Goal: Transaction & Acquisition: Book appointment/travel/reservation

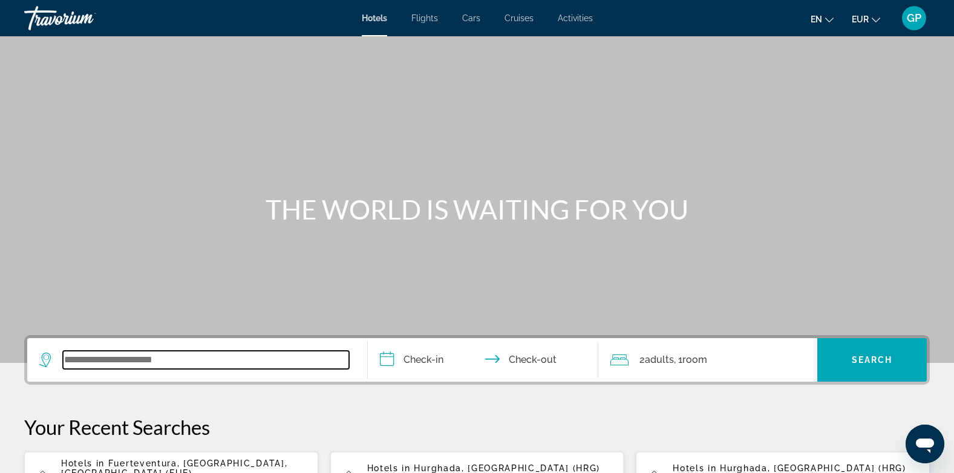
click at [175, 360] on input "Search widget" at bounding box center [206, 360] width 286 height 18
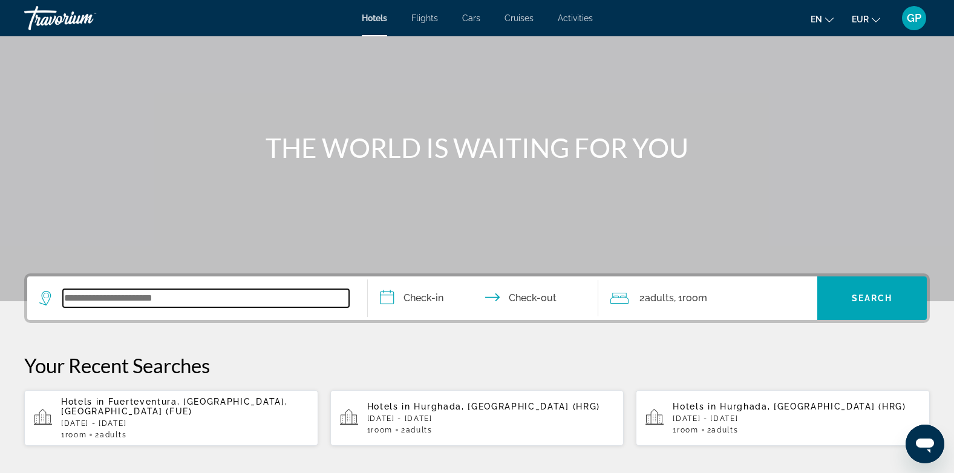
scroll to position [296, 0]
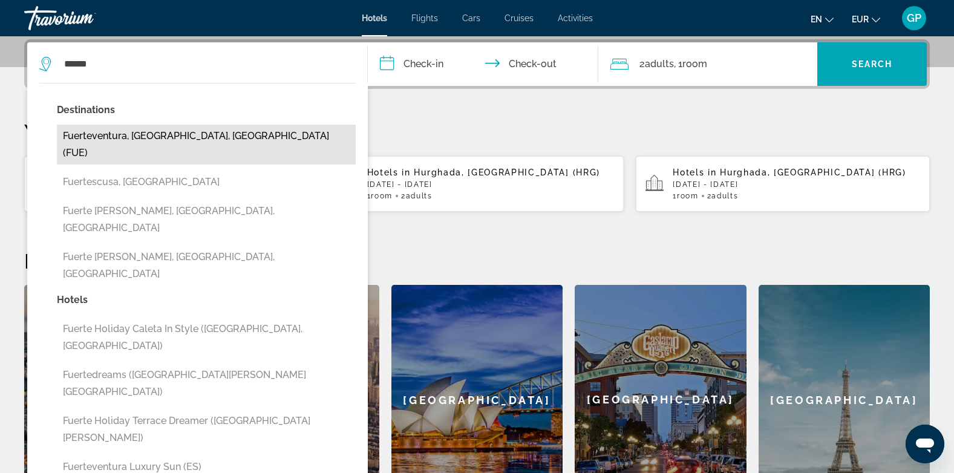
click at [148, 131] on button "Fuerteventura, [GEOGRAPHIC_DATA], [GEOGRAPHIC_DATA] (FUE)" at bounding box center [206, 145] width 299 height 40
type input "**********"
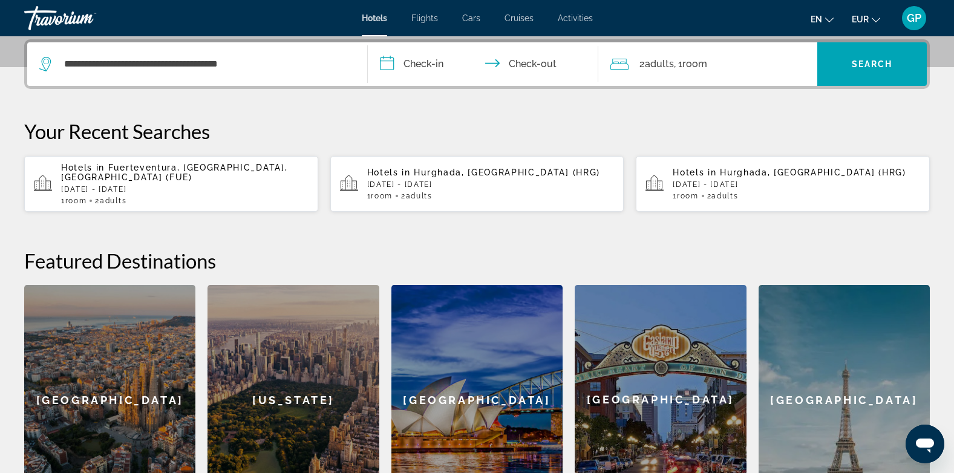
click at [420, 61] on input "**********" at bounding box center [486, 65] width 236 height 47
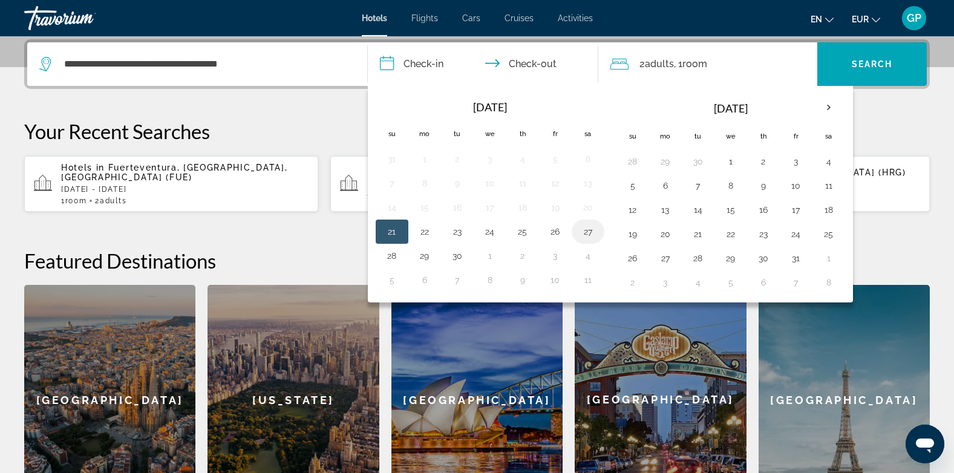
click at [589, 235] on button "27" at bounding box center [587, 231] width 19 height 17
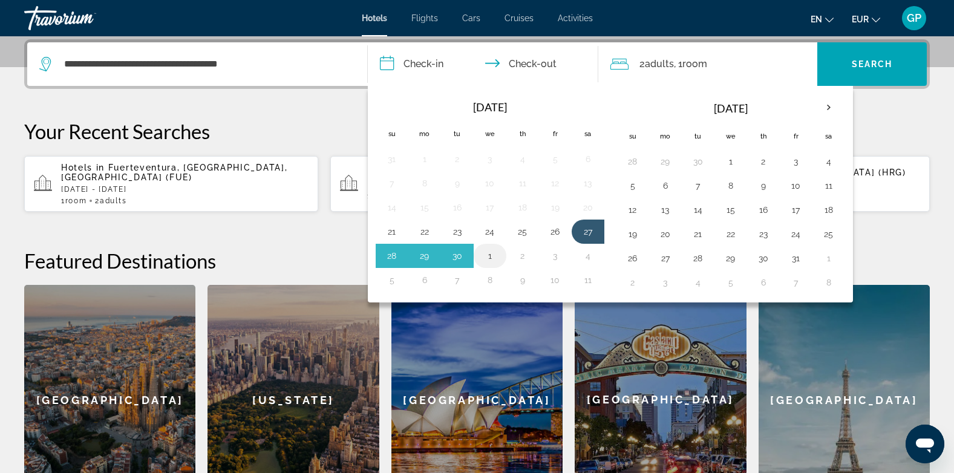
click at [489, 257] on button "1" at bounding box center [489, 255] width 19 height 17
type input "**********"
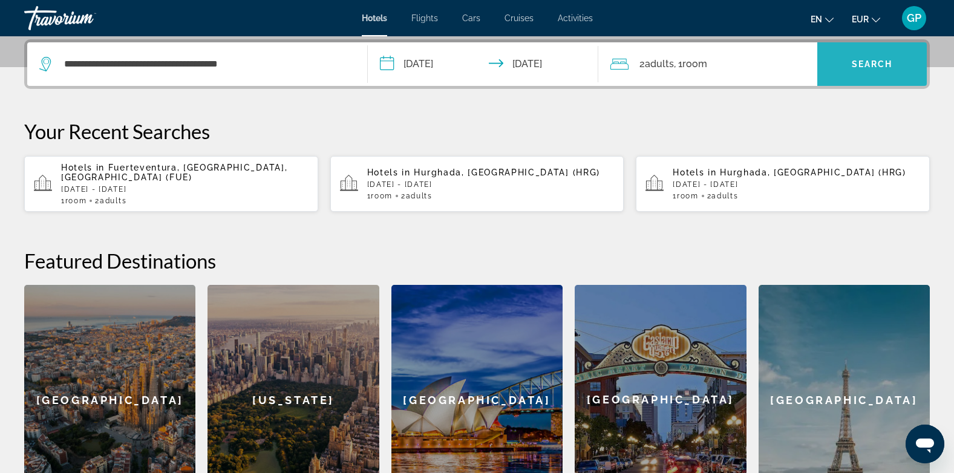
click at [870, 68] on span "Search" at bounding box center [872, 64] width 41 height 10
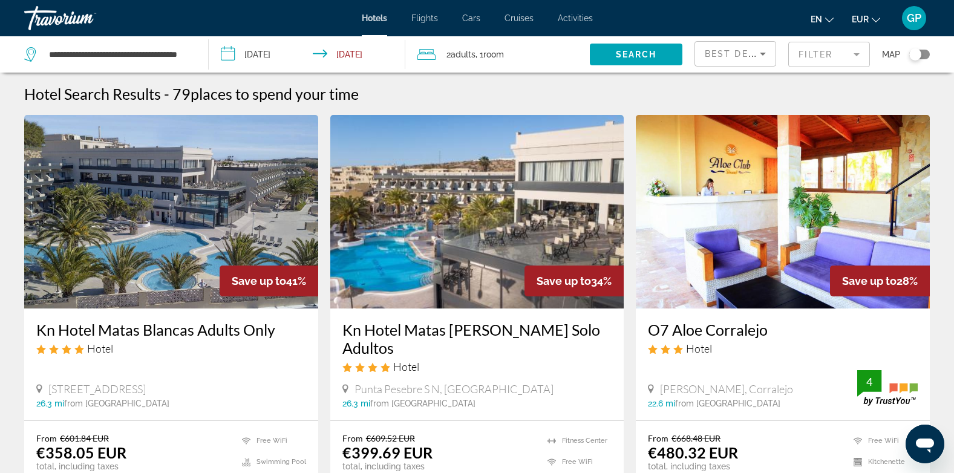
click at [821, 55] on mat-form-field "Filter" at bounding box center [829, 54] width 82 height 25
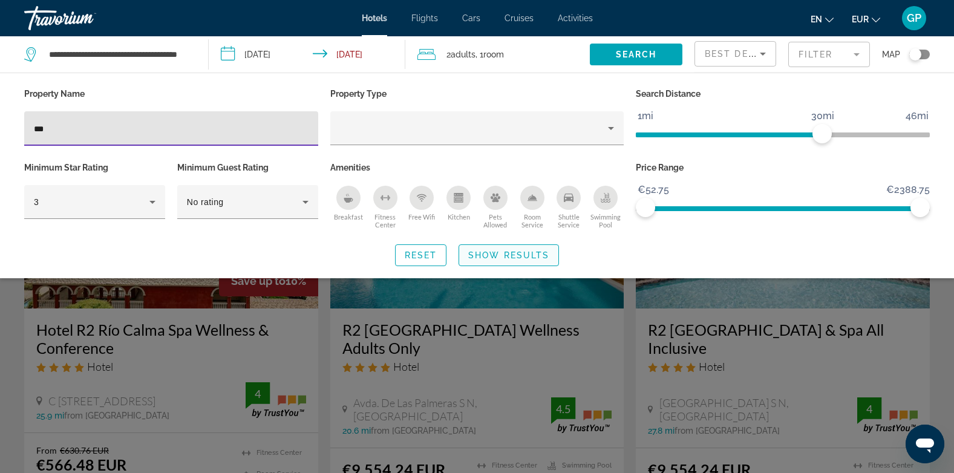
type input "**"
click at [518, 253] on span "Show Results" at bounding box center [508, 255] width 81 height 10
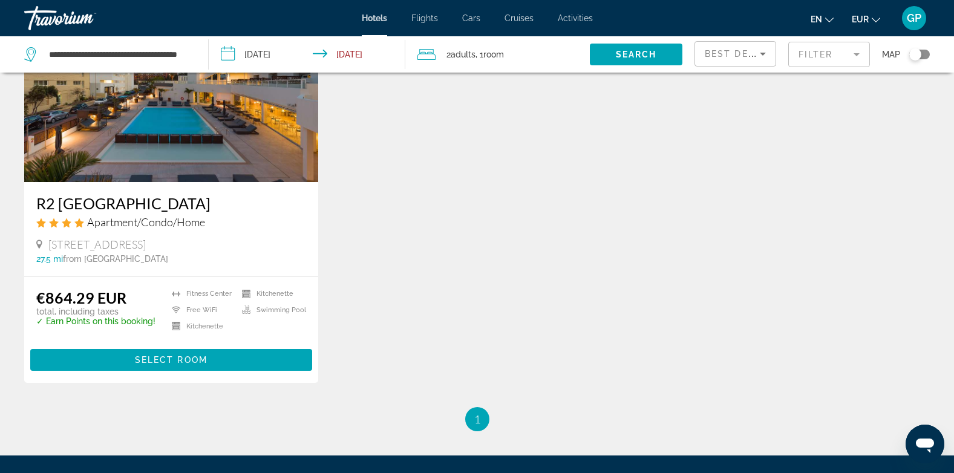
scroll to position [605, 0]
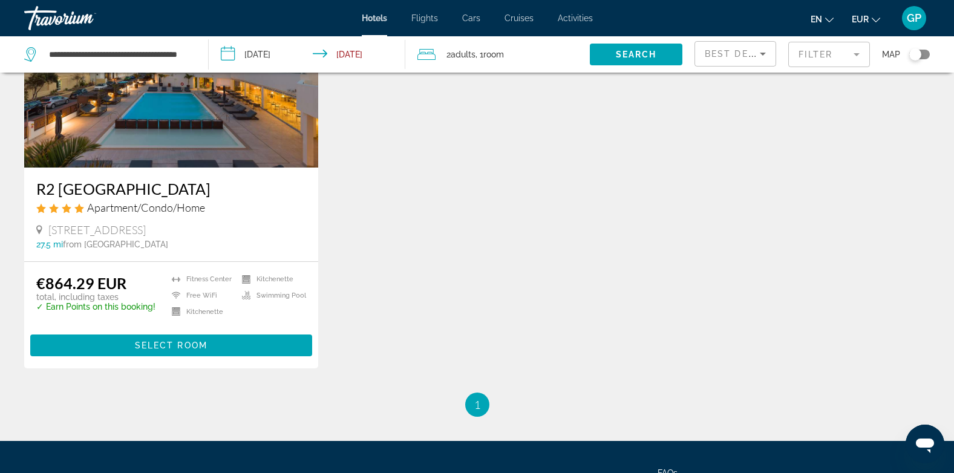
click at [270, 50] on input "**********" at bounding box center [309, 56] width 201 height 40
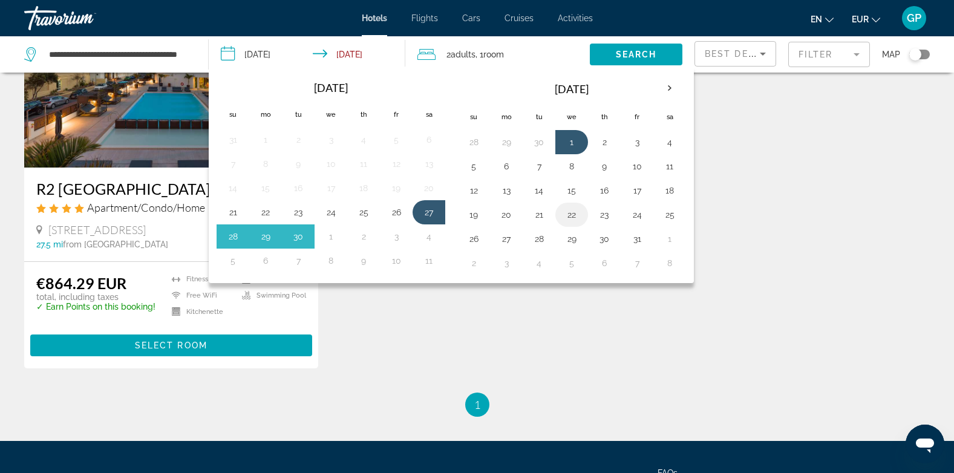
click at [574, 217] on button "22" at bounding box center [571, 214] width 19 height 17
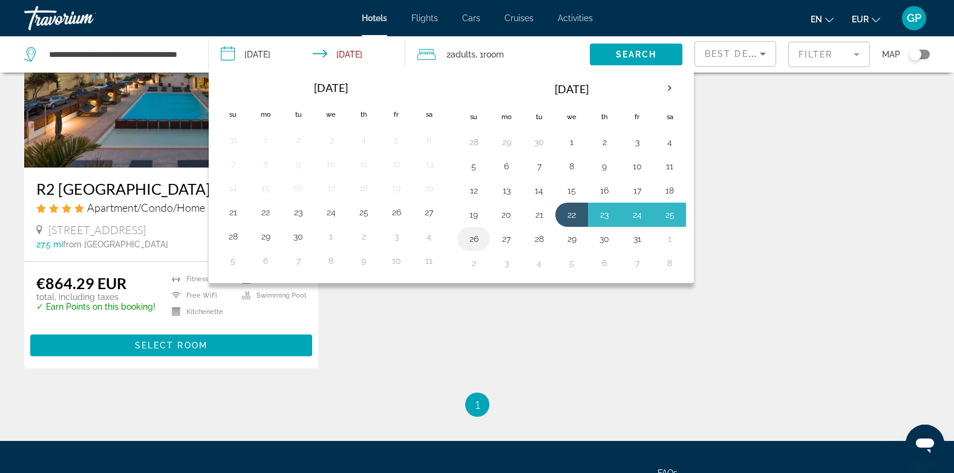
click at [478, 241] on button "26" at bounding box center [473, 238] width 19 height 17
type input "**********"
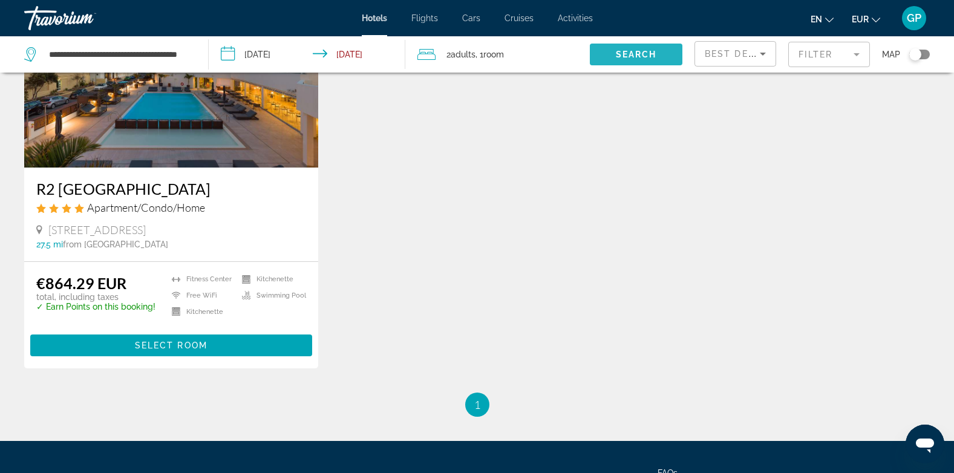
click at [655, 54] on span "Search" at bounding box center [636, 55] width 41 height 10
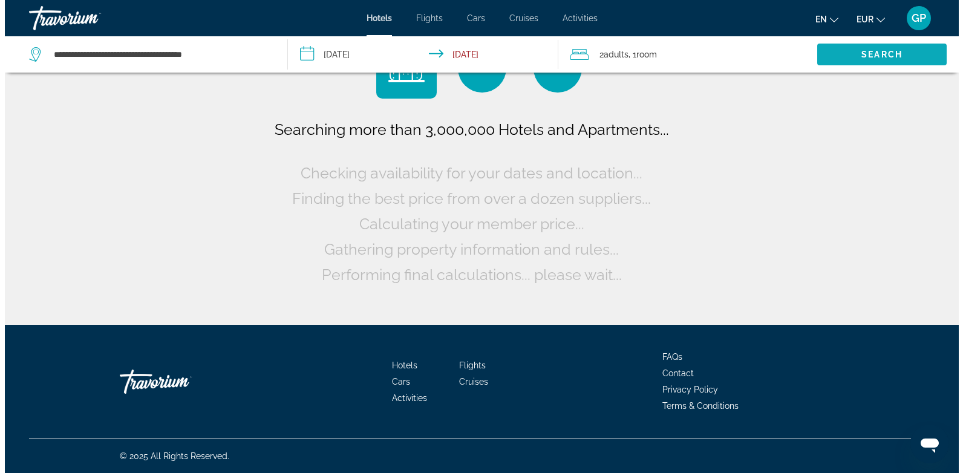
scroll to position [0, 0]
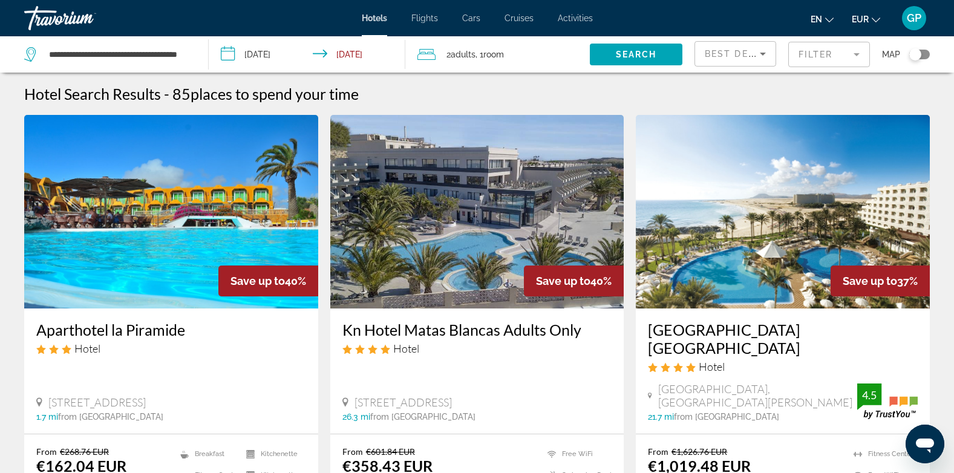
click at [811, 53] on mat-form-field "Filter" at bounding box center [829, 54] width 82 height 25
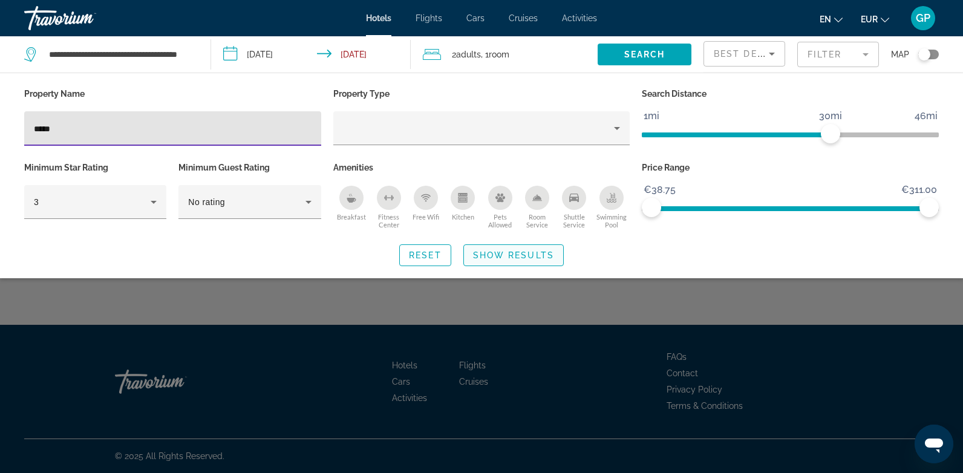
type input "*****"
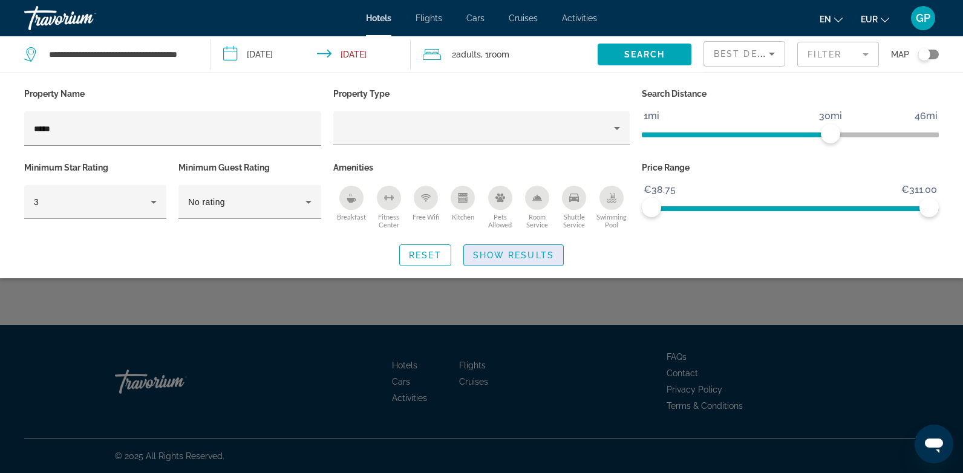
click at [516, 256] on span "Show Results" at bounding box center [513, 255] width 81 height 10
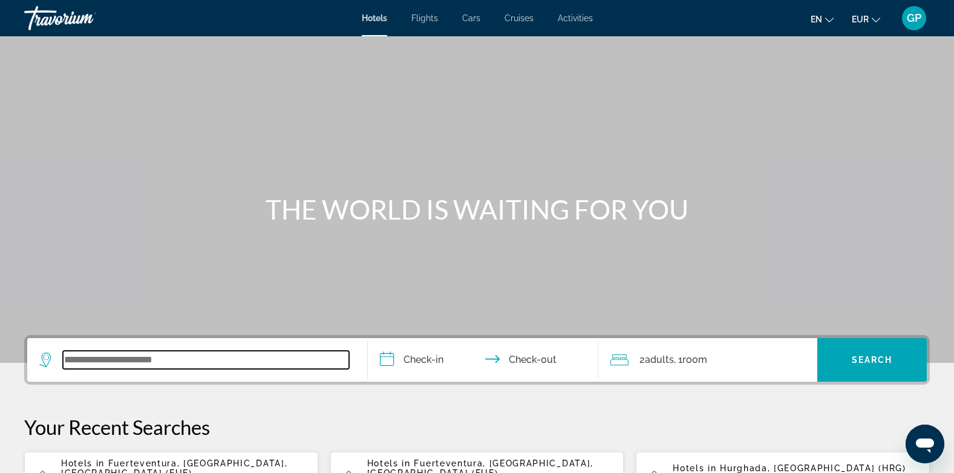
click at [126, 363] on input "Search widget" at bounding box center [206, 360] width 286 height 18
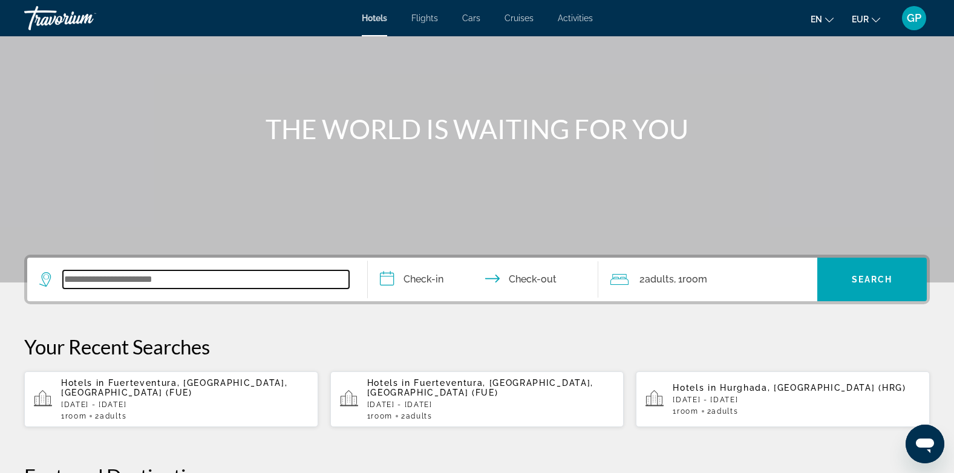
scroll to position [296, 0]
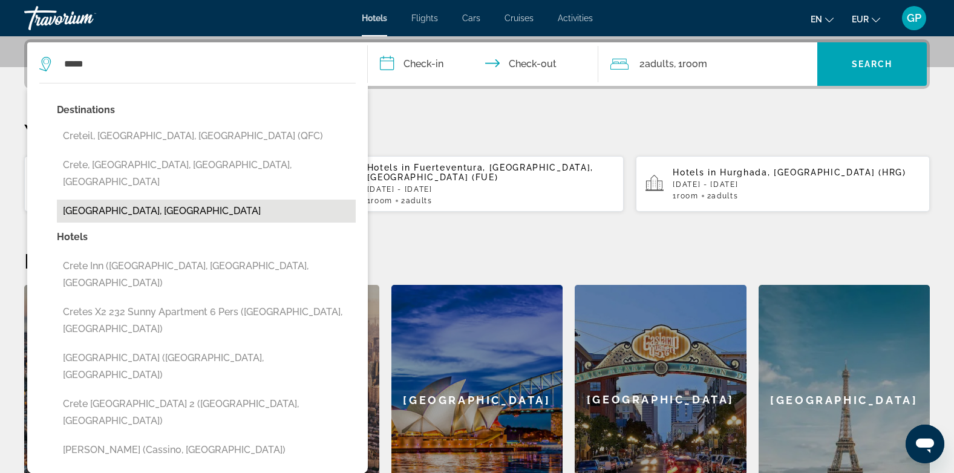
click at [109, 200] on button "[GEOGRAPHIC_DATA], [GEOGRAPHIC_DATA]" at bounding box center [206, 211] width 299 height 23
type input "**********"
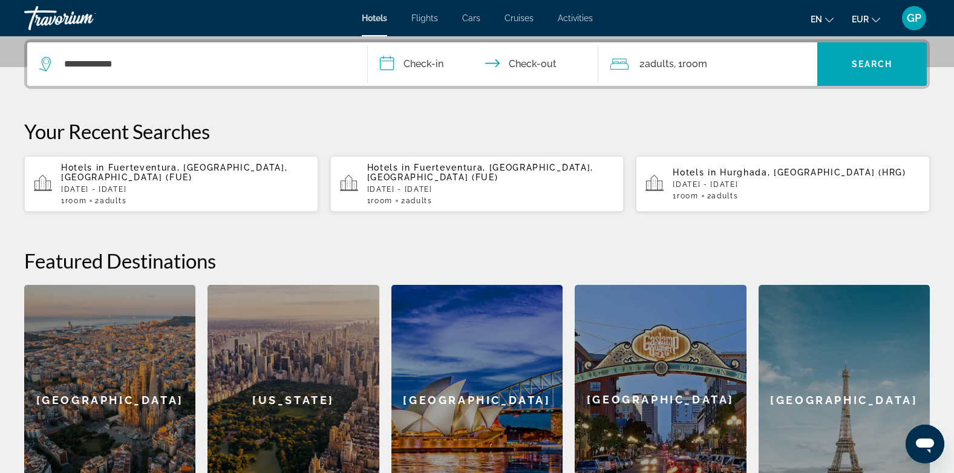
click at [429, 61] on input "**********" at bounding box center [486, 65] width 236 height 47
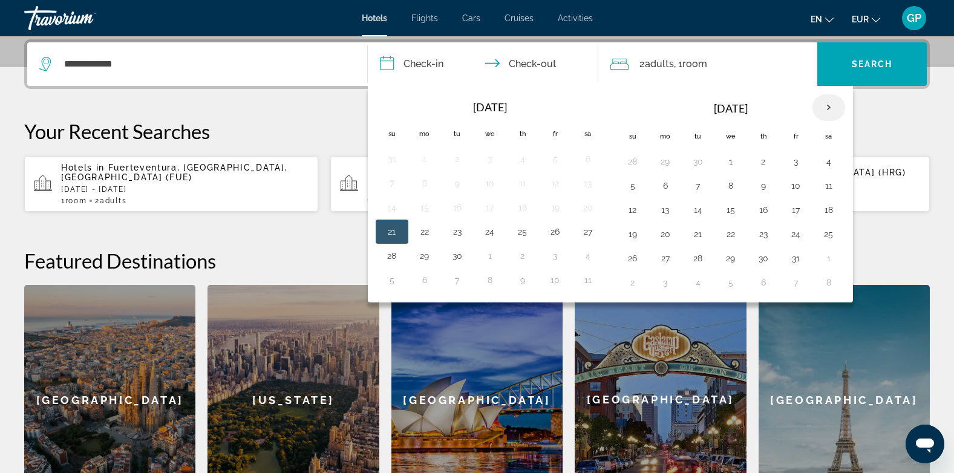
click at [829, 113] on th "Next month" at bounding box center [828, 107] width 33 height 27
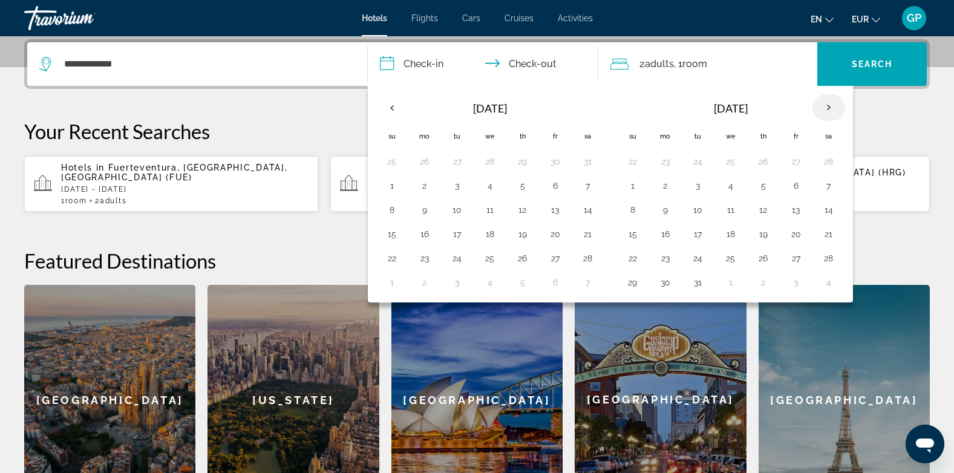
click at [830, 109] on th "Next month" at bounding box center [828, 107] width 33 height 27
click at [831, 212] on button "18" at bounding box center [828, 209] width 19 height 17
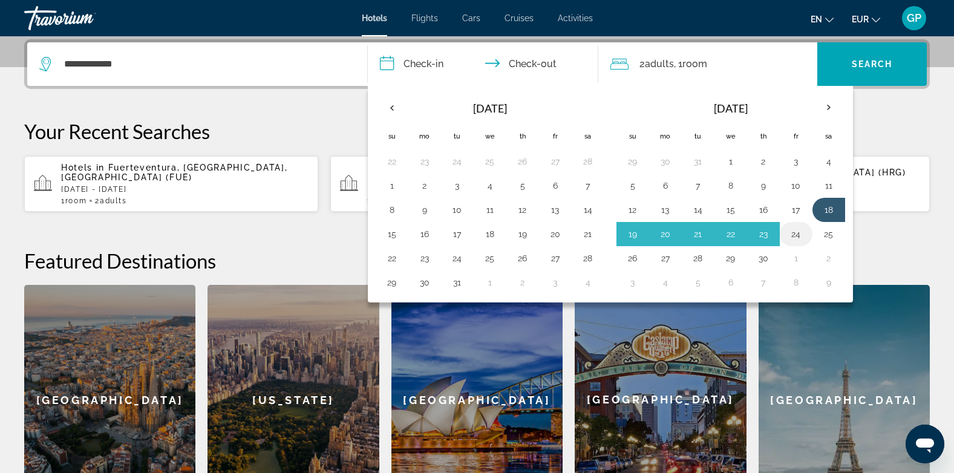
click at [790, 235] on button "24" at bounding box center [795, 234] width 19 height 17
type input "**********"
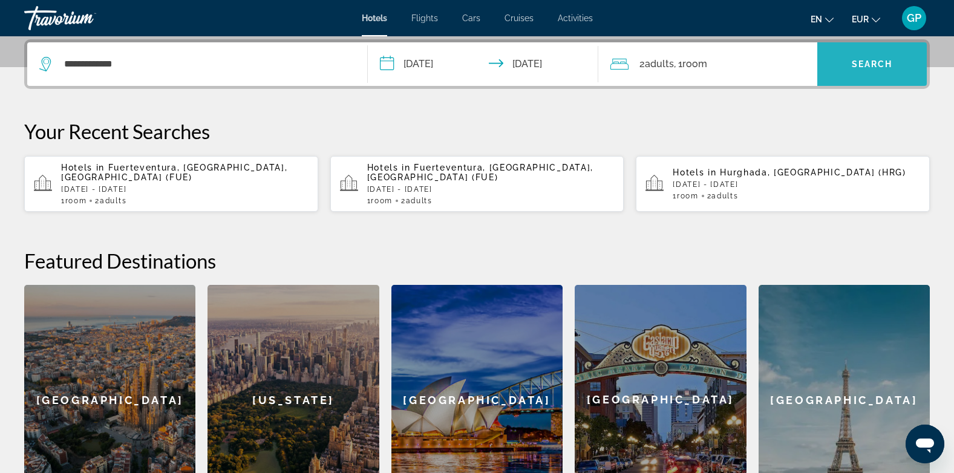
click at [875, 70] on span "Search widget" at bounding box center [871, 64] width 109 height 29
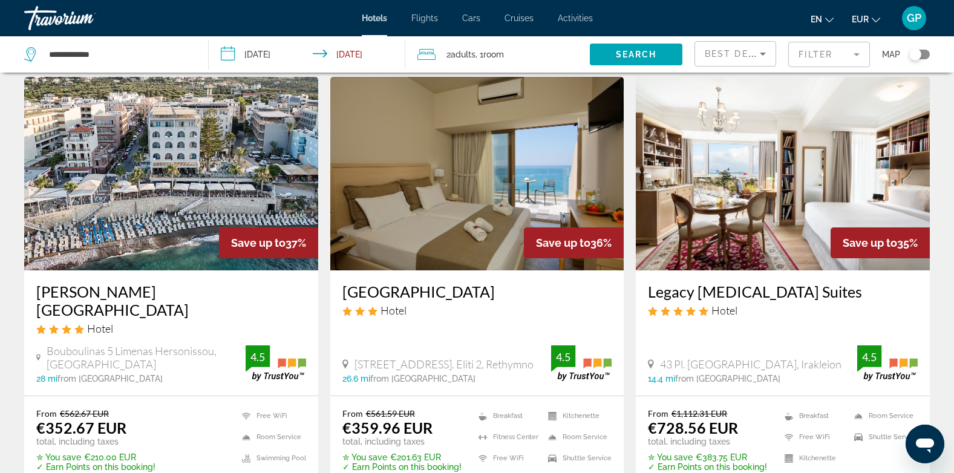
scroll to position [544, 0]
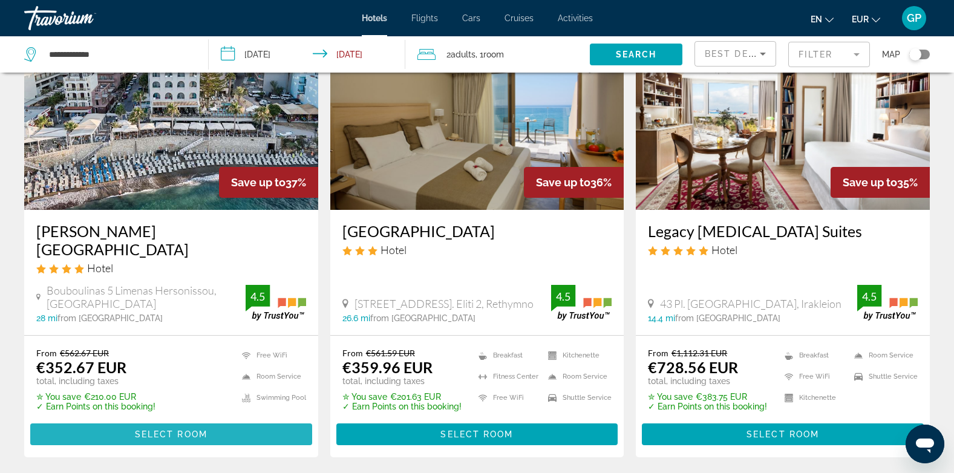
click at [157, 429] on span "Select Room" at bounding box center [171, 434] width 73 height 10
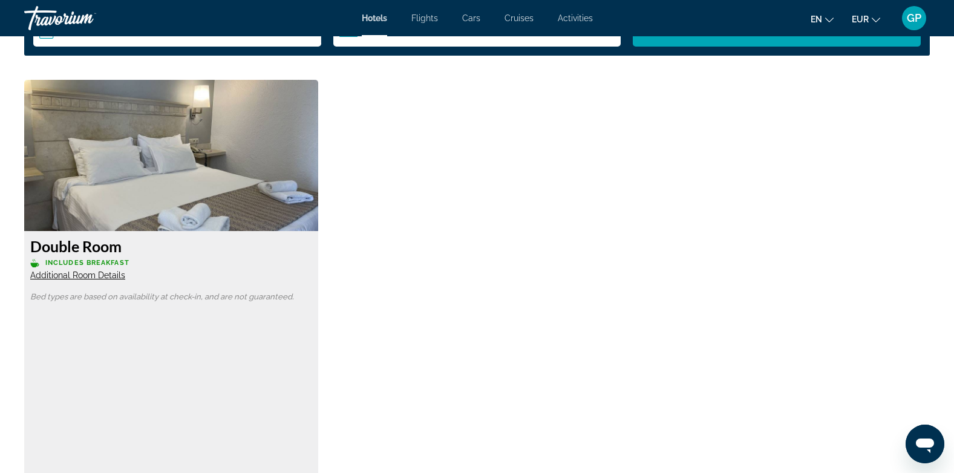
scroll to position [1694, 0]
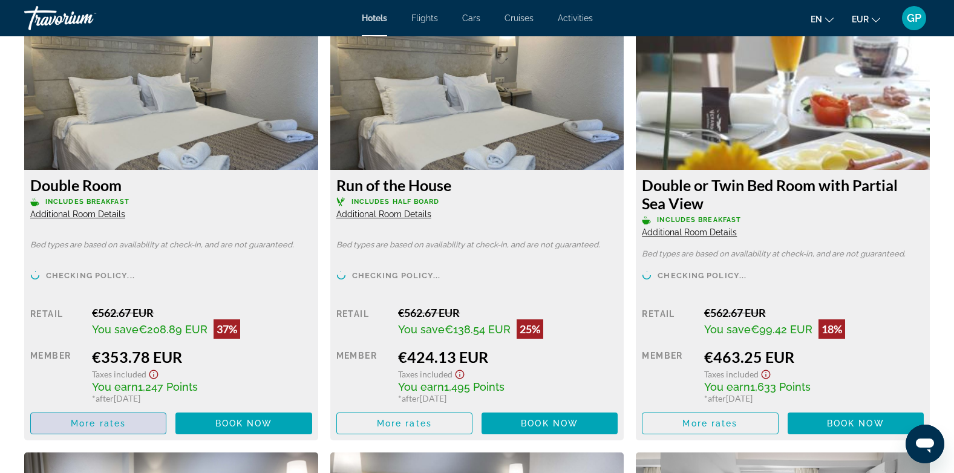
click at [106, 428] on span "More rates" at bounding box center [98, 424] width 55 height 10
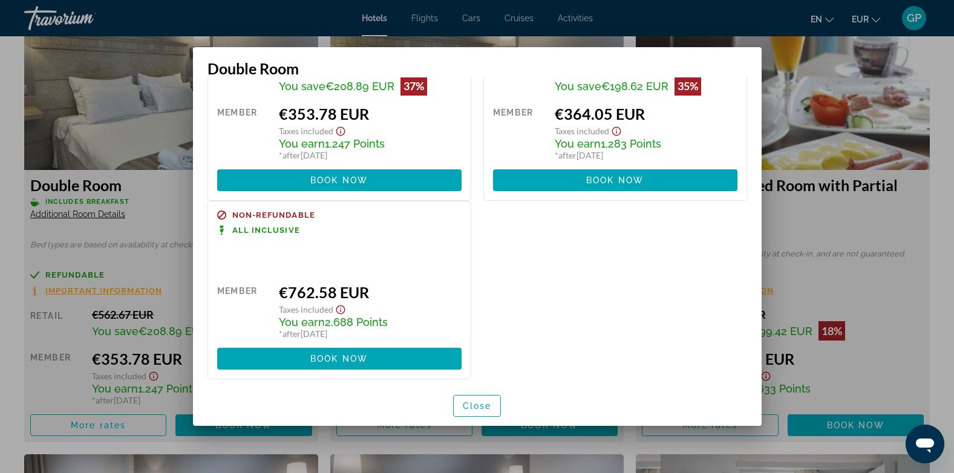
scroll to position [107, 0]
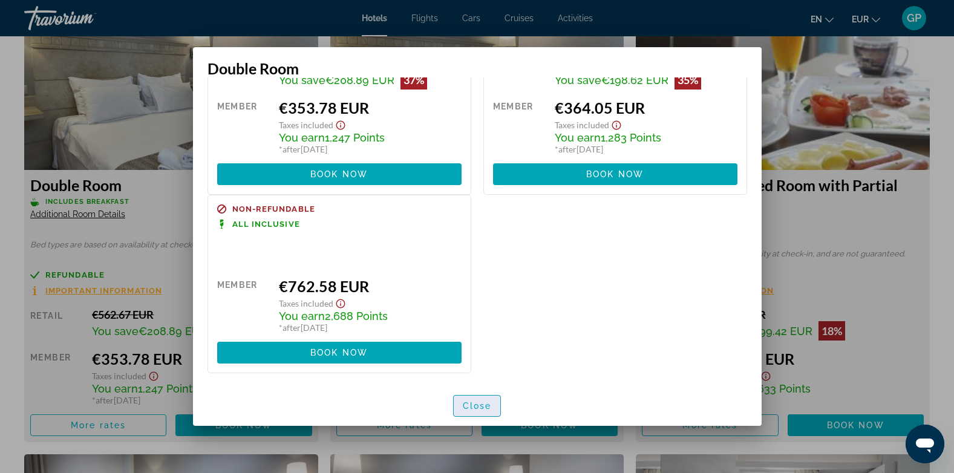
click at [470, 408] on span "Close" at bounding box center [477, 406] width 29 height 10
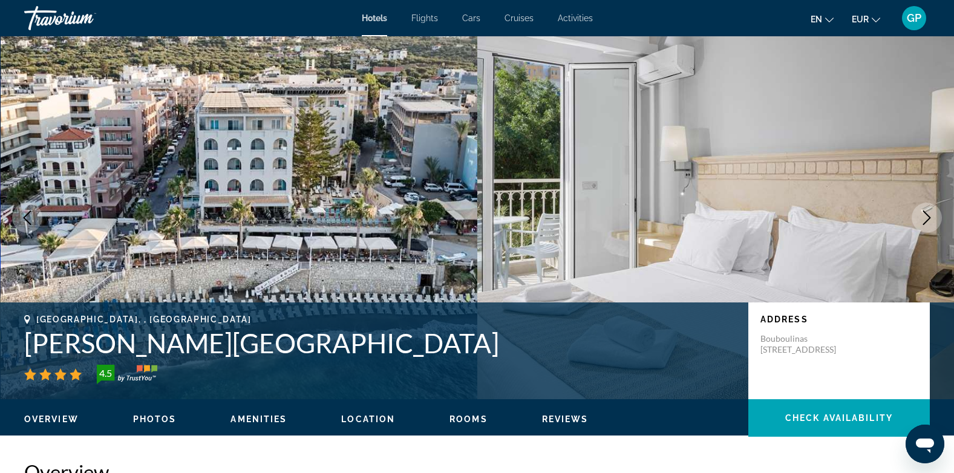
scroll to position [1694, 0]
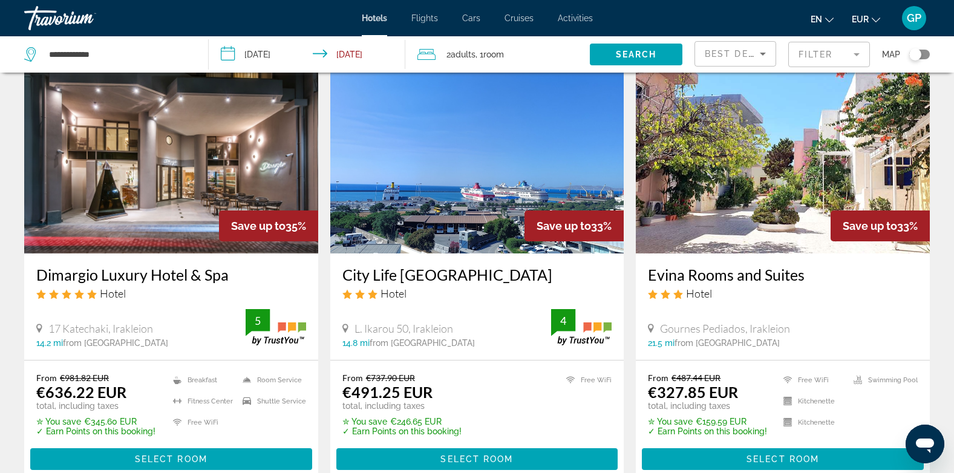
scroll to position [968, 0]
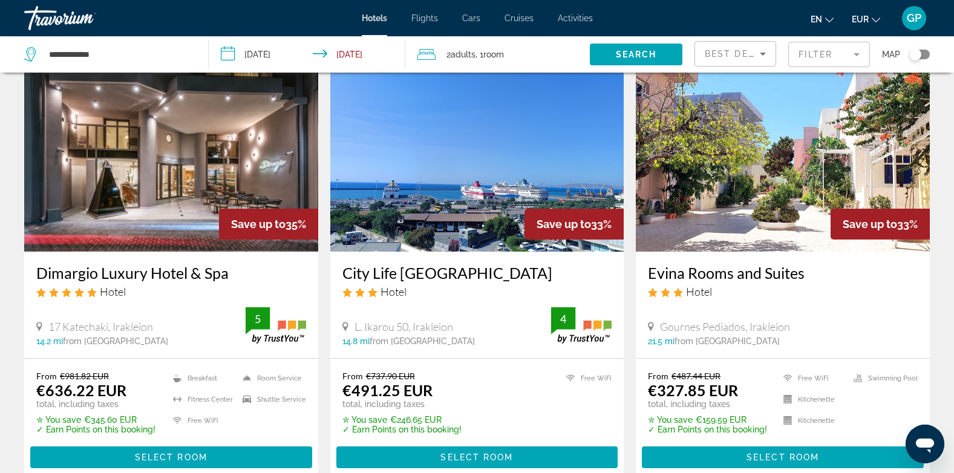
click at [751, 56] on span "Best Deals" at bounding box center [736, 54] width 63 height 10
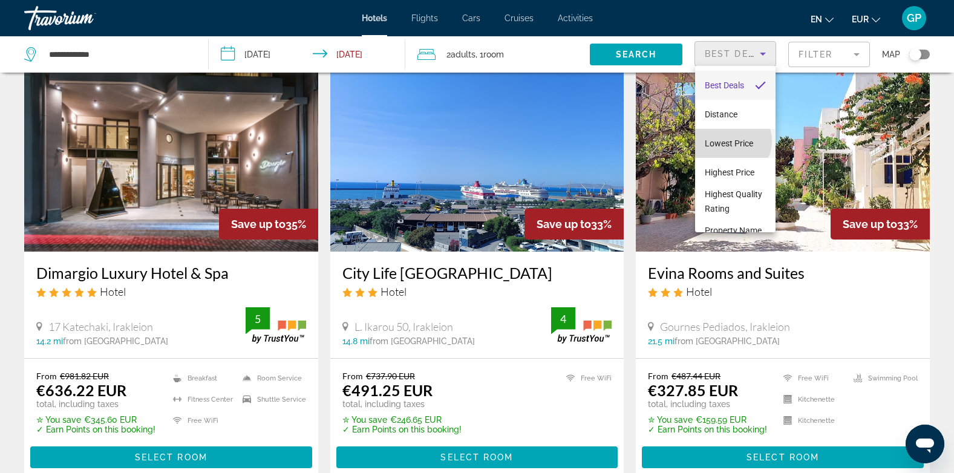
click at [731, 141] on span "Lowest Price" at bounding box center [729, 144] width 48 height 10
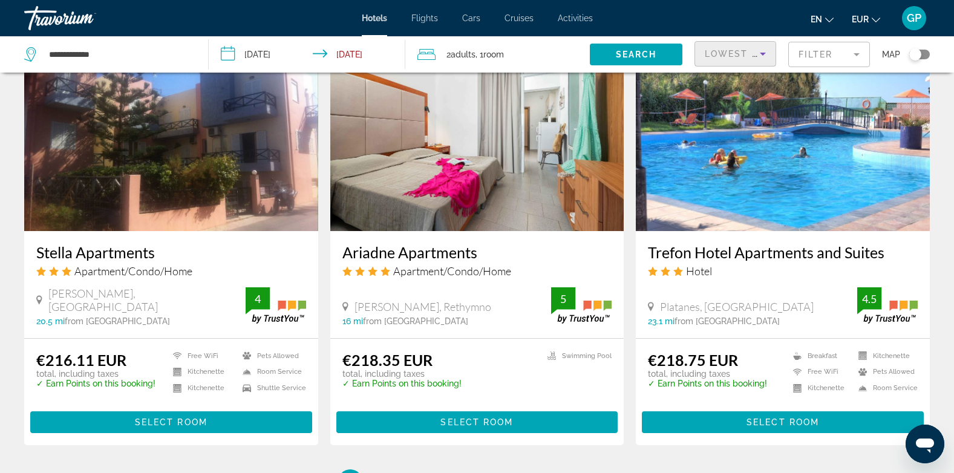
scroll to position [1452, 0]
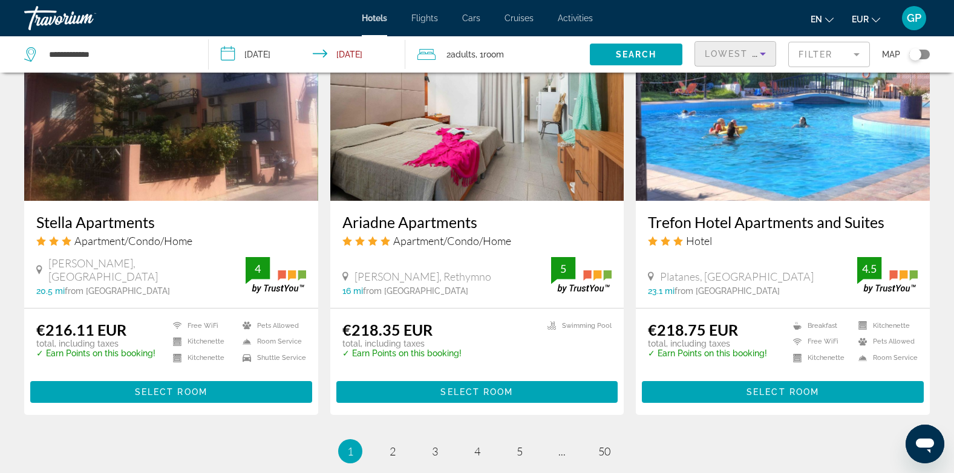
click at [732, 58] on div "Lowest Price" at bounding box center [732, 54] width 55 height 15
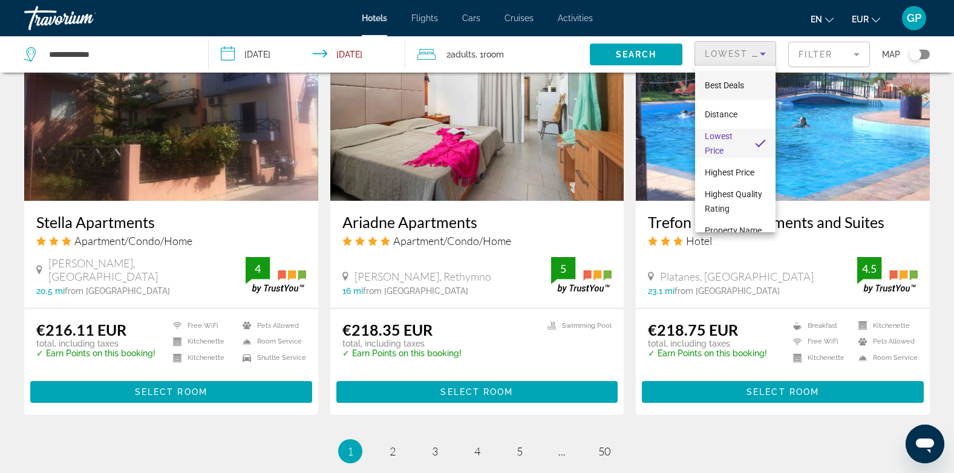
click at [730, 85] on span "Best Deals" at bounding box center [724, 85] width 39 height 10
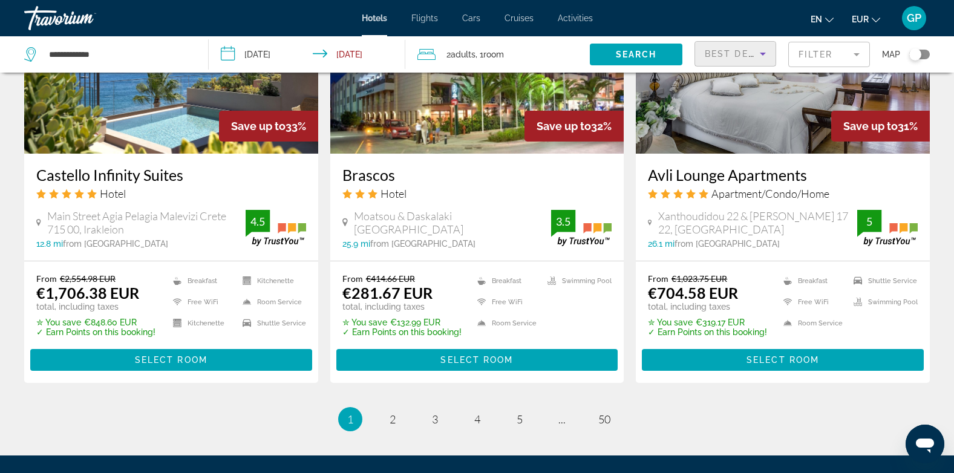
scroll to position [1573, 0]
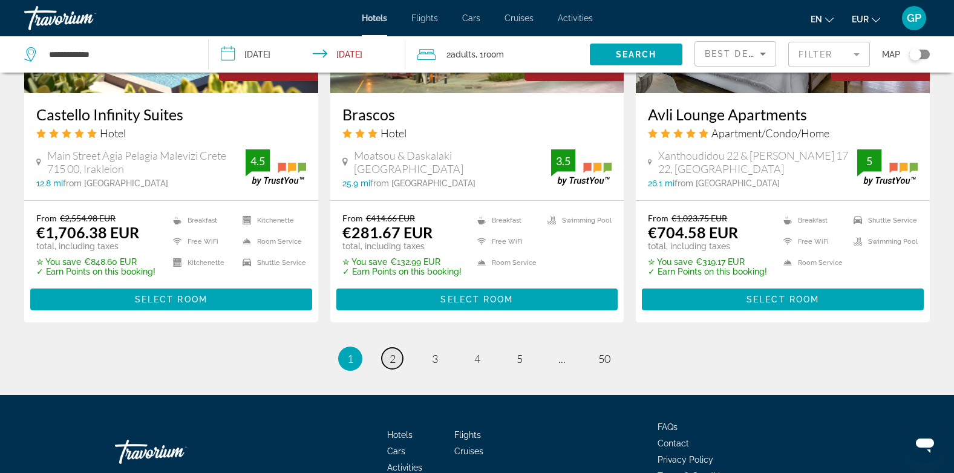
click at [390, 352] on span "2" at bounding box center [393, 358] width 6 height 13
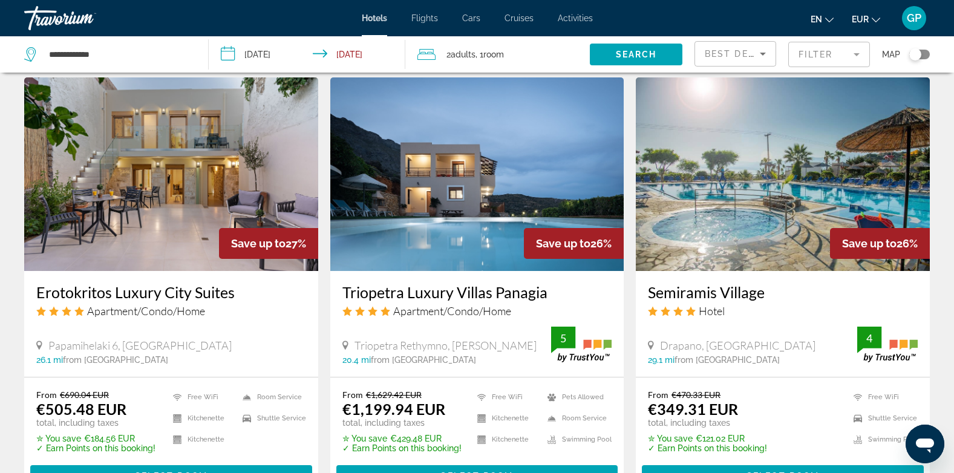
scroll to position [1452, 0]
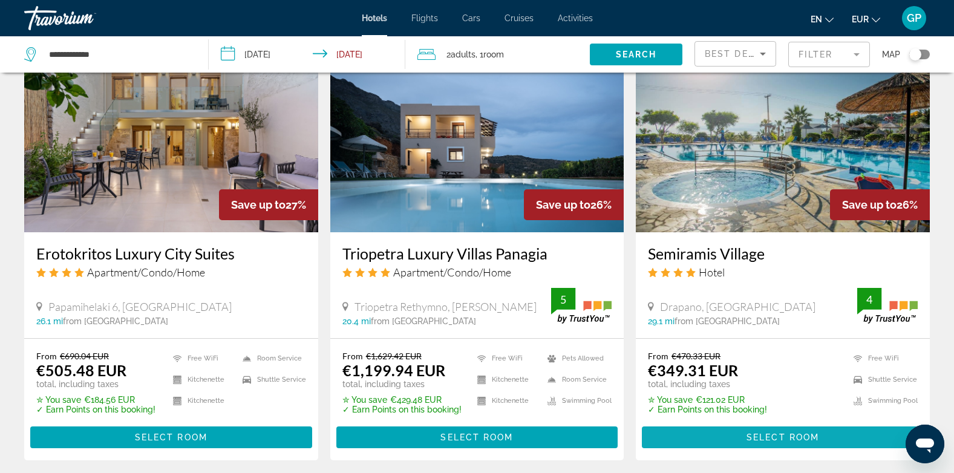
click at [792, 432] on span "Select Room" at bounding box center [782, 437] width 73 height 10
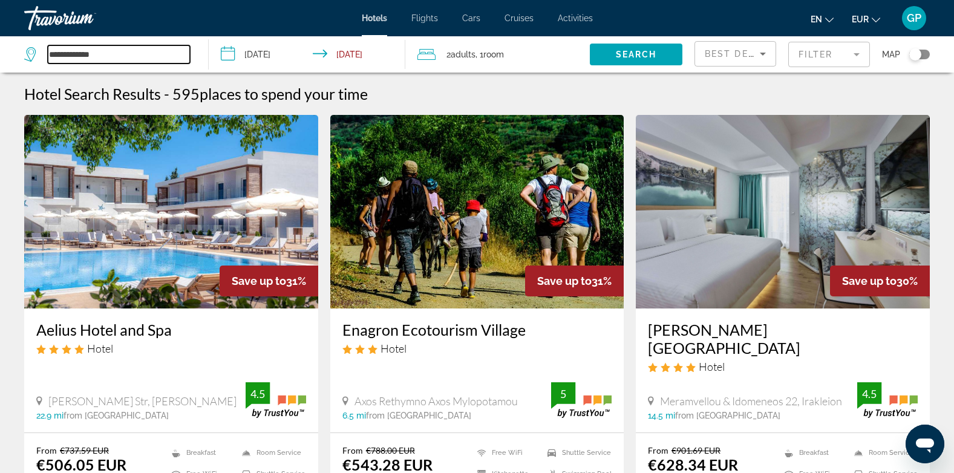
drag, startPoint x: 140, startPoint y: 53, endPoint x: 50, endPoint y: 55, distance: 89.5
click at [50, 55] on input "**********" at bounding box center [119, 54] width 142 height 18
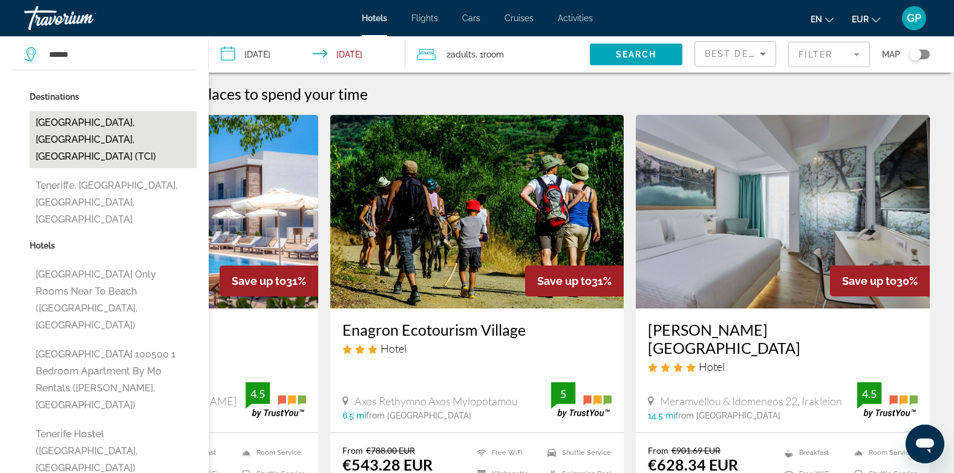
click at [84, 128] on button "[GEOGRAPHIC_DATA], [GEOGRAPHIC_DATA], [GEOGRAPHIC_DATA] (TCI)" at bounding box center [113, 139] width 167 height 57
type input "**********"
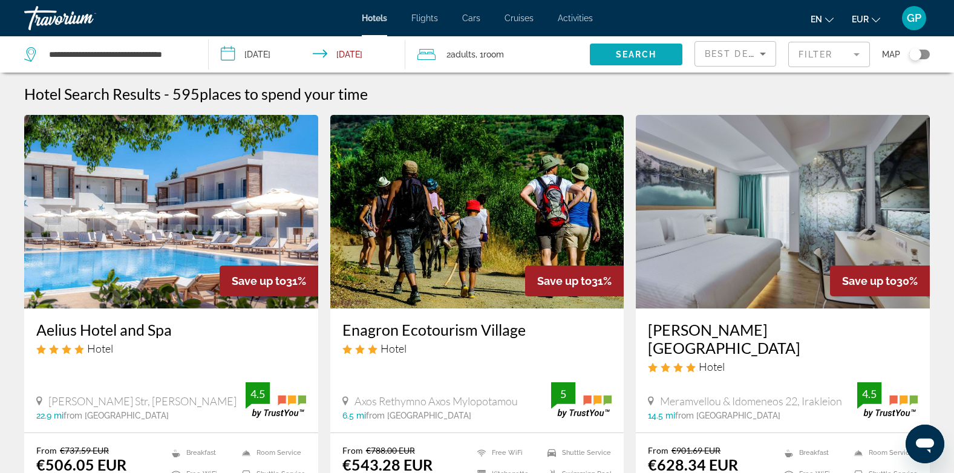
click at [634, 52] on span "Search" at bounding box center [636, 55] width 41 height 10
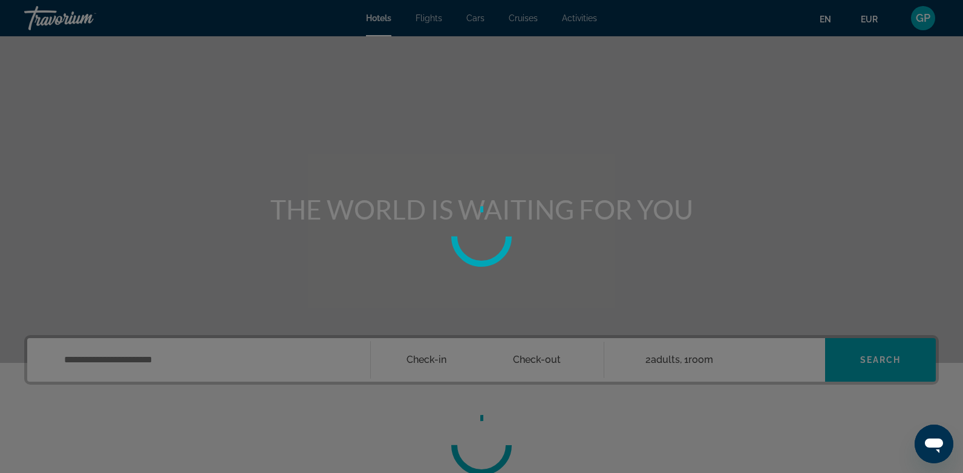
click at [788, 36] on div at bounding box center [481, 236] width 963 height 473
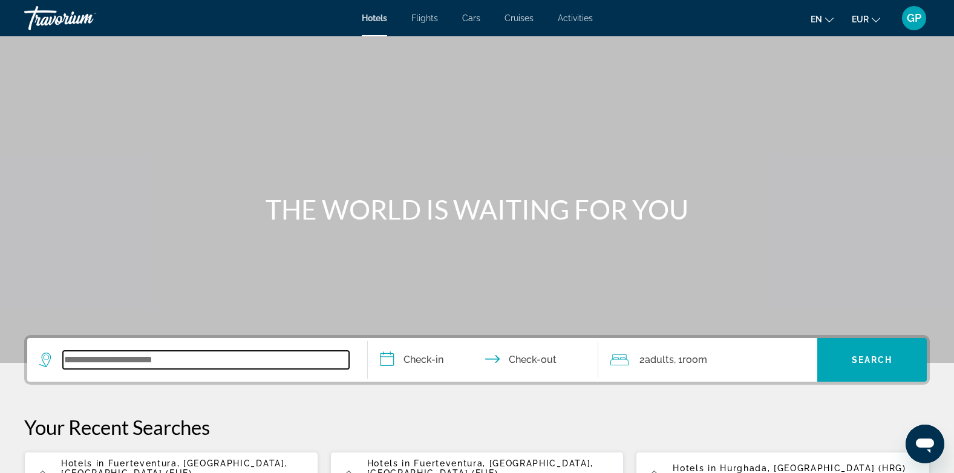
click at [113, 361] on input "Search widget" at bounding box center [206, 360] width 286 height 18
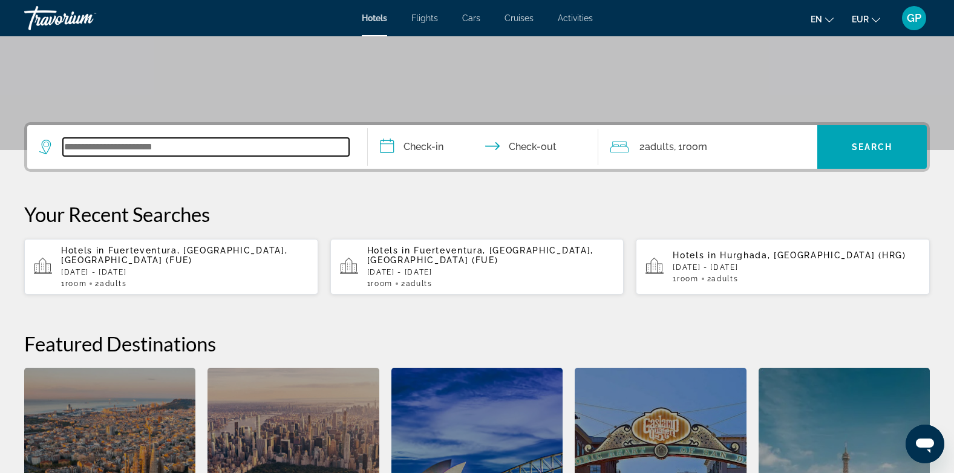
scroll to position [296, 0]
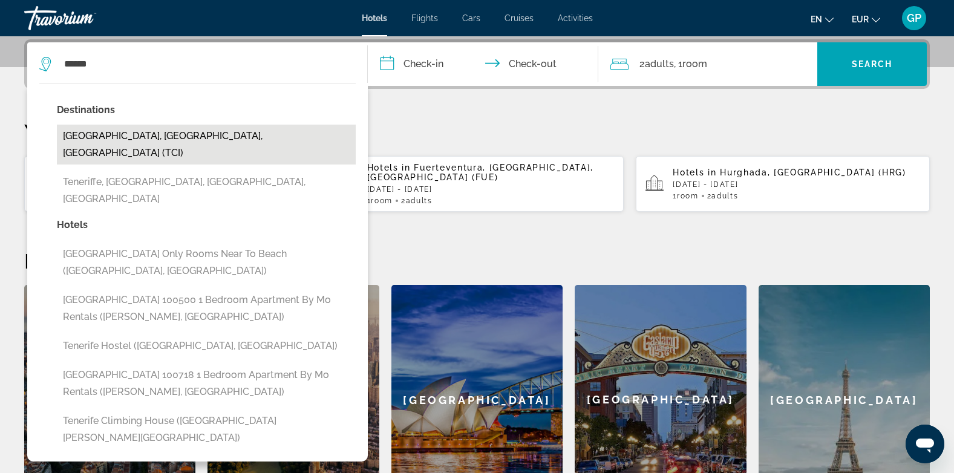
click at [197, 138] on button "[GEOGRAPHIC_DATA], [GEOGRAPHIC_DATA], [GEOGRAPHIC_DATA] (TCI)" at bounding box center [206, 145] width 299 height 40
type input "**********"
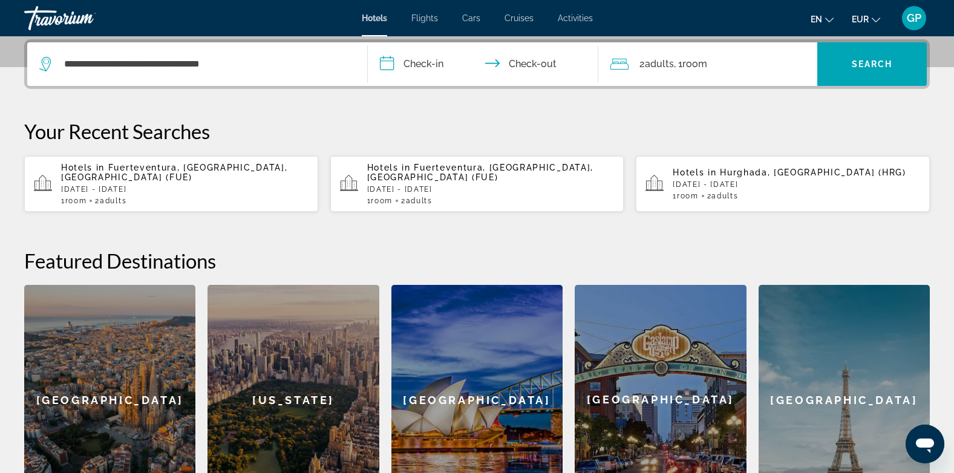
click at [435, 66] on input "**********" at bounding box center [486, 65] width 236 height 47
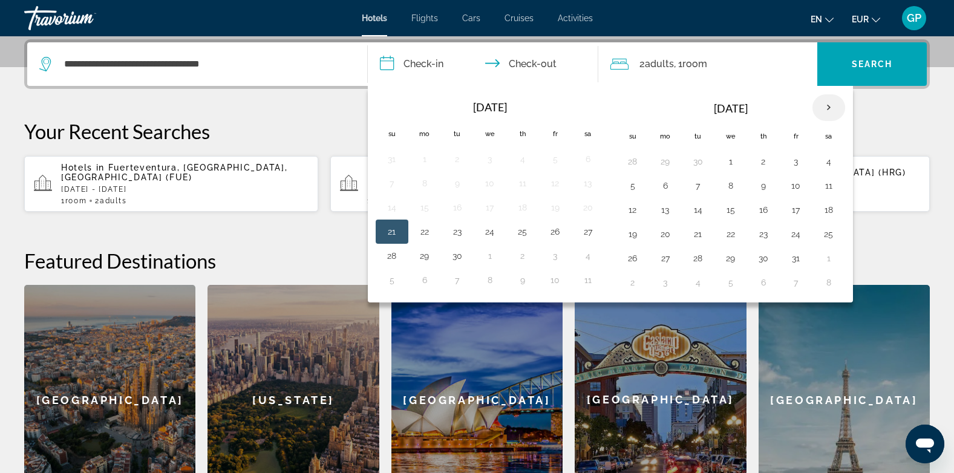
click at [828, 107] on th "Next month" at bounding box center [828, 107] width 33 height 27
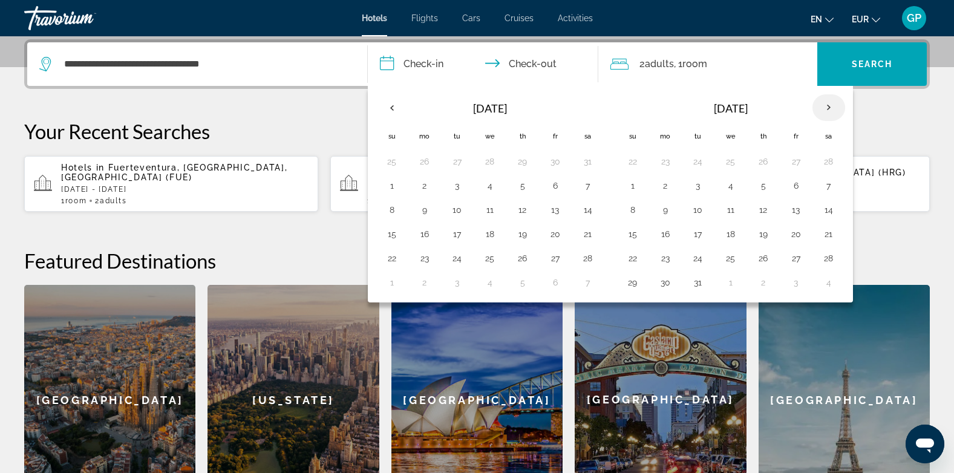
click at [828, 107] on th "Next month" at bounding box center [828, 107] width 33 height 27
click at [830, 207] on button "18" at bounding box center [828, 209] width 19 height 17
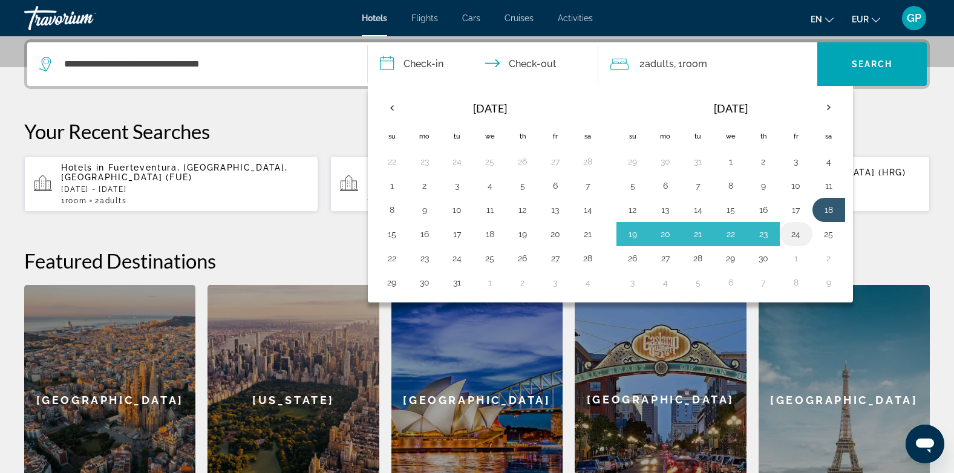
click at [798, 237] on button "24" at bounding box center [795, 234] width 19 height 17
type input "**********"
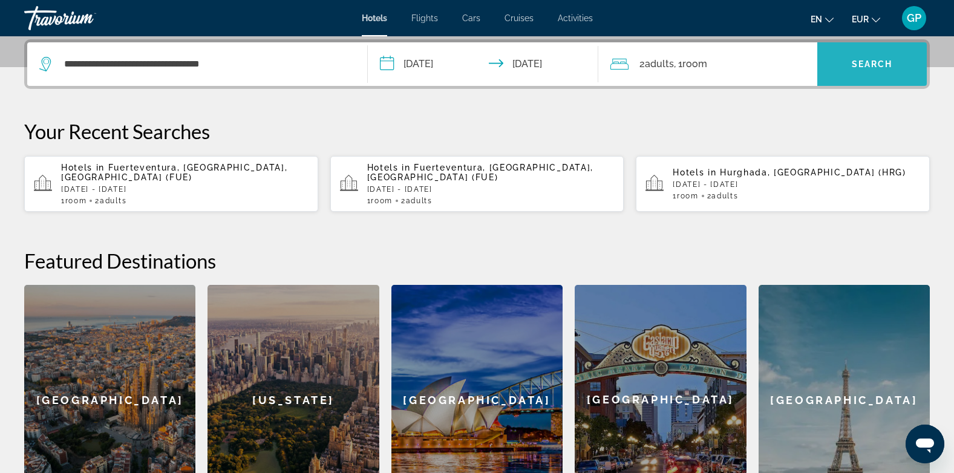
click at [866, 67] on span "Search" at bounding box center [872, 64] width 41 height 10
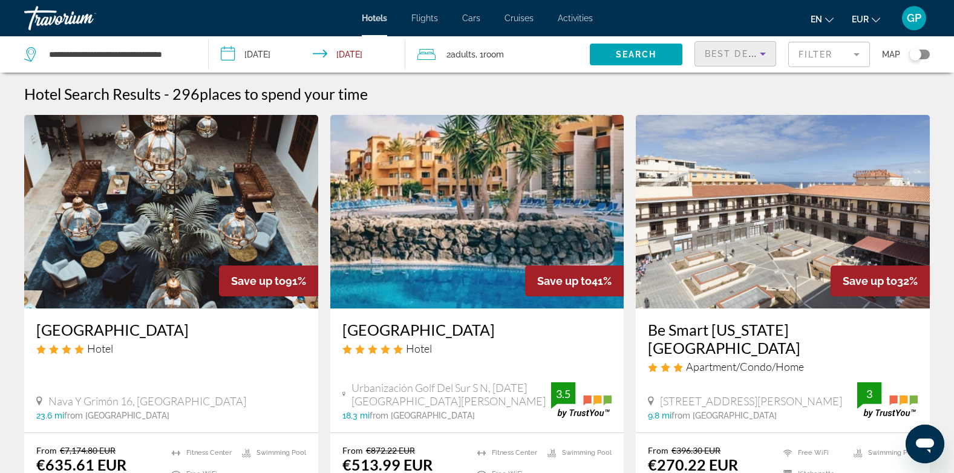
click at [749, 53] on span "Best Deals" at bounding box center [736, 54] width 63 height 10
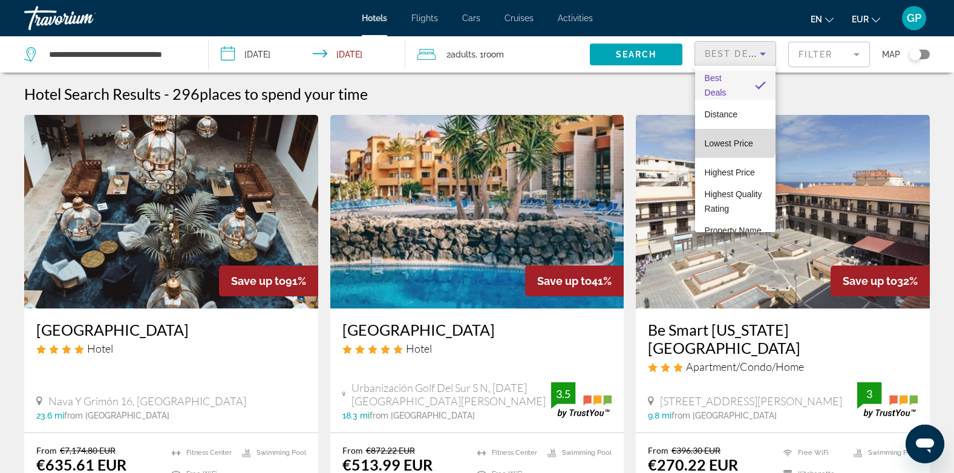
click at [734, 142] on span "Lowest Price" at bounding box center [729, 144] width 48 height 10
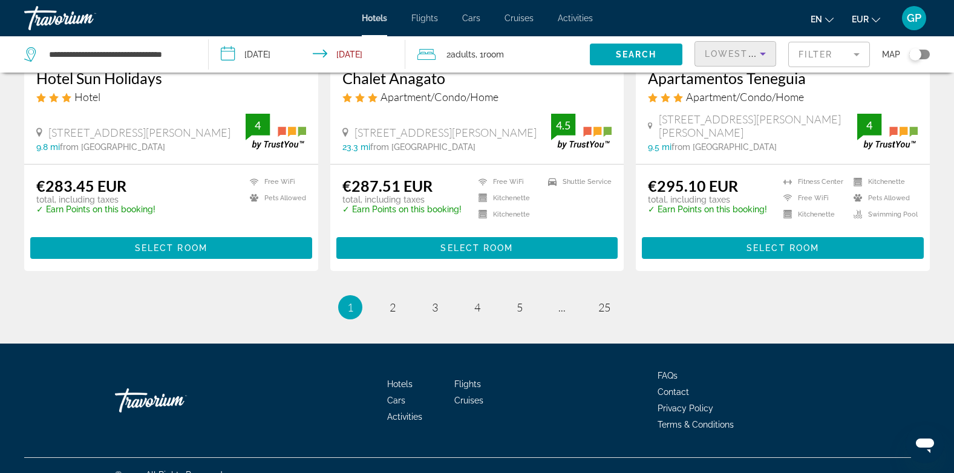
scroll to position [1595, 0]
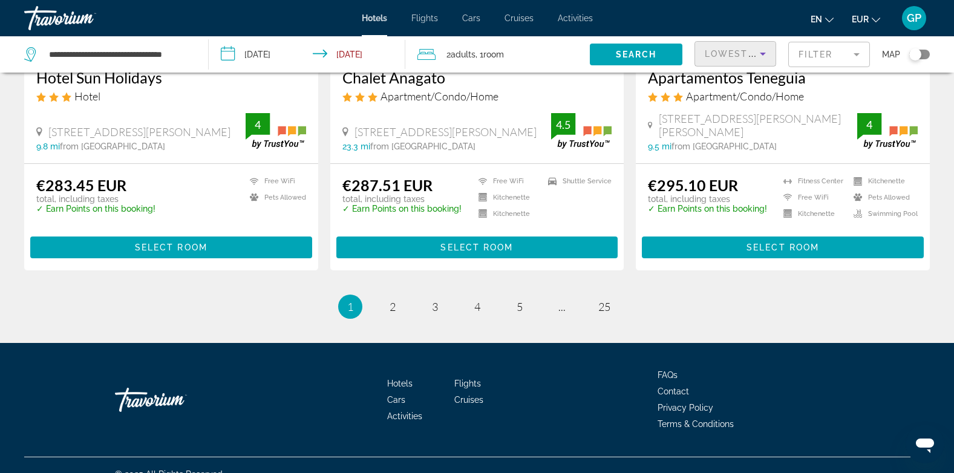
click at [746, 53] on span "Lowest Price" at bounding box center [743, 54] width 77 height 10
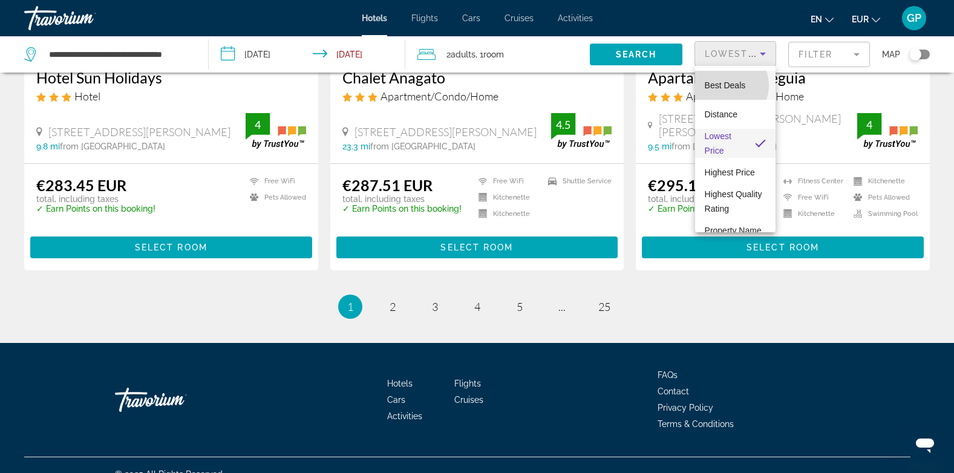
click at [726, 85] on span "Best Deals" at bounding box center [725, 85] width 41 height 10
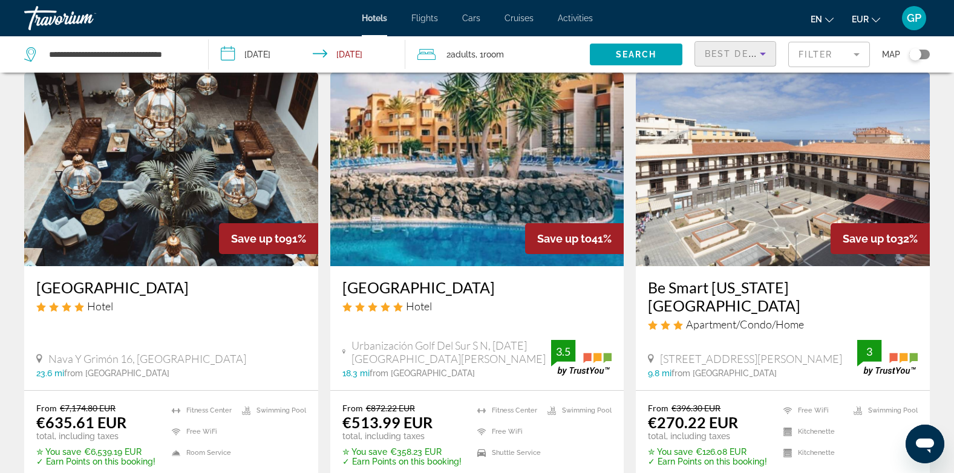
scroll to position [60, 0]
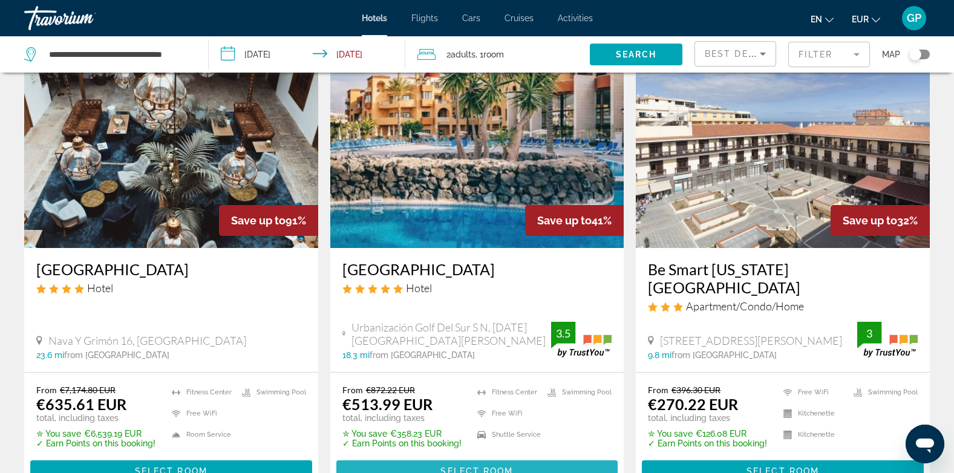
click at [474, 466] on span "Select Room" at bounding box center [476, 471] width 73 height 10
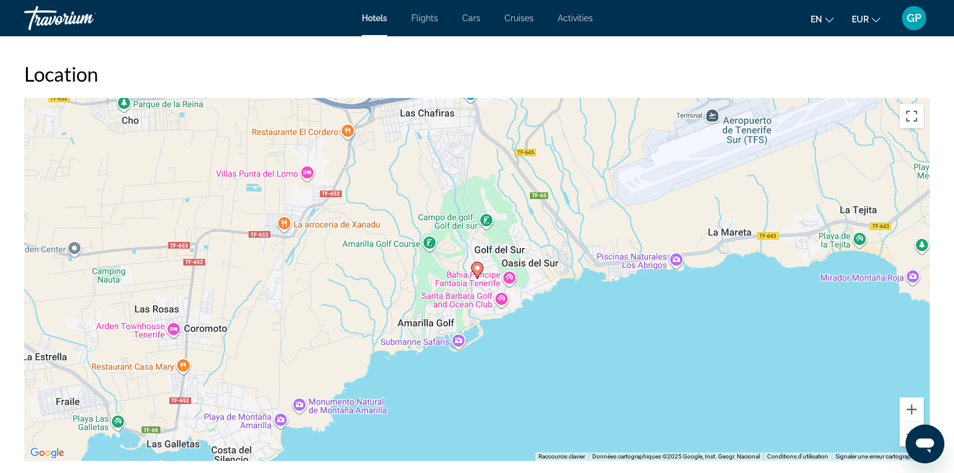
scroll to position [1089, 0]
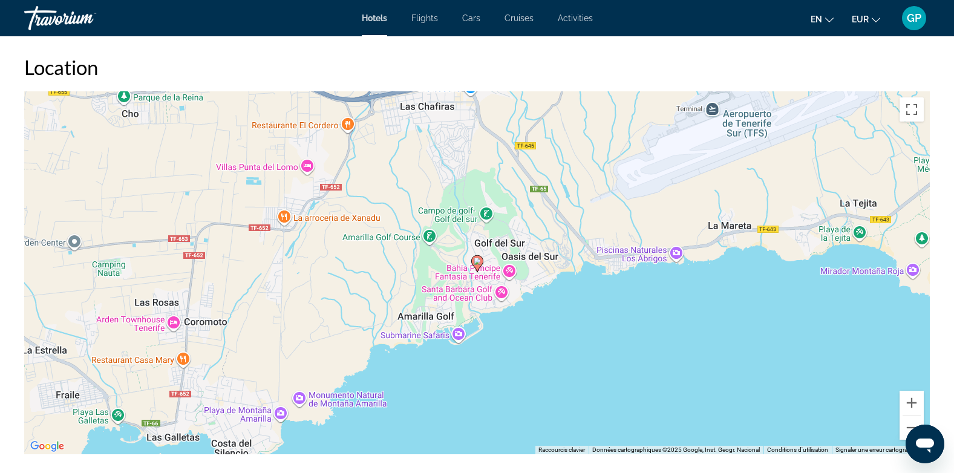
click at [533, 330] on div "Pour activer le glissement avec le clavier, appuyez sur Alt+Entrée. Une fois ce…" at bounding box center [476, 272] width 905 height 363
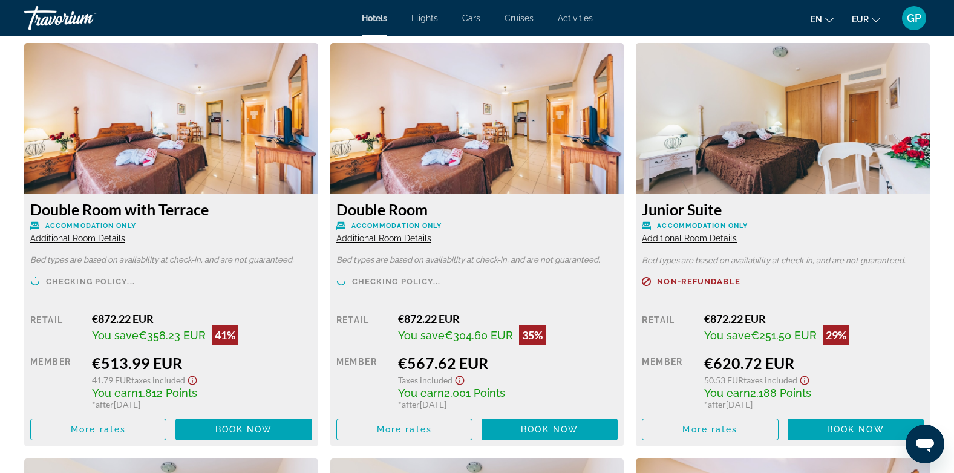
scroll to position [1694, 0]
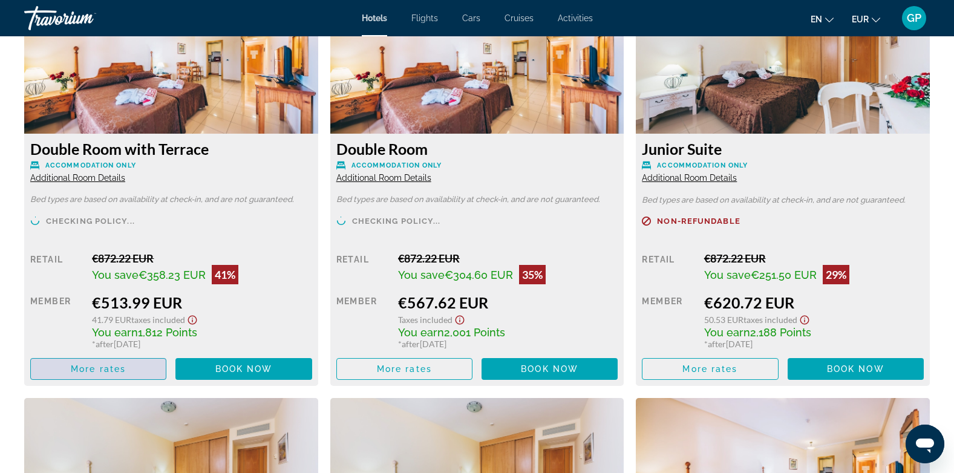
click at [103, 371] on span "More rates" at bounding box center [98, 369] width 55 height 10
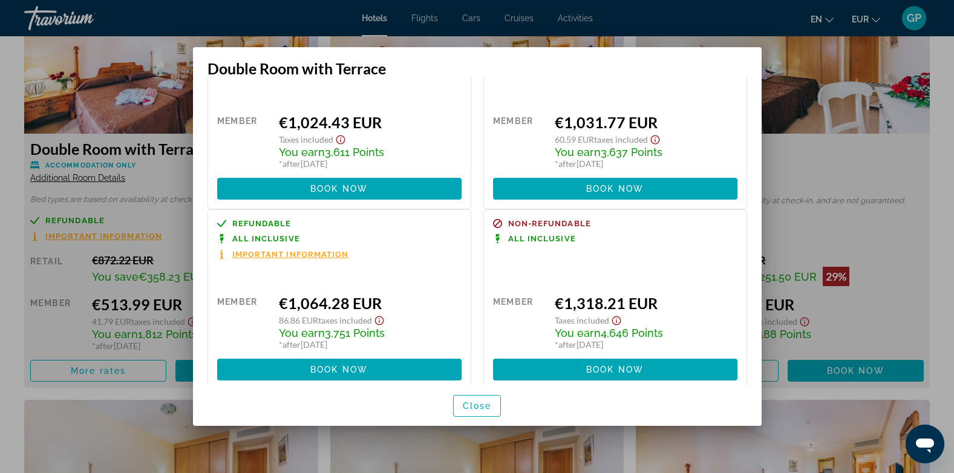
scroll to position [705, 0]
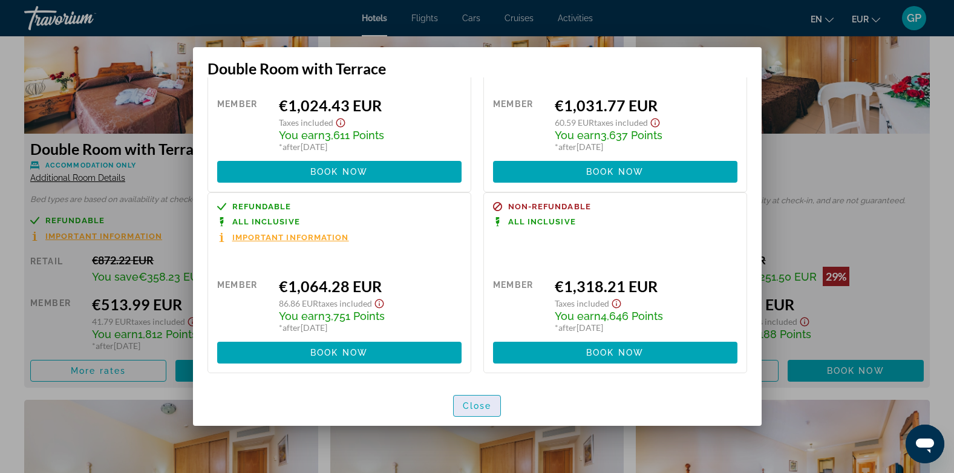
click at [480, 405] on span "Close" at bounding box center [477, 406] width 29 height 10
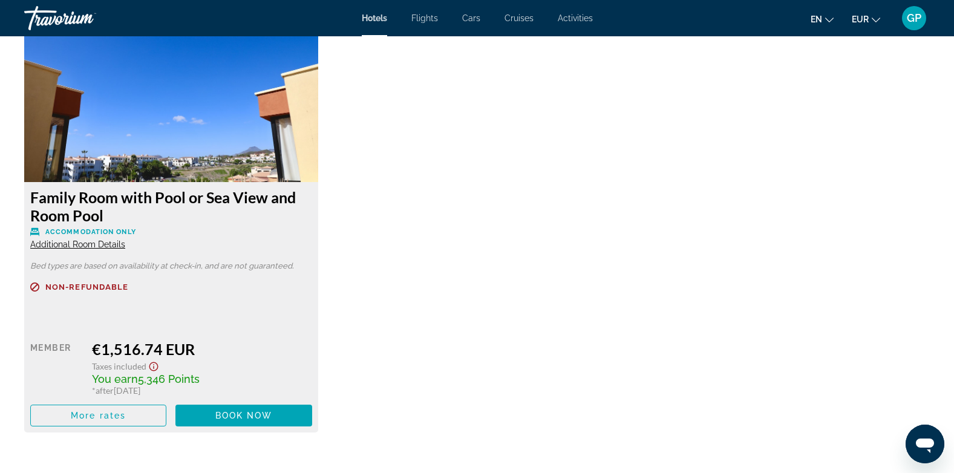
scroll to position [3387, 0]
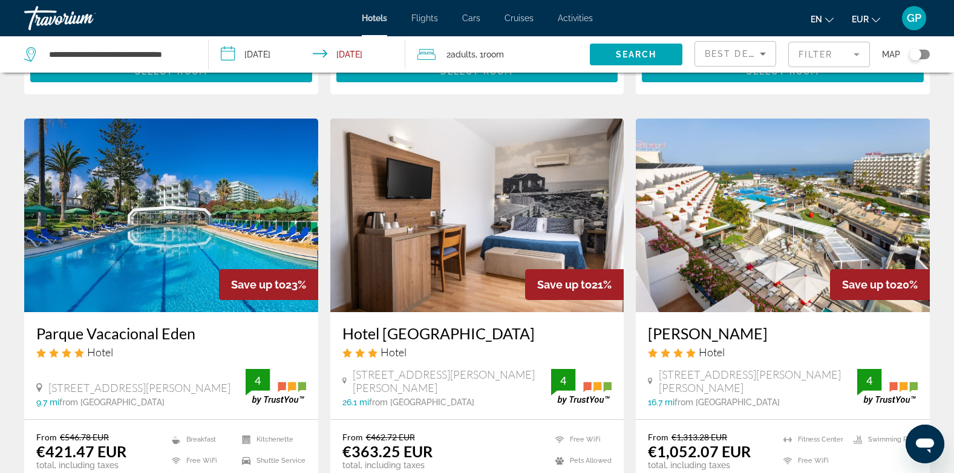
scroll to position [968, 0]
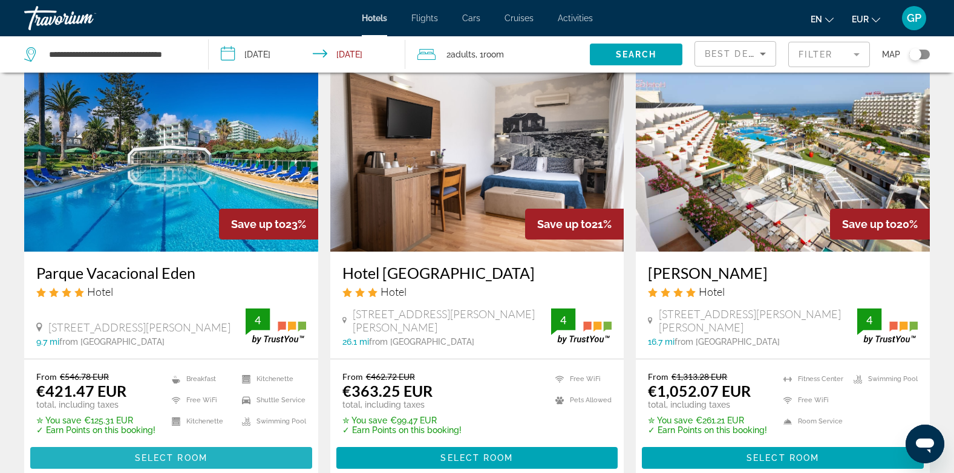
click at [155, 443] on span "Main content" at bounding box center [171, 457] width 282 height 29
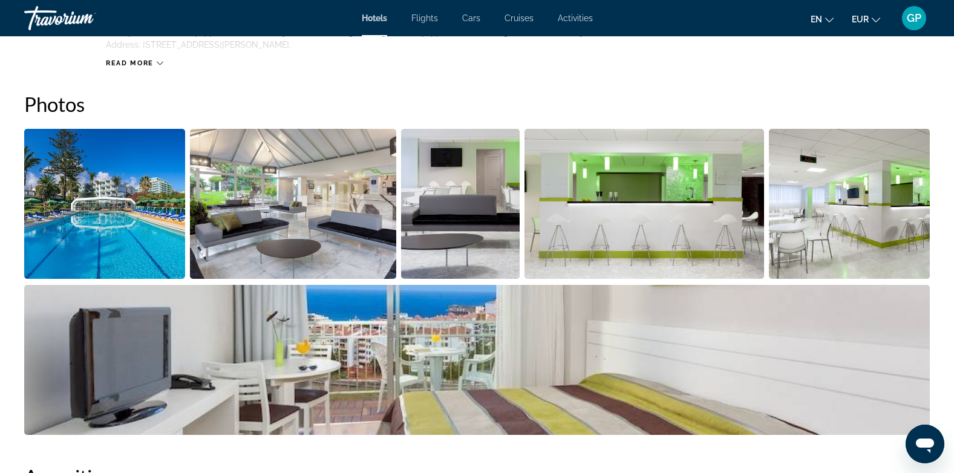
scroll to position [605, 0]
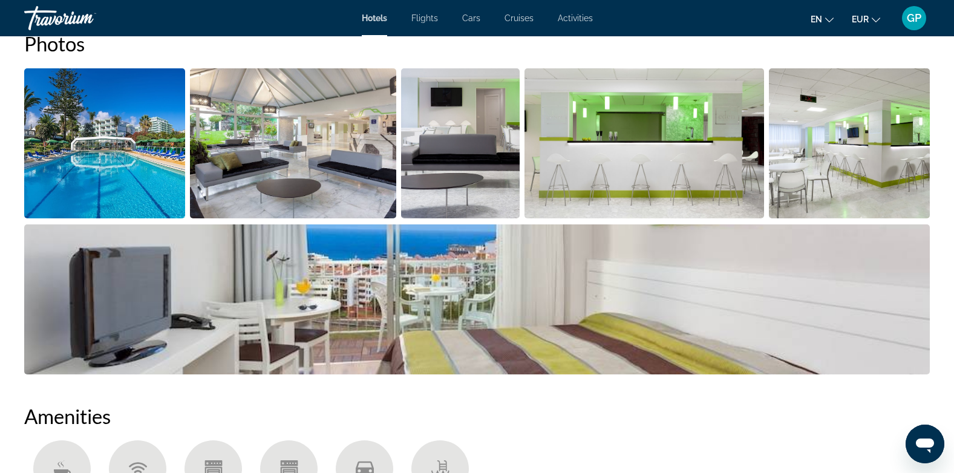
click at [730, 330] on img "Open full-screen image slider" at bounding box center [476, 299] width 905 height 150
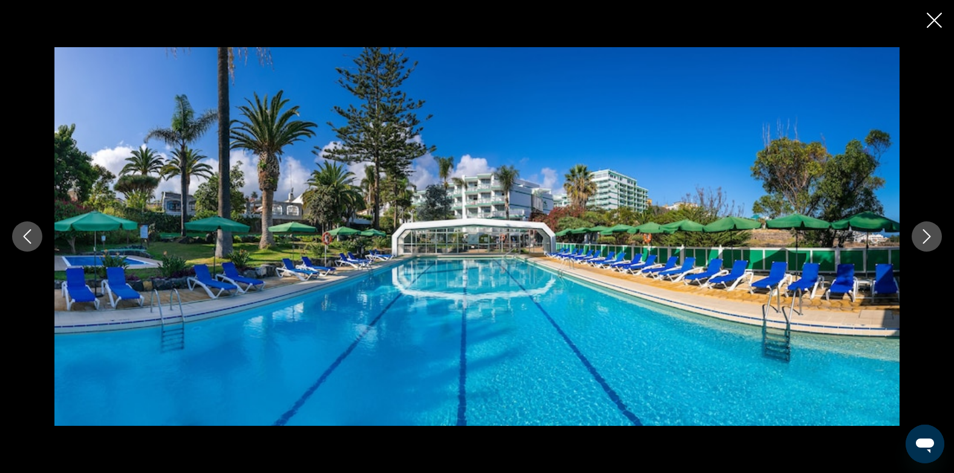
click at [926, 233] on icon "Next image" at bounding box center [926, 236] width 15 height 15
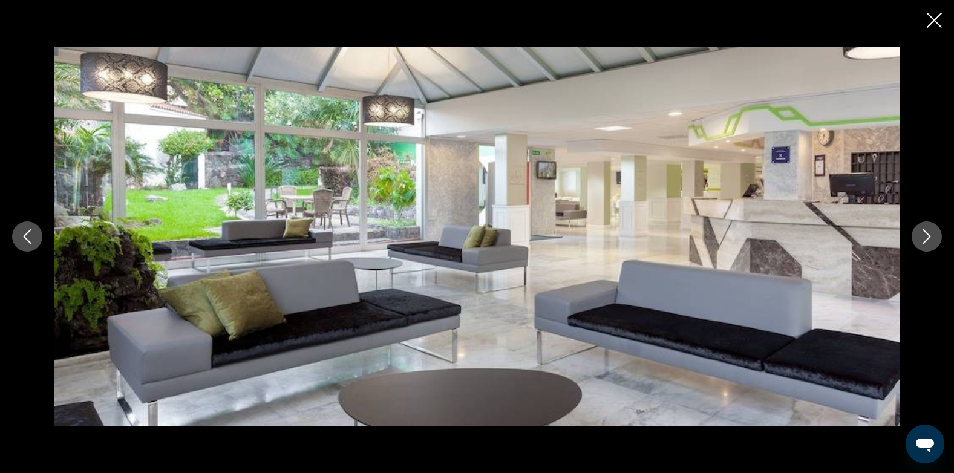
click at [926, 233] on icon "Next image" at bounding box center [926, 236] width 15 height 15
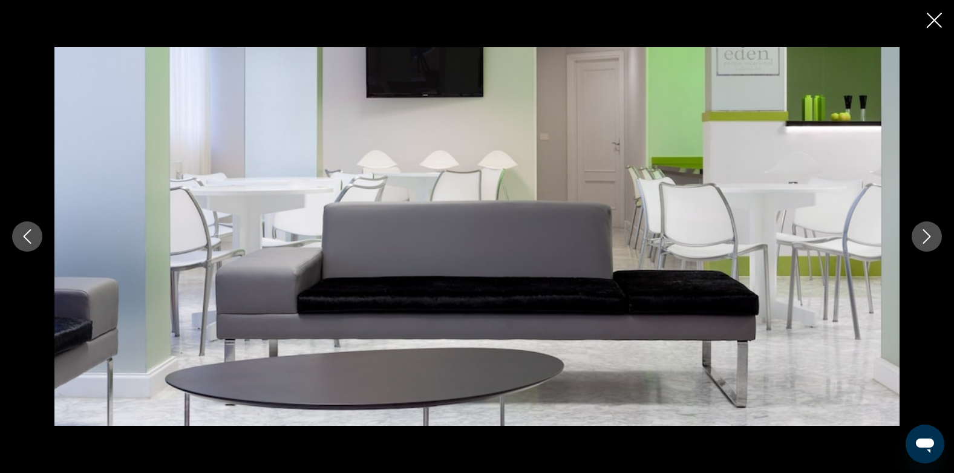
click at [926, 233] on icon "Next image" at bounding box center [926, 236] width 15 height 15
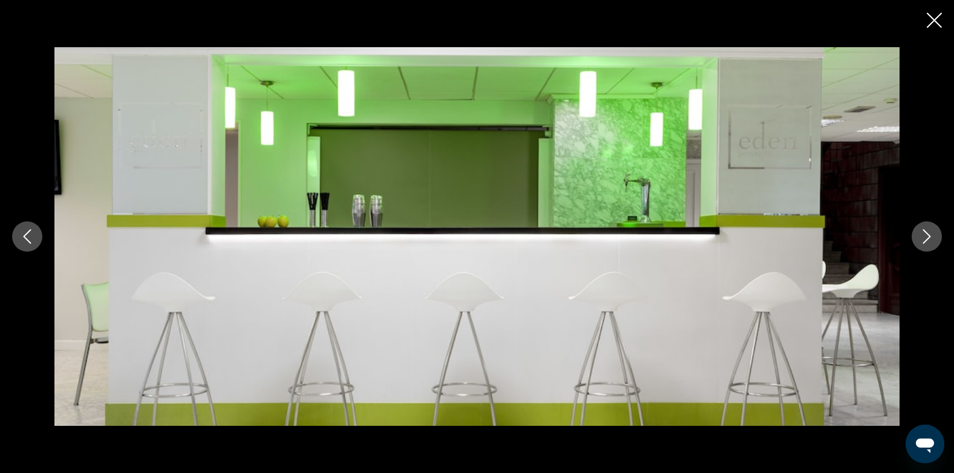
click at [926, 233] on icon "Next image" at bounding box center [926, 236] width 15 height 15
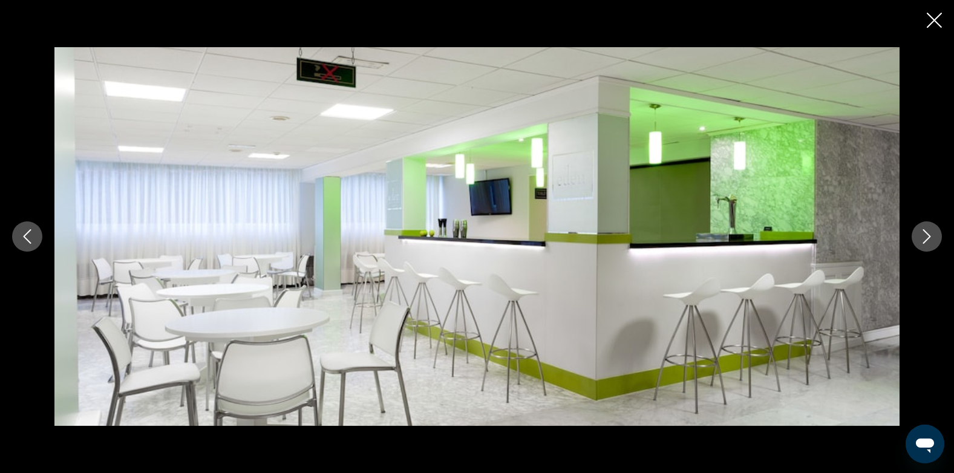
click at [926, 233] on icon "Next image" at bounding box center [926, 236] width 15 height 15
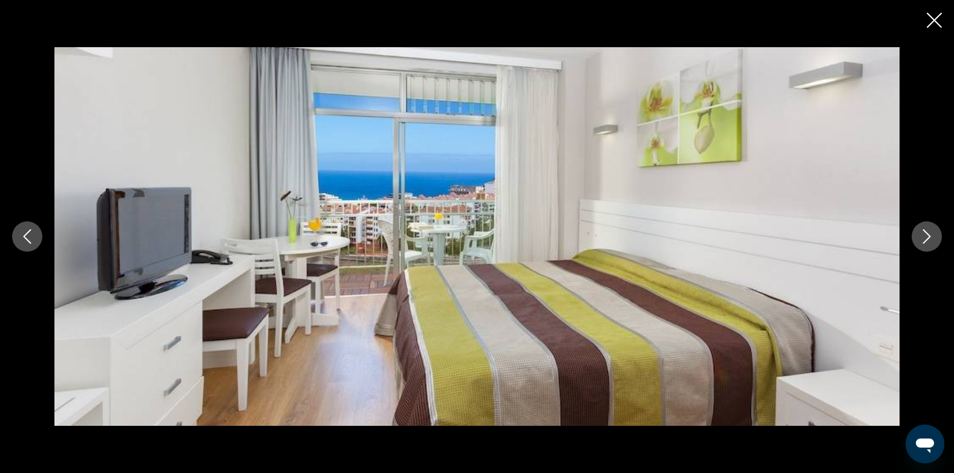
click at [926, 233] on icon "Next image" at bounding box center [926, 236] width 15 height 15
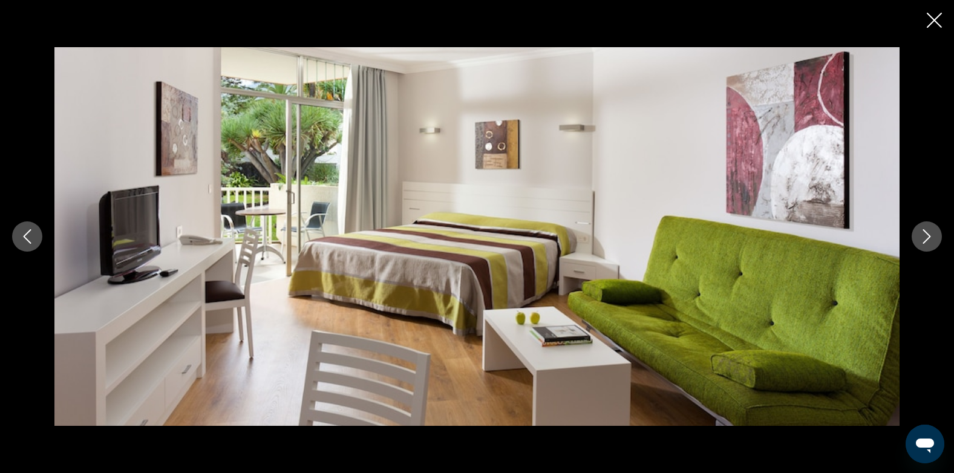
click at [926, 233] on icon "Next image" at bounding box center [926, 236] width 15 height 15
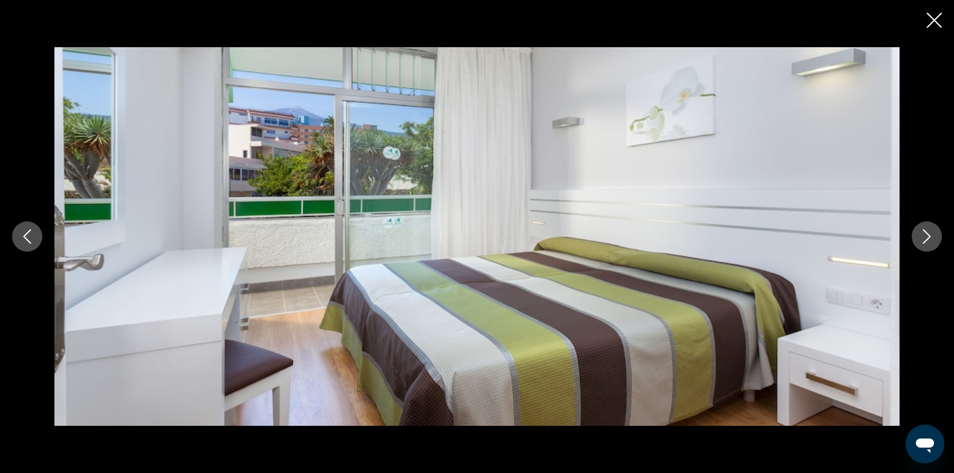
click at [925, 234] on icon "Next image" at bounding box center [926, 236] width 15 height 15
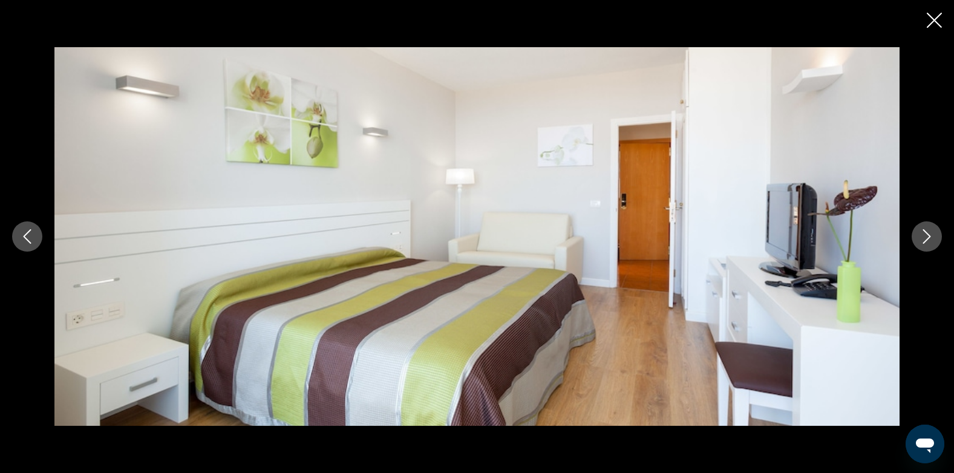
click at [925, 234] on icon "Next image" at bounding box center [926, 236] width 15 height 15
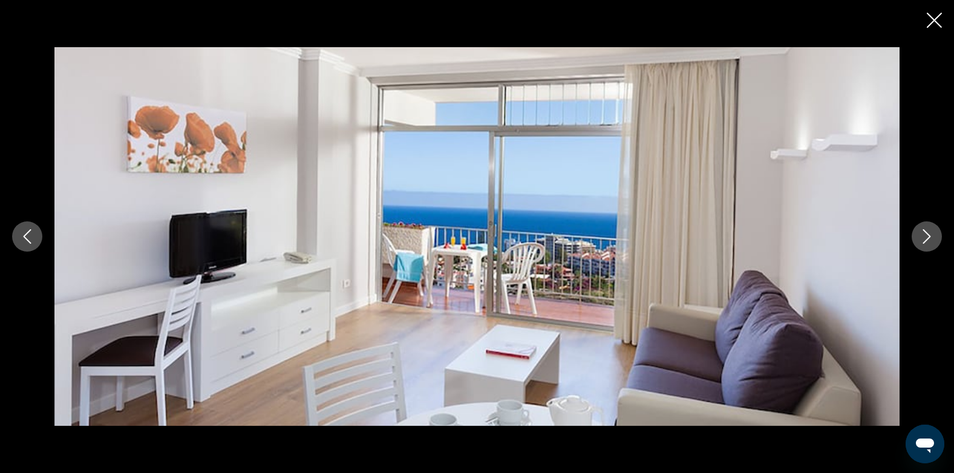
click at [925, 234] on icon "Next image" at bounding box center [926, 236] width 15 height 15
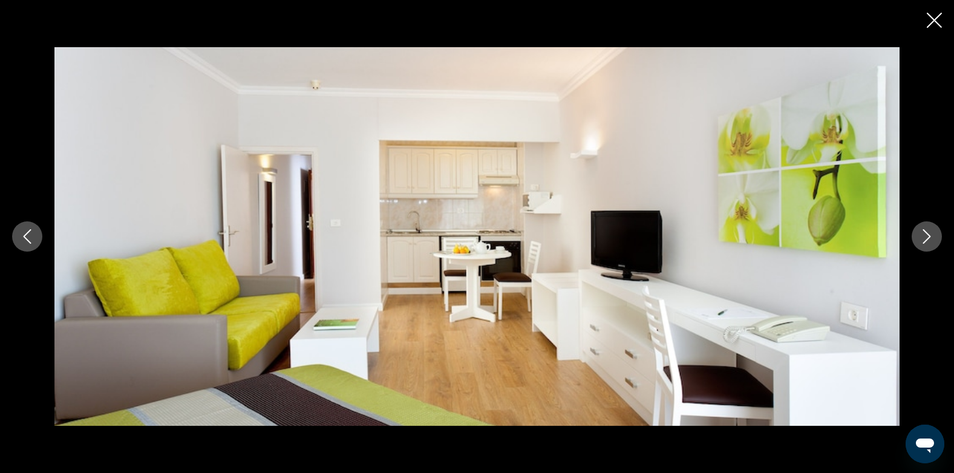
click at [925, 234] on icon "Next image" at bounding box center [926, 236] width 15 height 15
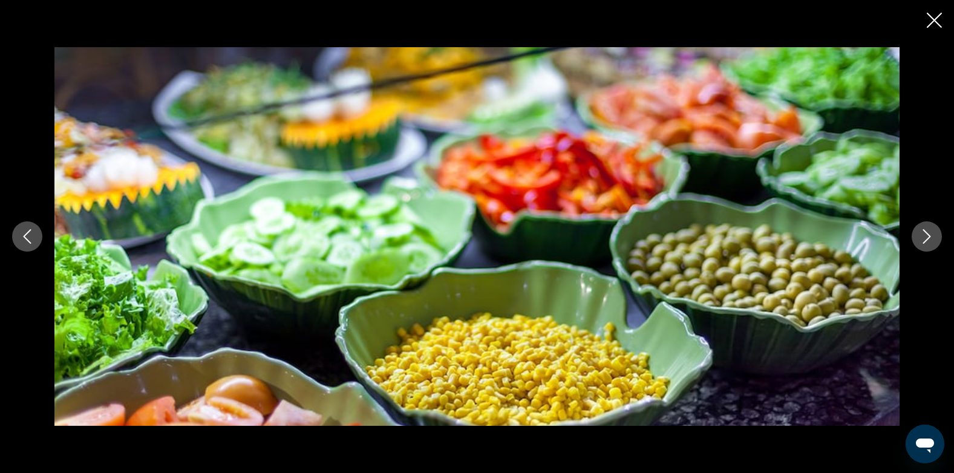
click at [925, 234] on icon "Next image" at bounding box center [926, 236] width 15 height 15
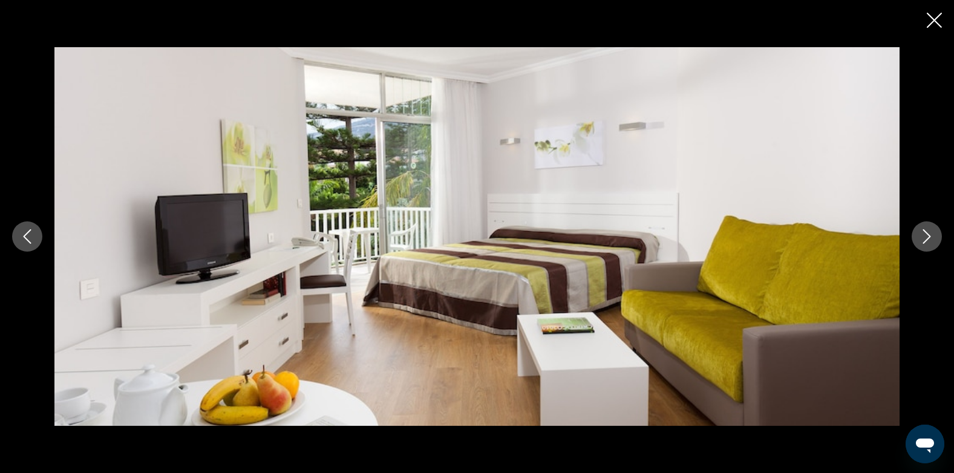
click at [925, 234] on icon "Next image" at bounding box center [926, 236] width 15 height 15
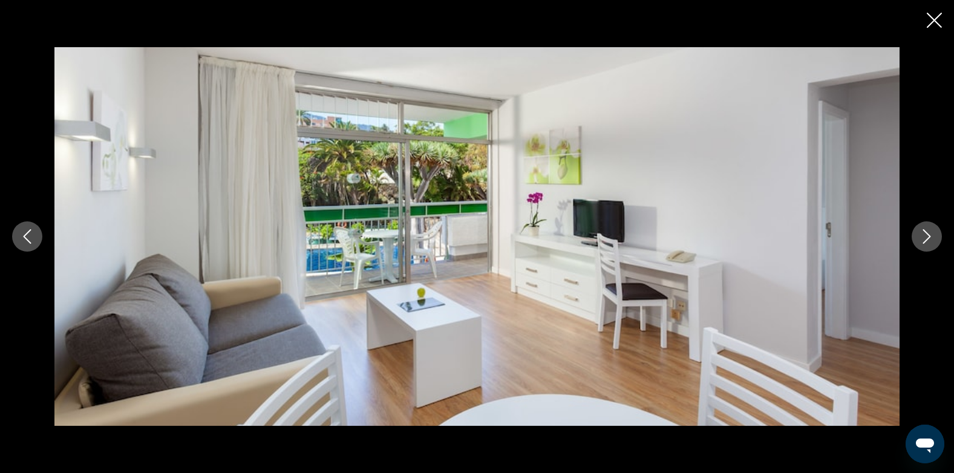
click at [925, 234] on icon "Next image" at bounding box center [926, 236] width 15 height 15
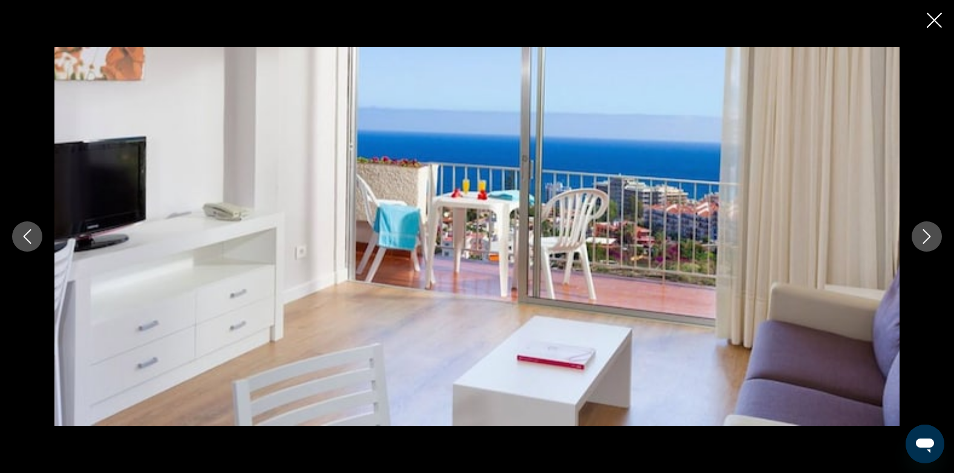
click at [925, 234] on icon "Next image" at bounding box center [926, 236] width 15 height 15
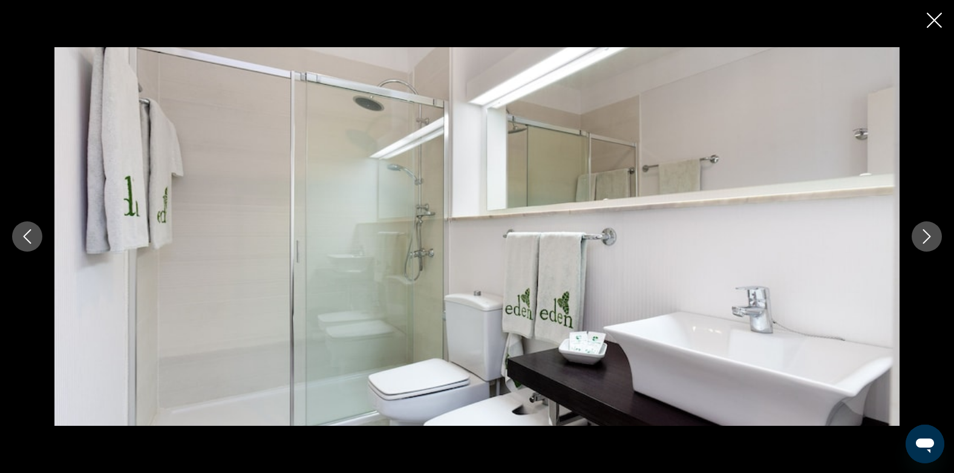
click at [925, 234] on icon "Next image" at bounding box center [926, 236] width 15 height 15
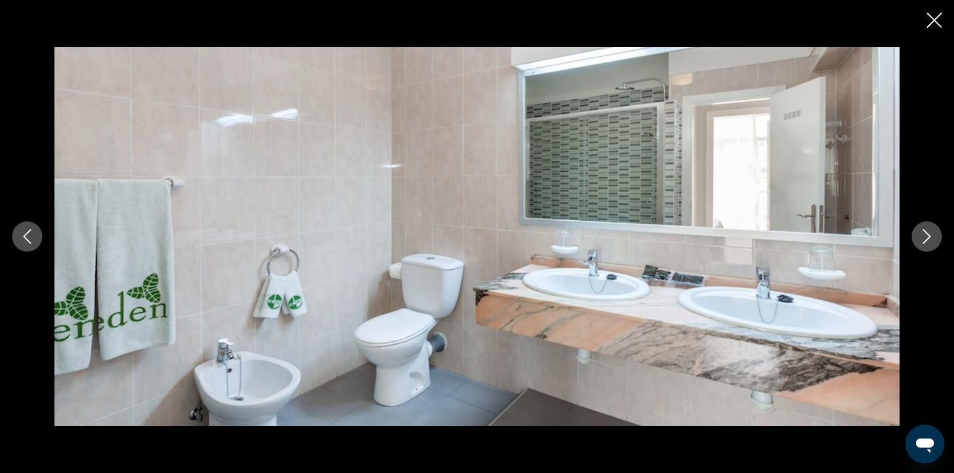
click at [925, 234] on icon "Next image" at bounding box center [926, 236] width 15 height 15
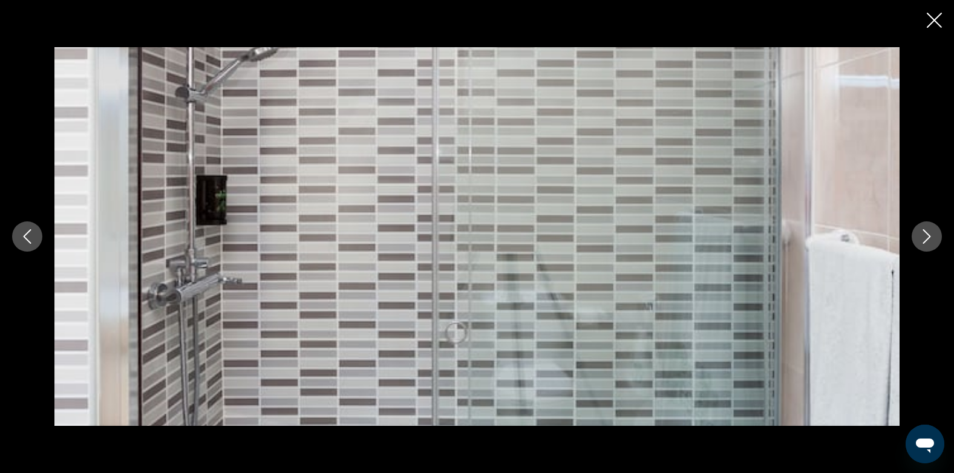
click at [925, 234] on icon "Next image" at bounding box center [926, 236] width 15 height 15
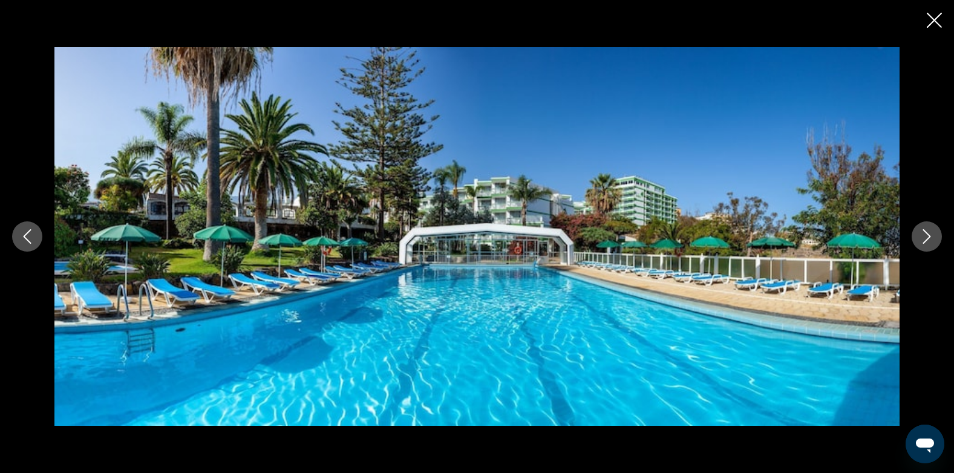
click at [925, 234] on icon "Next image" at bounding box center [926, 236] width 15 height 15
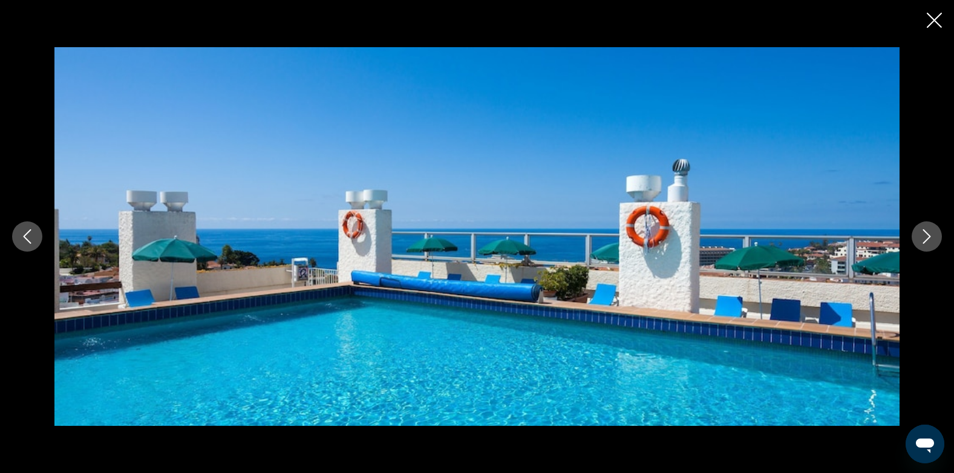
click at [925, 234] on icon "Next image" at bounding box center [926, 236] width 15 height 15
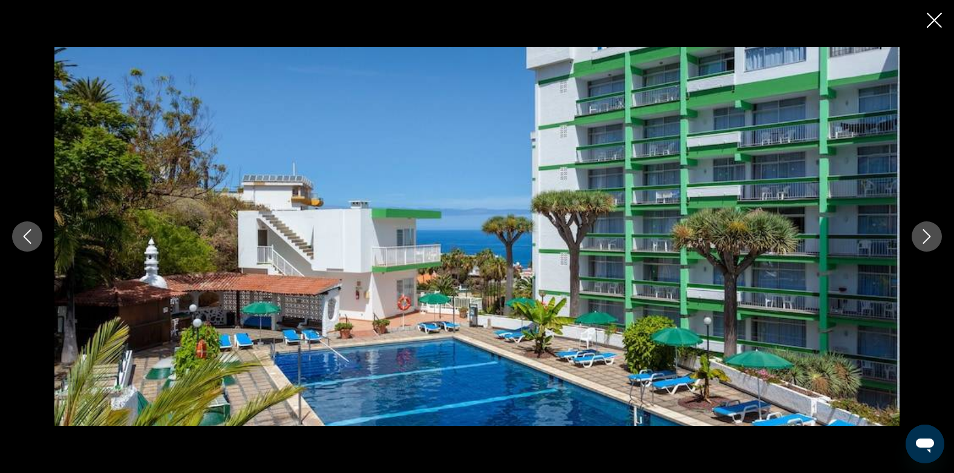
click at [925, 234] on icon "Next image" at bounding box center [926, 236] width 15 height 15
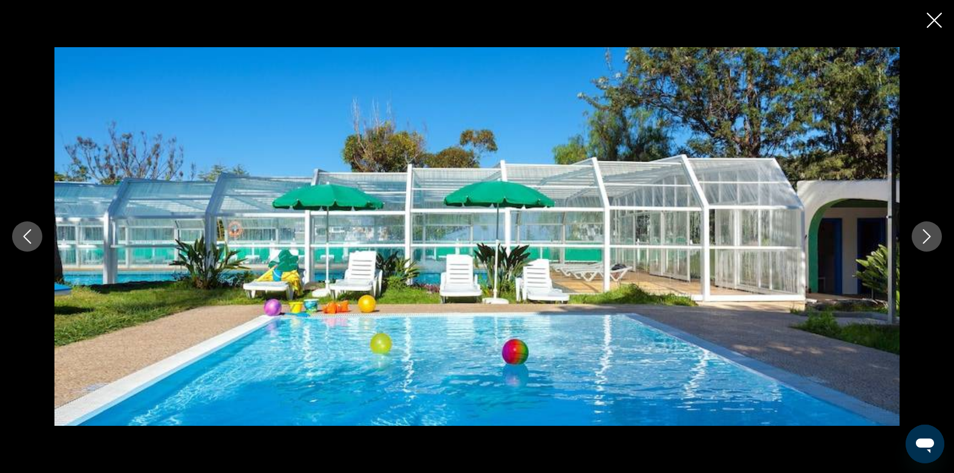
click at [925, 234] on icon "Next image" at bounding box center [926, 236] width 15 height 15
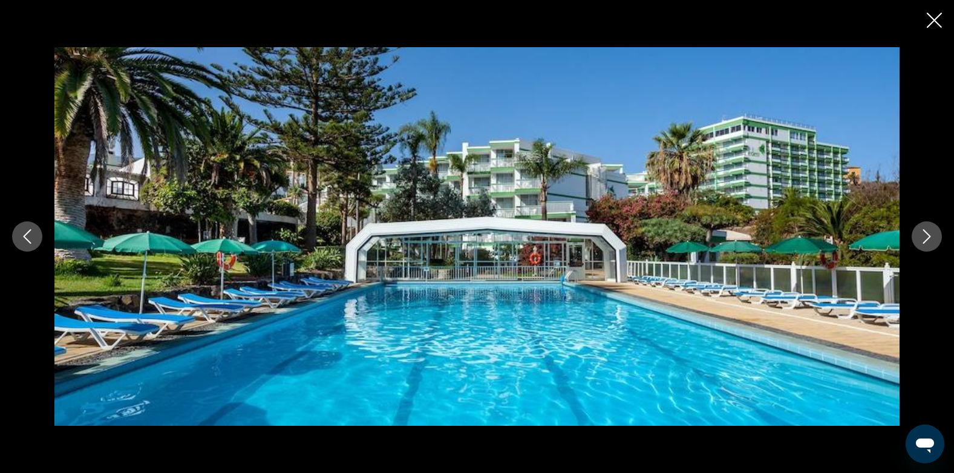
click at [925, 234] on icon "Next image" at bounding box center [926, 236] width 15 height 15
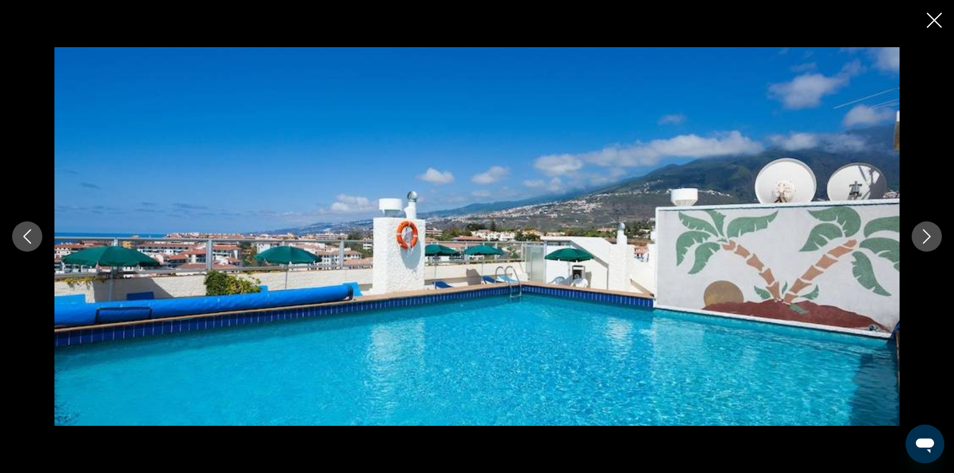
click at [925, 234] on icon "Next image" at bounding box center [926, 236] width 15 height 15
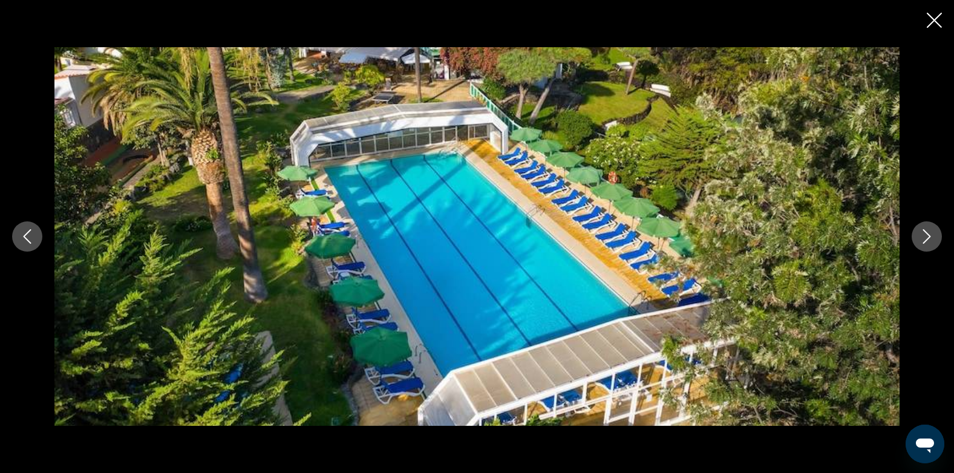
click at [925, 234] on icon "Next image" at bounding box center [926, 236] width 15 height 15
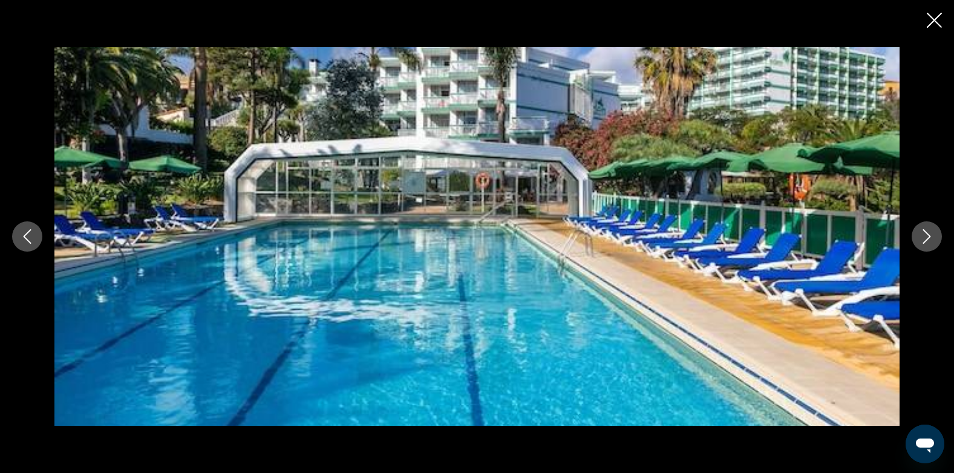
click at [925, 234] on icon "Next image" at bounding box center [926, 236] width 15 height 15
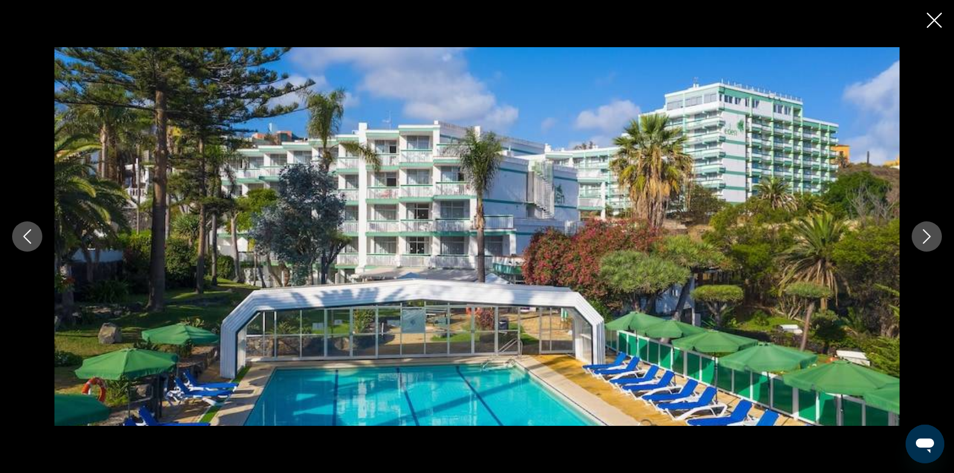
click at [933, 15] on icon "Close slideshow" at bounding box center [934, 20] width 15 height 15
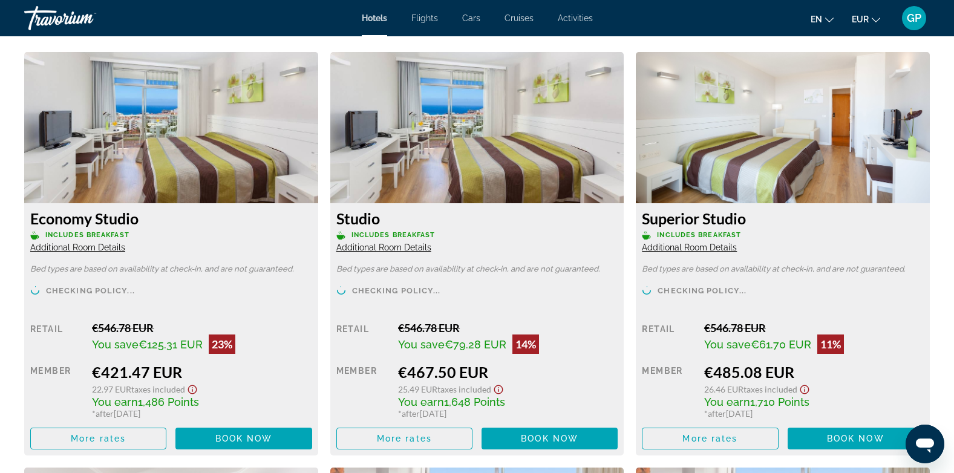
scroll to position [1694, 0]
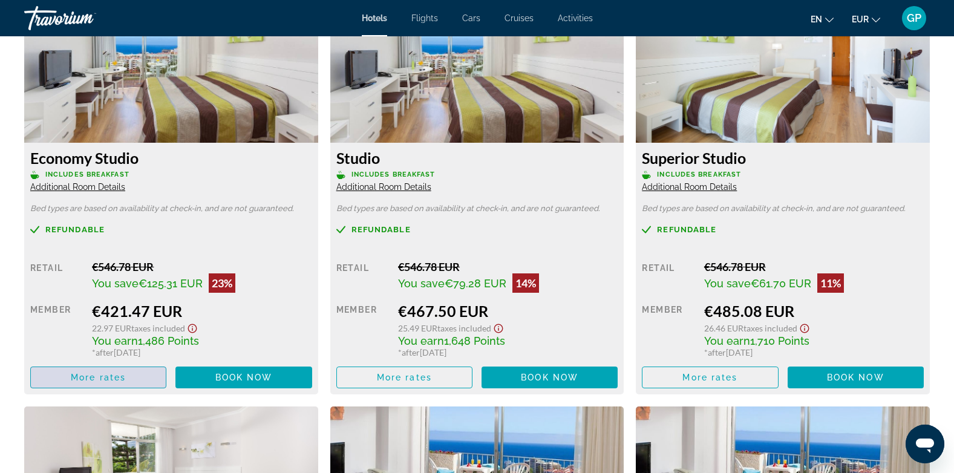
click at [117, 377] on span "More rates" at bounding box center [98, 378] width 55 height 10
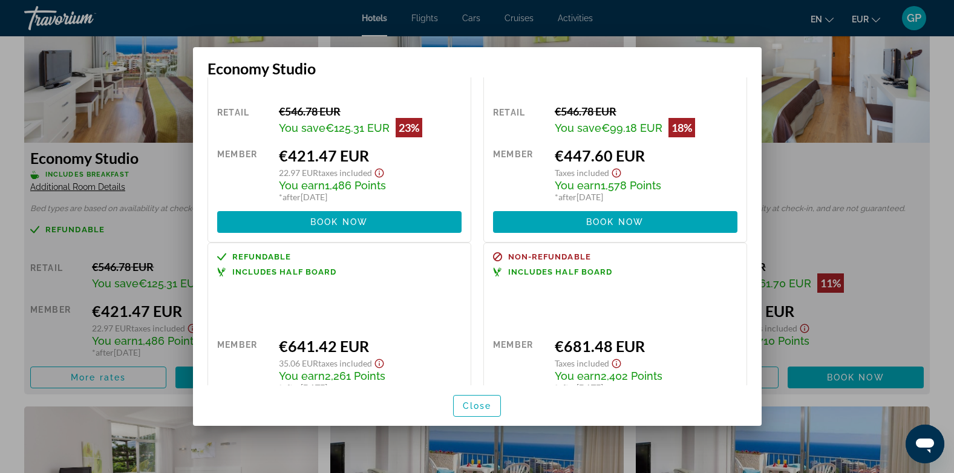
scroll to position [0, 0]
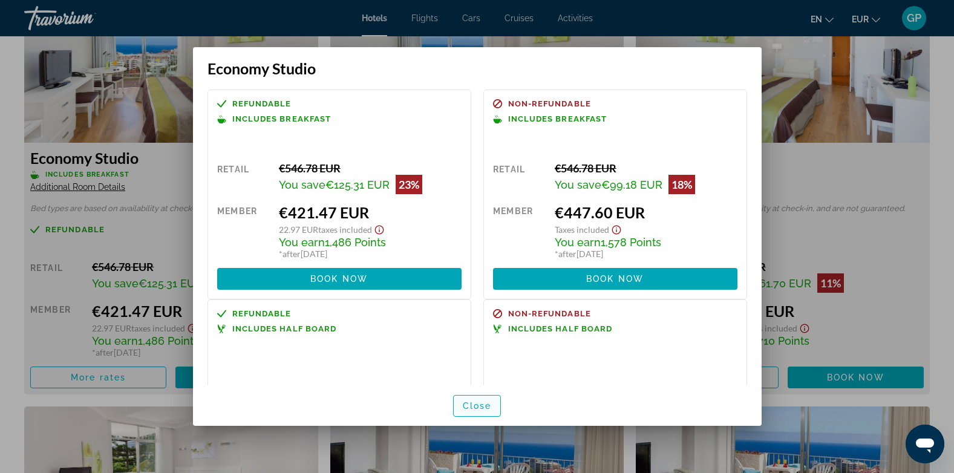
click at [473, 408] on span "Close" at bounding box center [477, 406] width 29 height 10
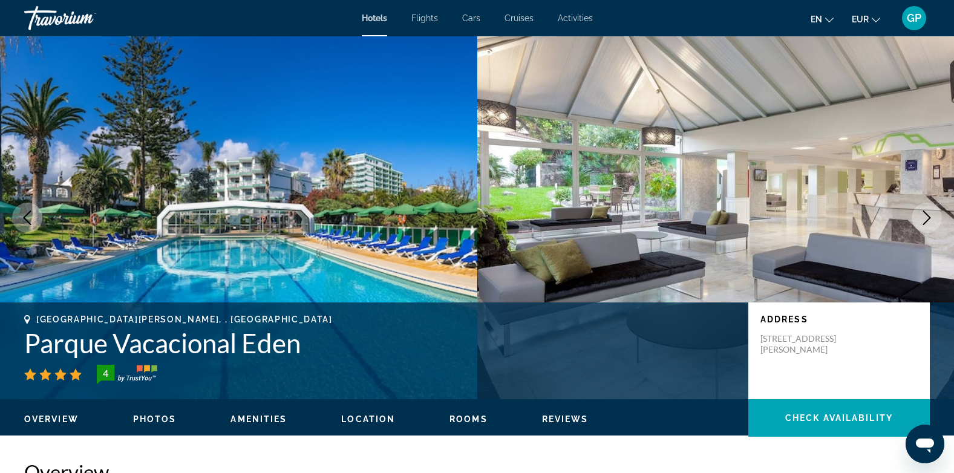
scroll to position [1694, 0]
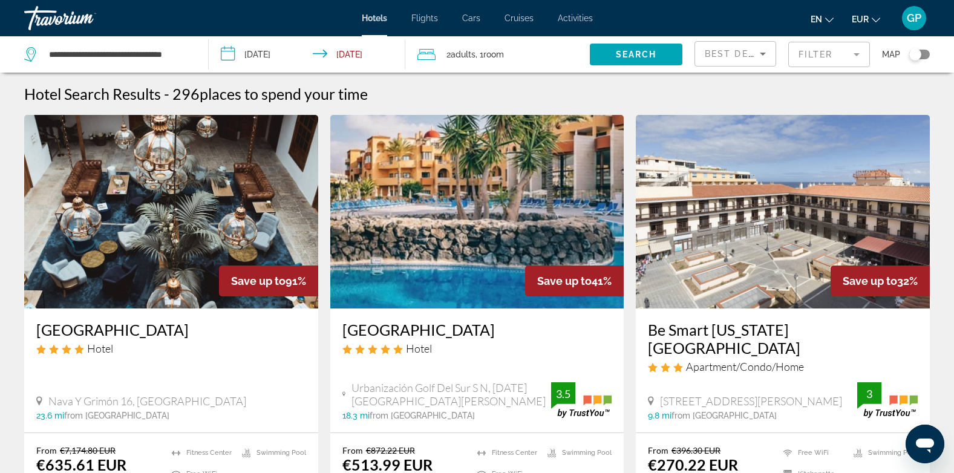
click at [191, 54] on div "**********" at bounding box center [110, 54] width 172 height 36
drag, startPoint x: 190, startPoint y: 54, endPoint x: 36, endPoint y: 51, distance: 154.3
click at [36, 51] on div "**********" at bounding box center [107, 54] width 166 height 18
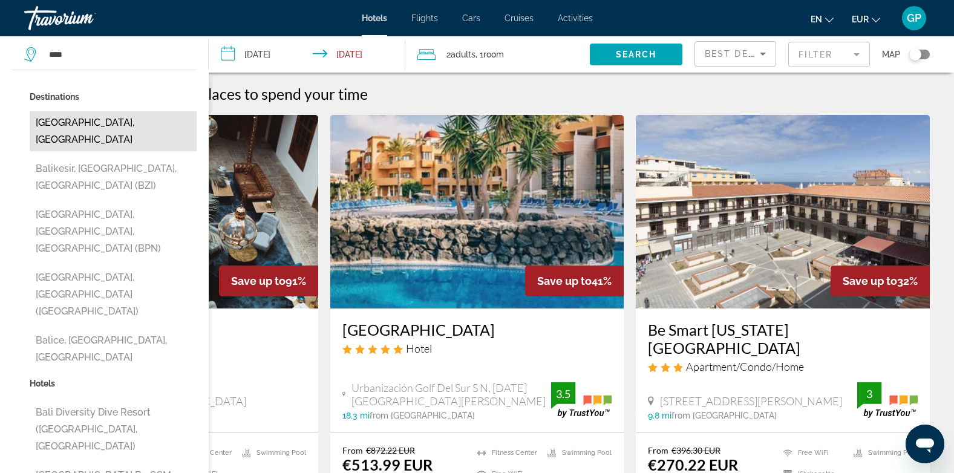
click at [62, 122] on button "Bali Island, Indonesia" at bounding box center [113, 131] width 167 height 40
type input "**********"
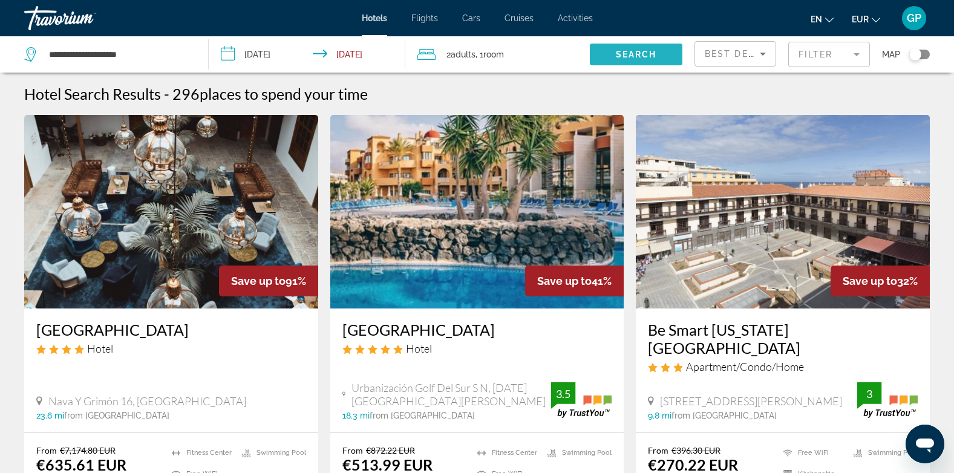
click at [636, 51] on span "Search" at bounding box center [636, 55] width 41 height 10
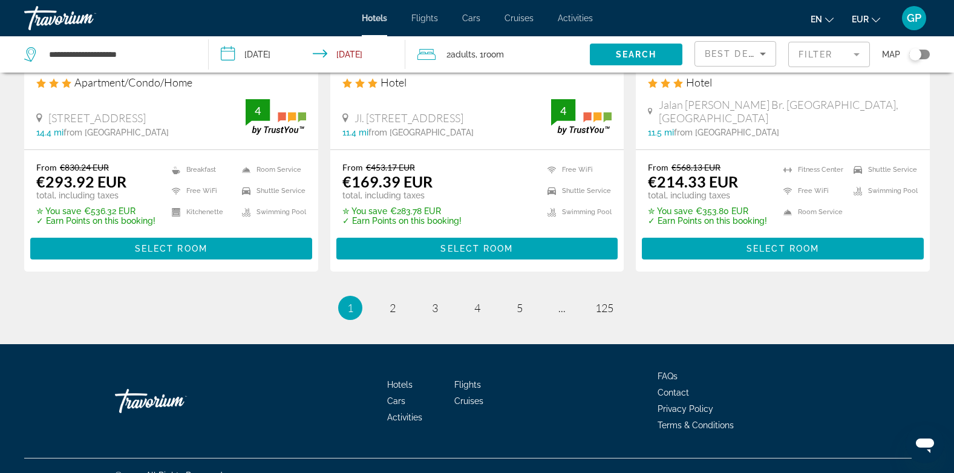
scroll to position [1633, 0]
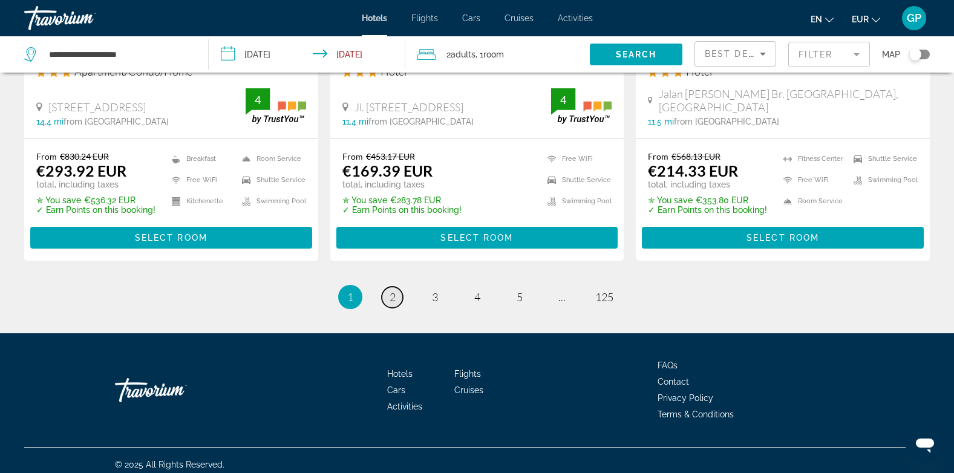
click at [397, 301] on link "page 2" at bounding box center [392, 297] width 21 height 21
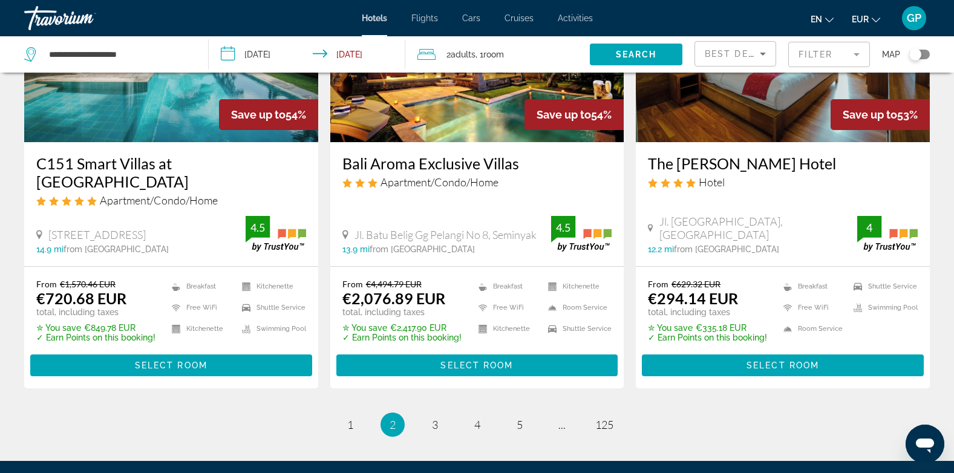
scroll to position [1573, 0]
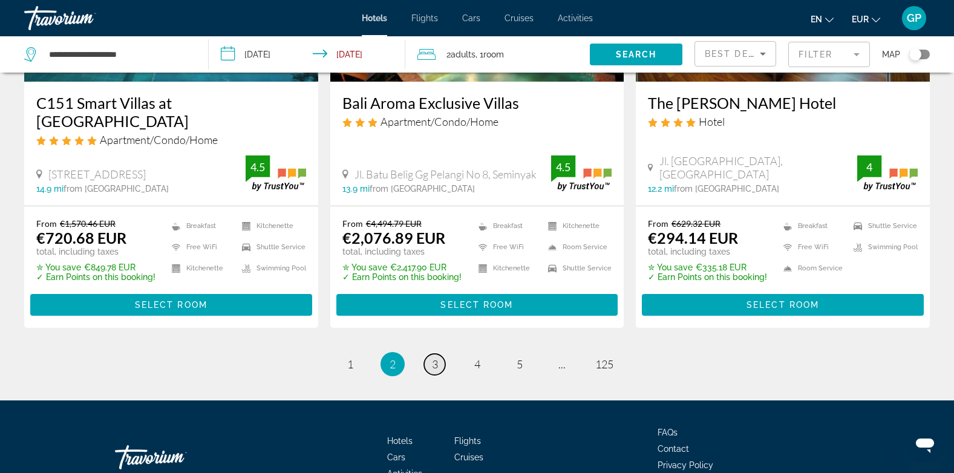
click at [434, 357] on span "3" at bounding box center [435, 363] width 6 height 13
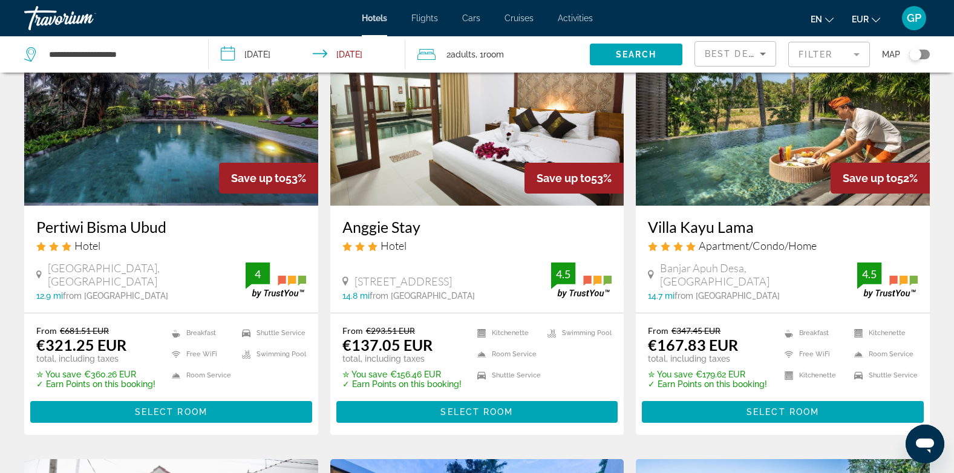
scroll to position [121, 0]
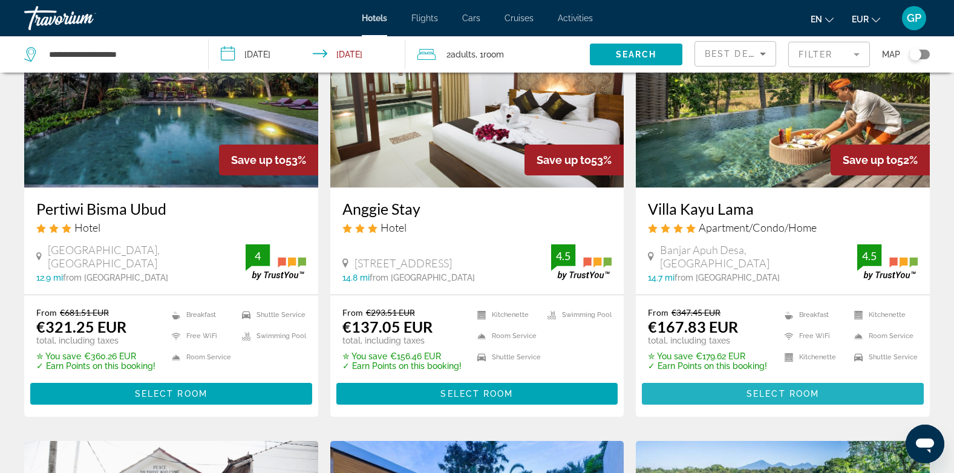
click at [766, 393] on span "Select Room" at bounding box center [782, 394] width 73 height 10
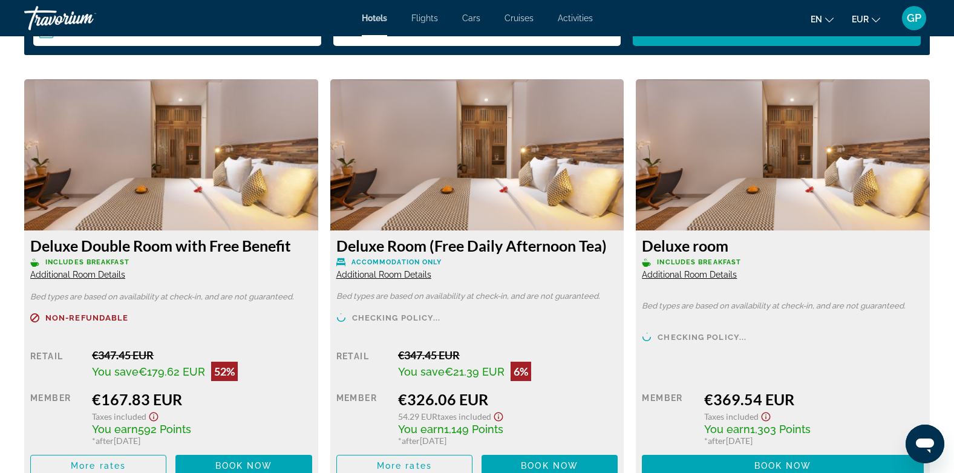
scroll to position [1694, 0]
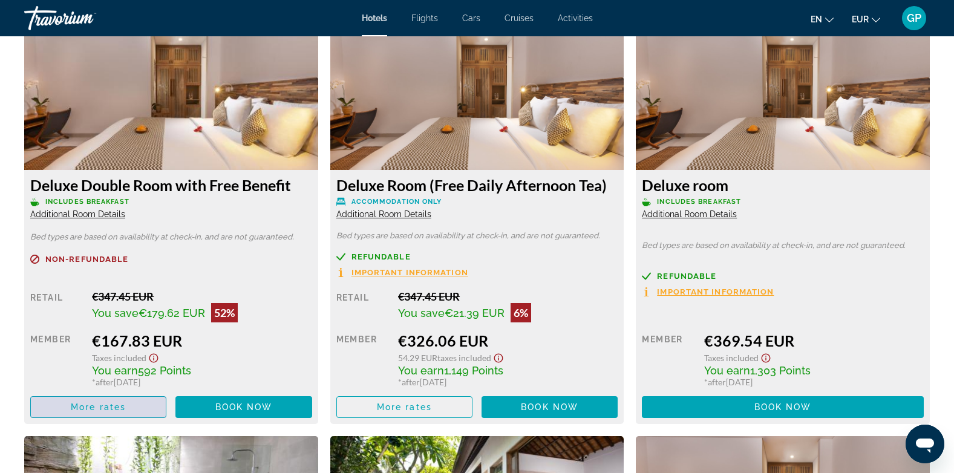
click at [99, 405] on span "More rates" at bounding box center [98, 407] width 55 height 10
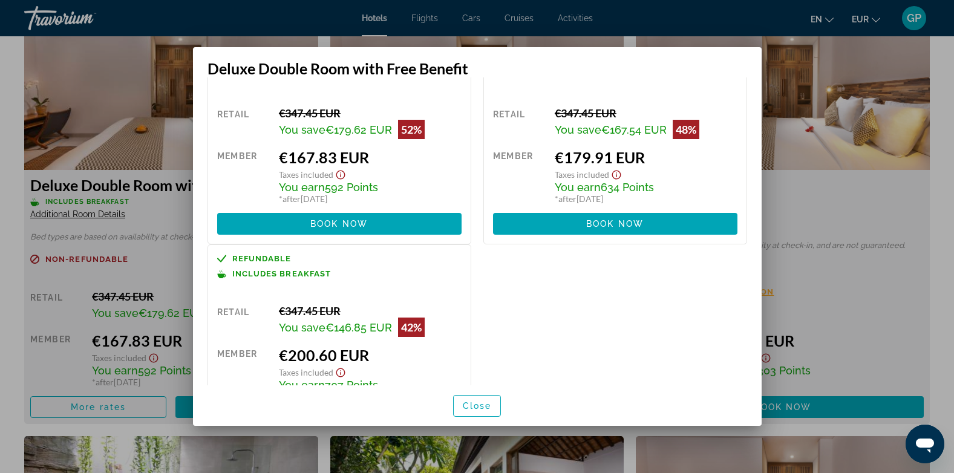
scroll to position [124, 0]
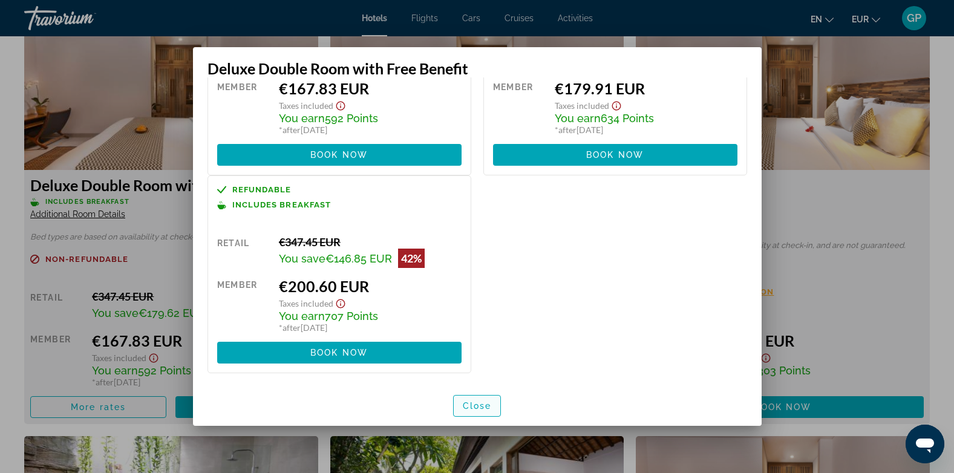
click at [472, 405] on span "Close" at bounding box center [477, 406] width 29 height 10
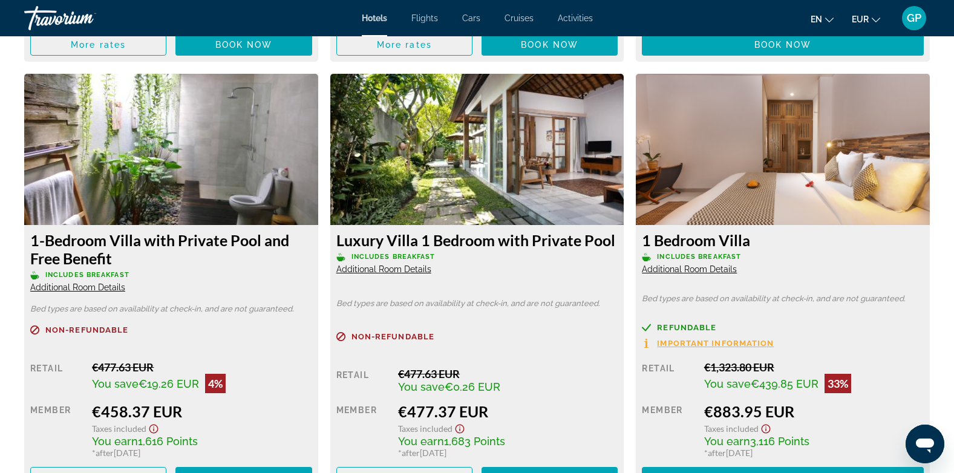
scroll to position [1754, 0]
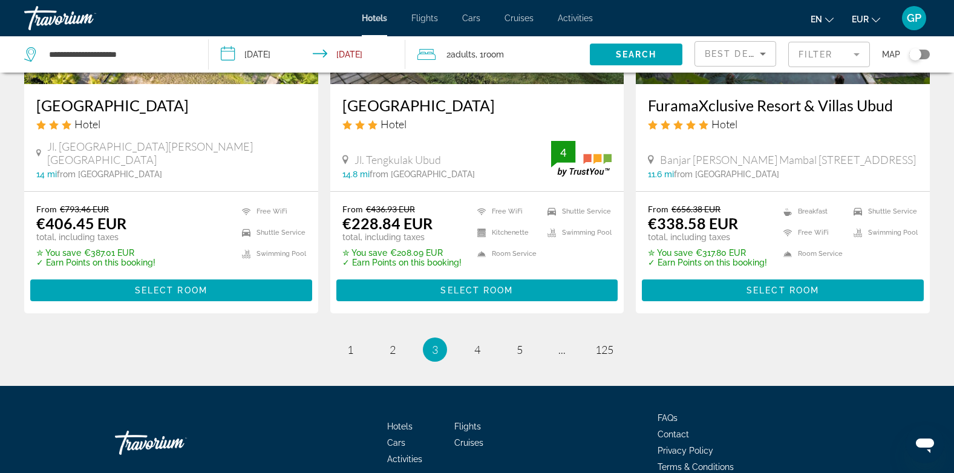
scroll to position [1573, 0]
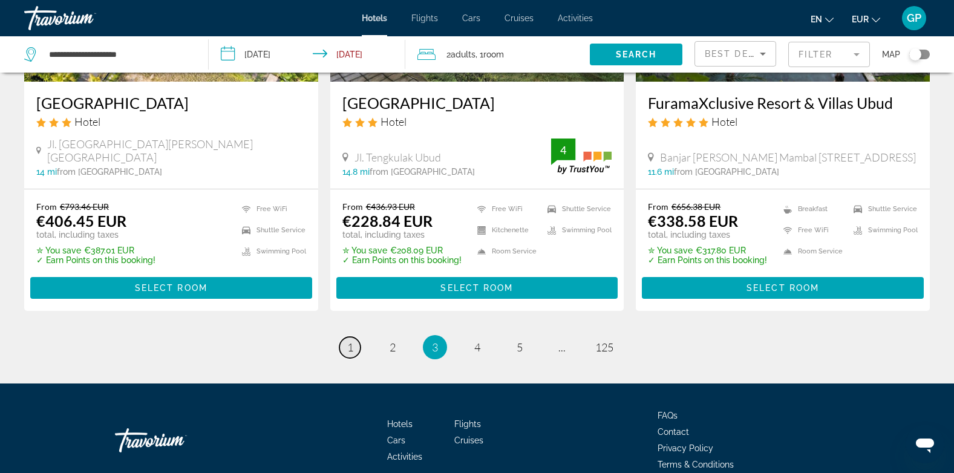
click at [351, 345] on span "1" at bounding box center [350, 347] width 6 height 13
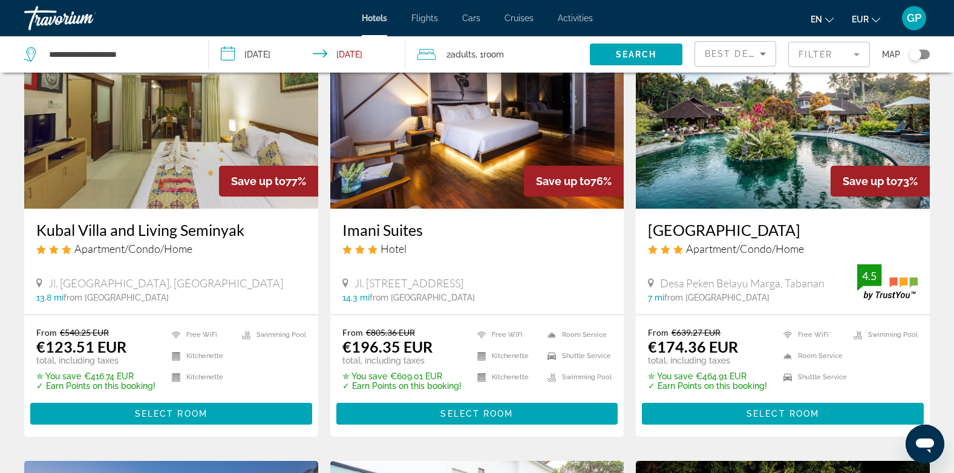
scroll to position [121, 0]
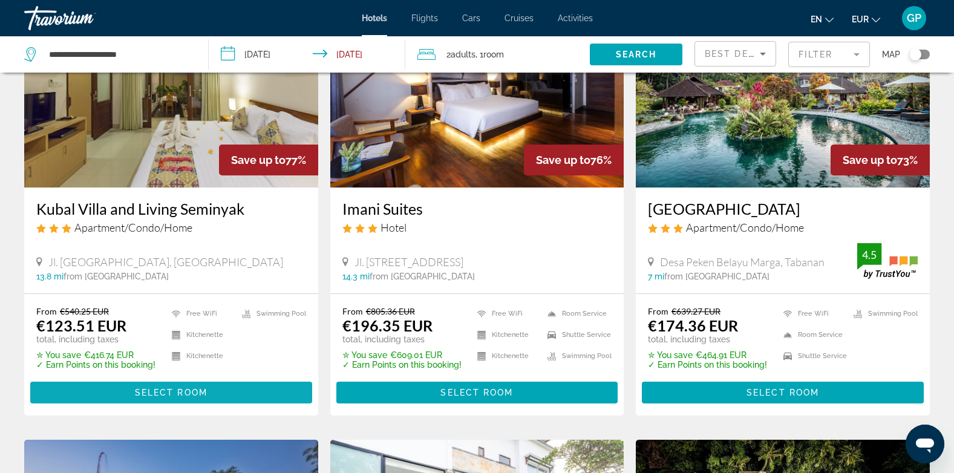
click at [166, 393] on span "Select Room" at bounding box center [171, 393] width 73 height 10
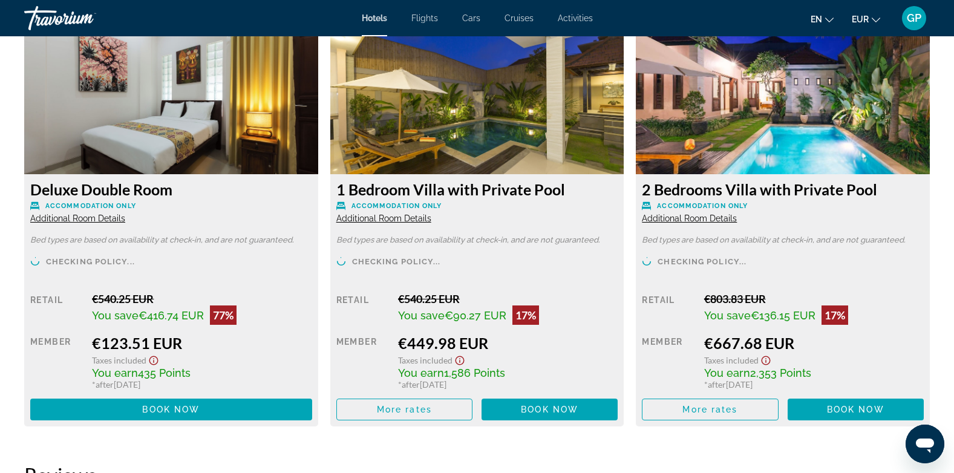
scroll to position [1694, 0]
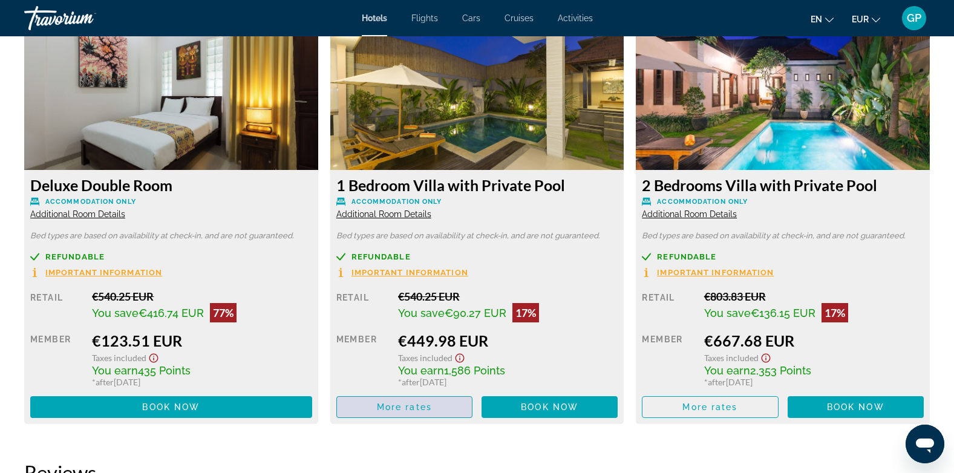
click at [376, 409] on span "Main content" at bounding box center [404, 407] width 135 height 29
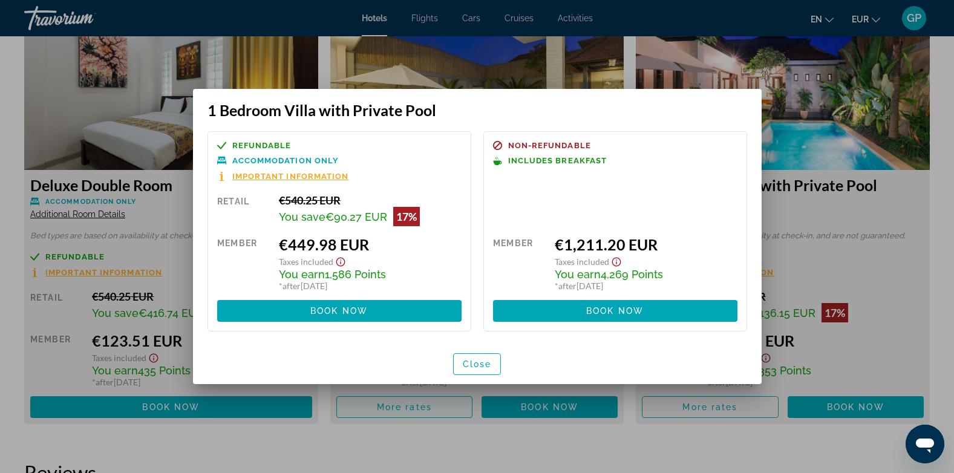
scroll to position [0, 0]
click at [479, 365] on span "Close" at bounding box center [477, 364] width 29 height 10
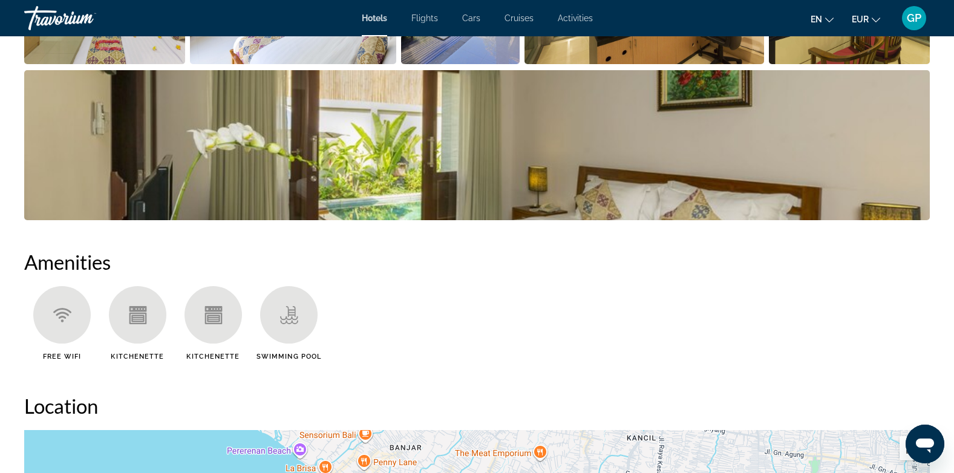
scroll to position [544, 0]
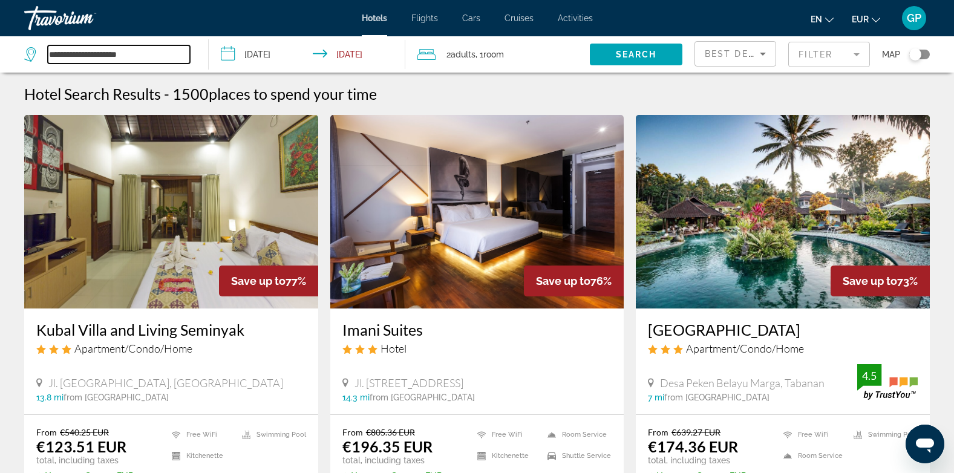
drag, startPoint x: 138, startPoint y: 54, endPoint x: 42, endPoint y: 60, distance: 95.8
click at [42, 60] on div "**********" at bounding box center [107, 54] width 166 height 18
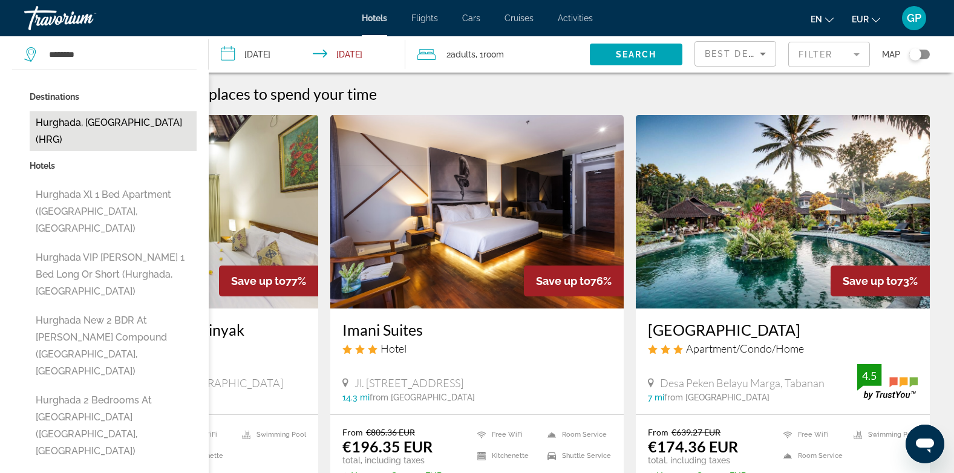
click at [100, 123] on button "Hurghada, [GEOGRAPHIC_DATA] (HRG)" at bounding box center [113, 131] width 167 height 40
type input "**********"
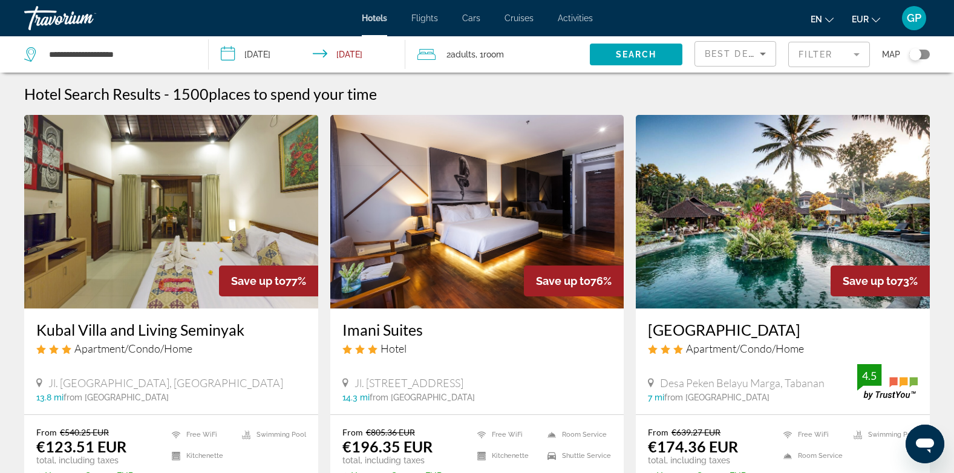
click at [269, 53] on input "**********" at bounding box center [309, 56] width 201 height 40
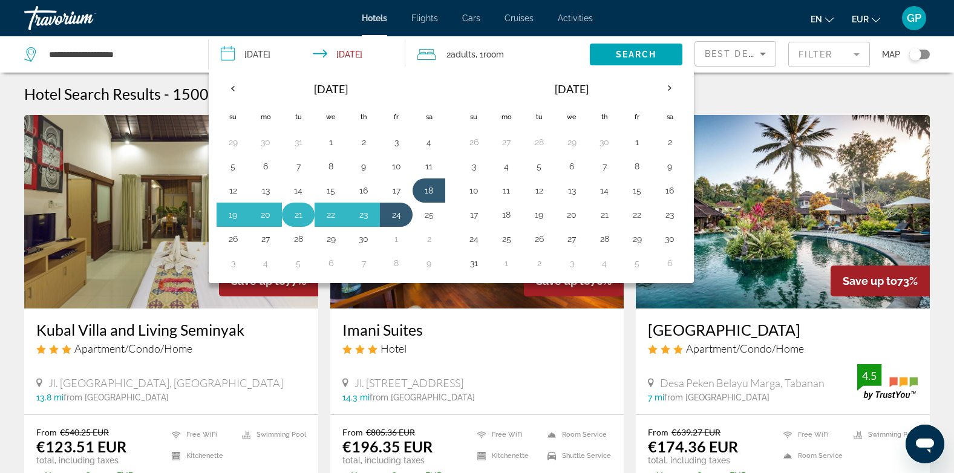
click at [299, 210] on button "21" at bounding box center [298, 214] width 19 height 17
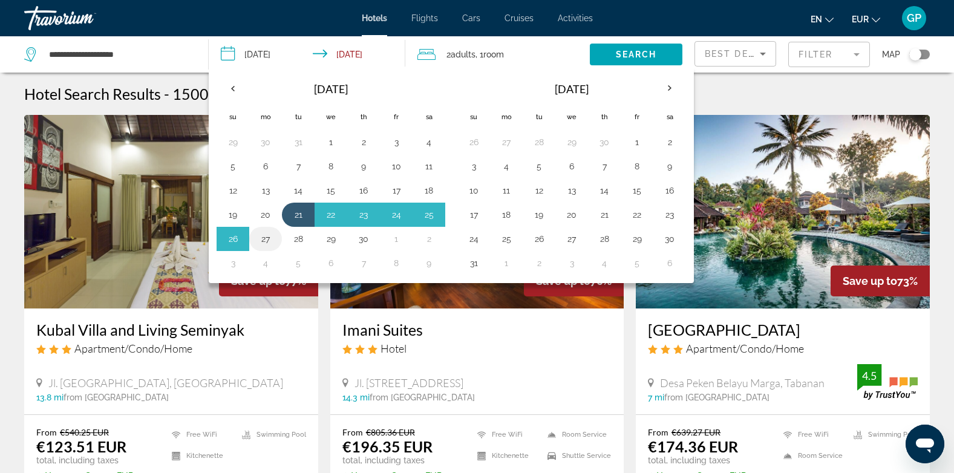
click at [270, 232] on button "27" at bounding box center [265, 238] width 19 height 17
type input "**********"
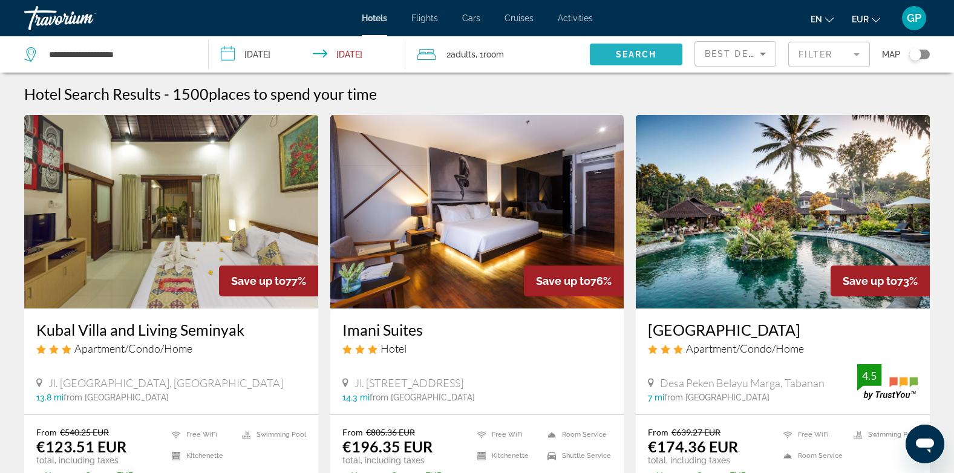
click at [650, 54] on span "Search" at bounding box center [636, 55] width 41 height 10
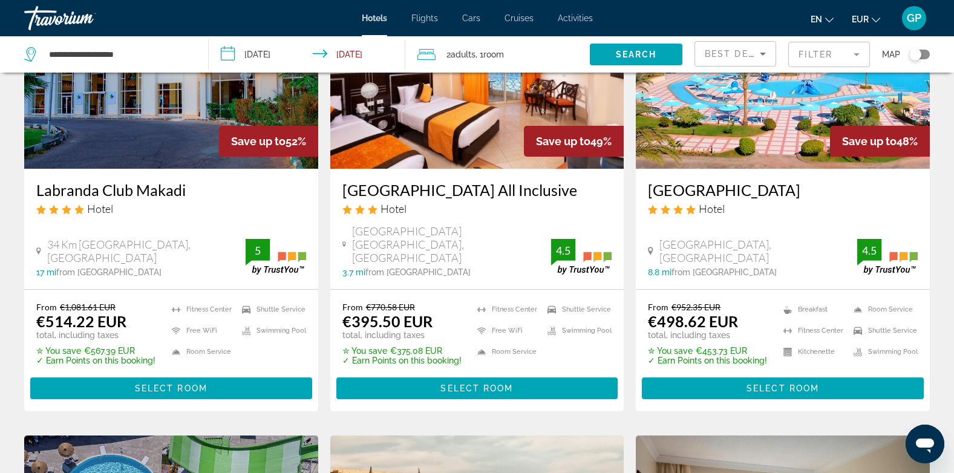
scroll to position [544, 0]
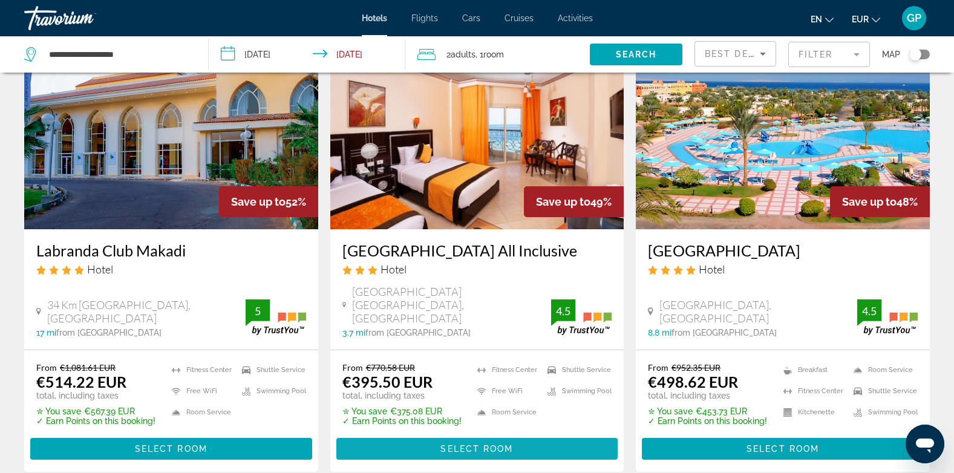
click at [505, 457] on span "Main content" at bounding box center [477, 448] width 282 height 29
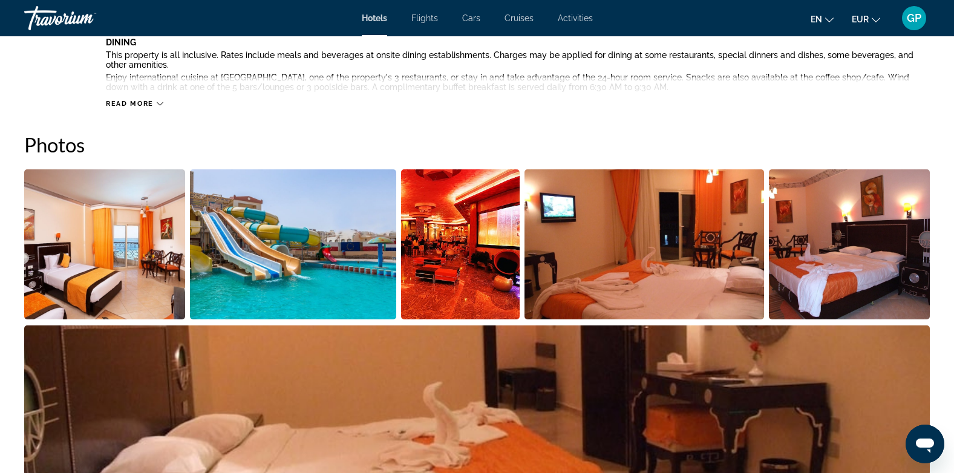
scroll to position [544, 0]
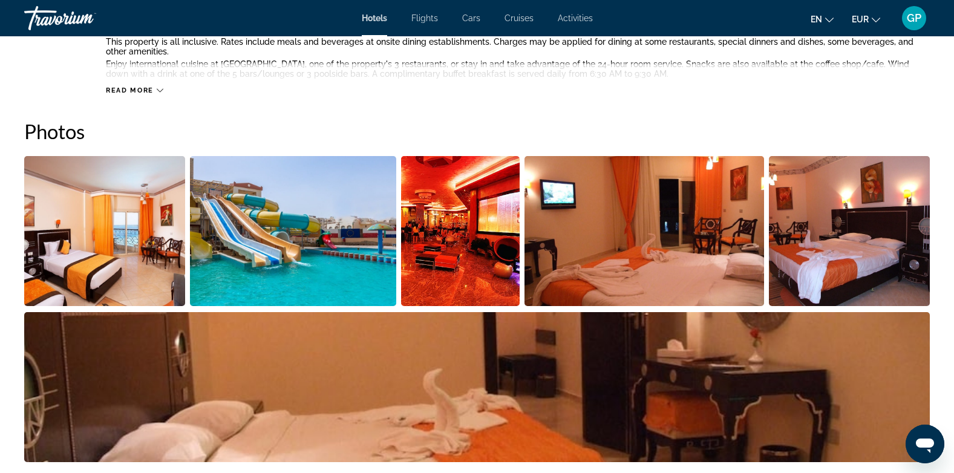
click at [762, 358] on img "Open full-screen image slider" at bounding box center [476, 387] width 905 height 150
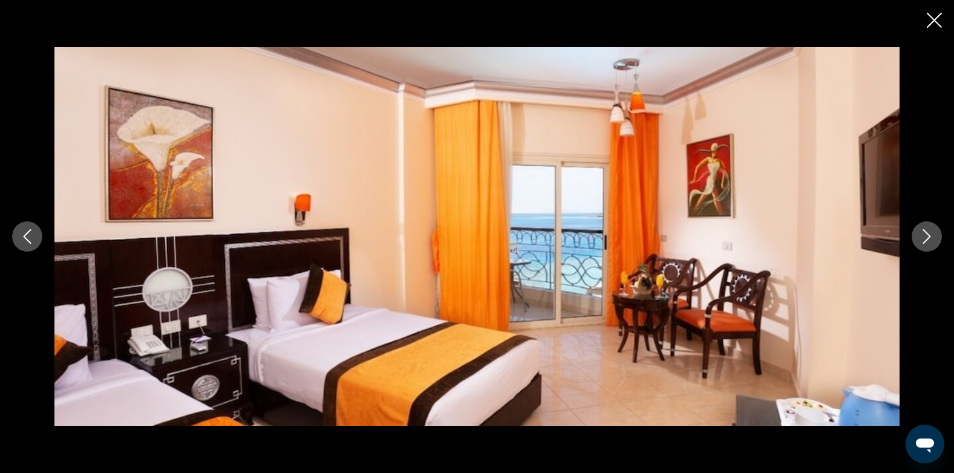
click at [929, 239] on icon "Next image" at bounding box center [926, 236] width 15 height 15
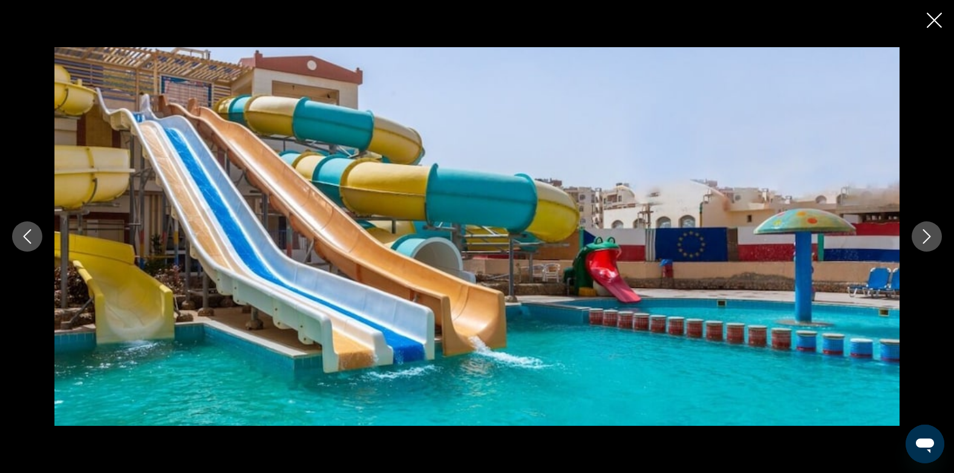
click at [929, 239] on icon "Next image" at bounding box center [926, 236] width 15 height 15
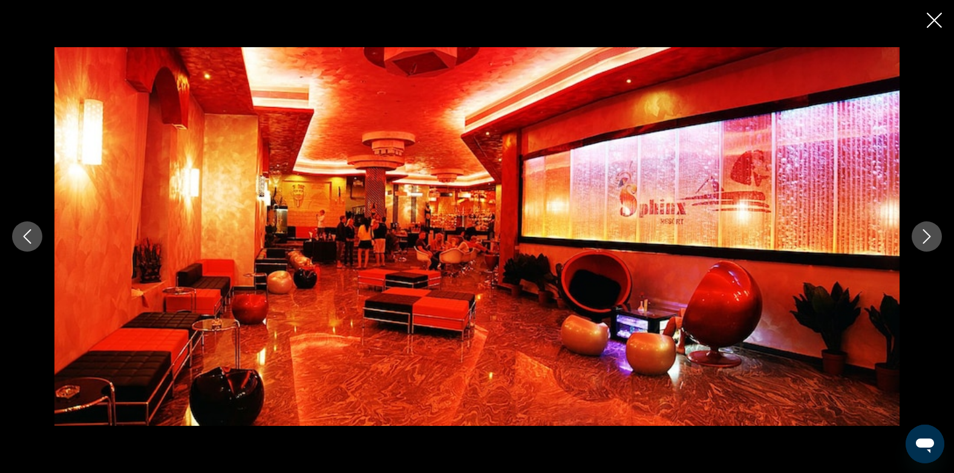
click at [929, 239] on icon "Next image" at bounding box center [926, 236] width 15 height 15
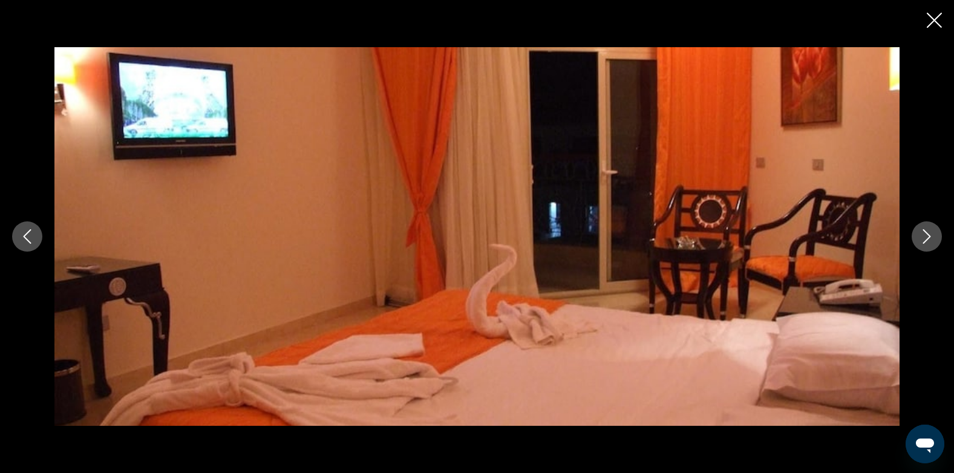
click at [929, 239] on icon "Next image" at bounding box center [926, 236] width 15 height 15
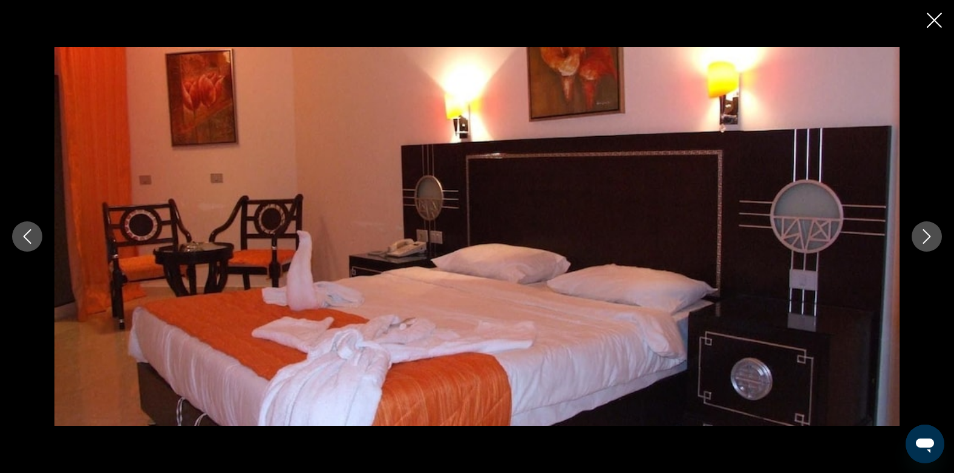
click at [929, 239] on icon "Next image" at bounding box center [926, 236] width 15 height 15
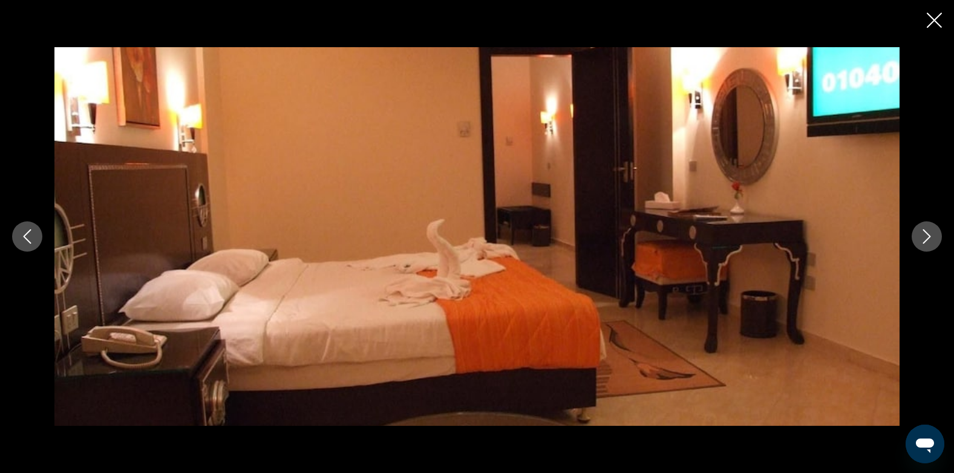
click at [929, 239] on icon "Next image" at bounding box center [926, 236] width 15 height 15
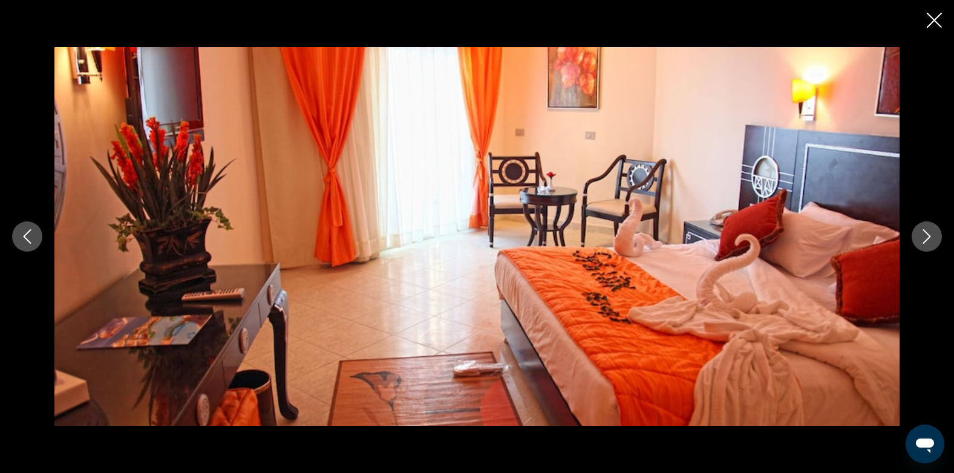
click at [929, 239] on icon "Next image" at bounding box center [926, 236] width 15 height 15
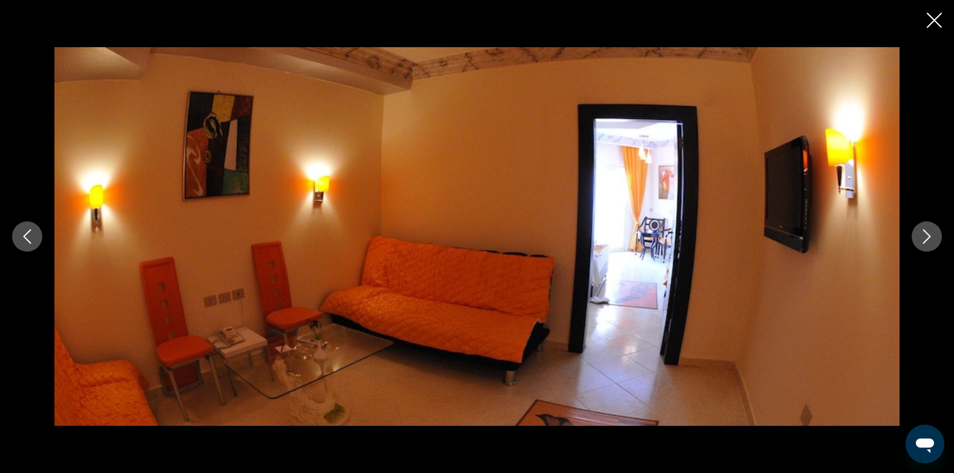
click at [929, 239] on icon "Next image" at bounding box center [926, 236] width 15 height 15
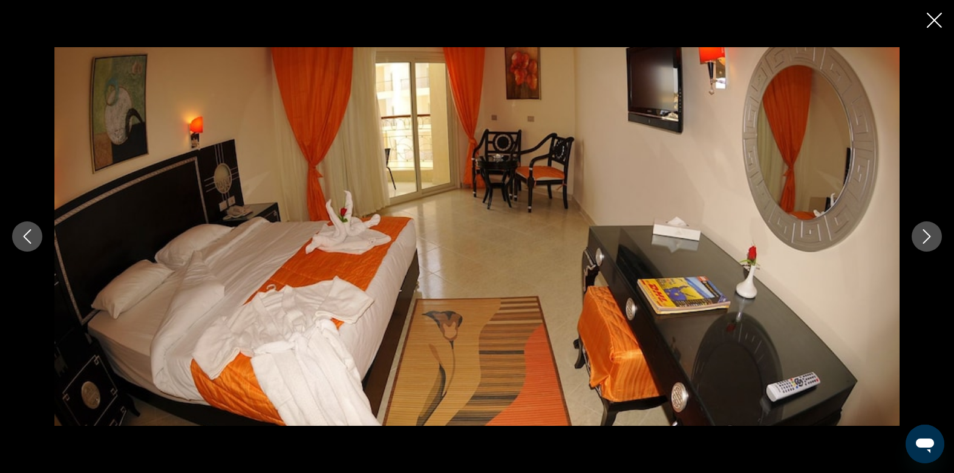
click at [929, 239] on icon "Next image" at bounding box center [926, 236] width 15 height 15
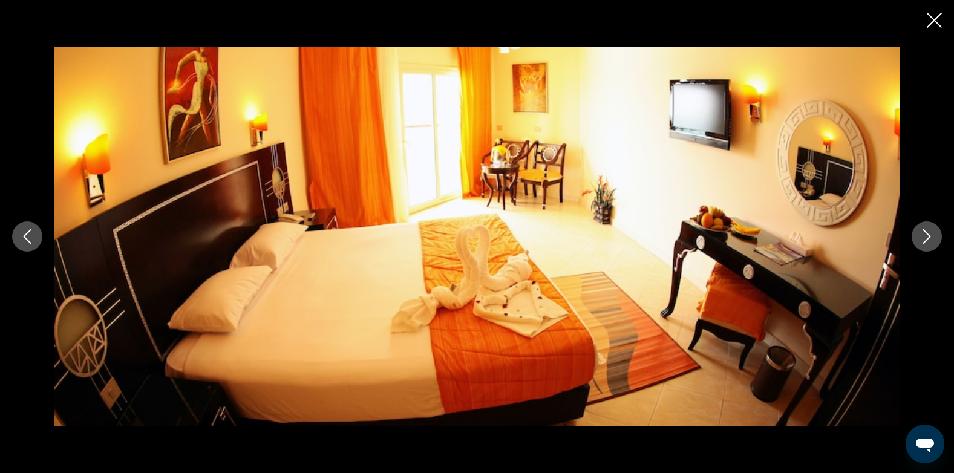
click at [929, 239] on icon "Next image" at bounding box center [926, 236] width 15 height 15
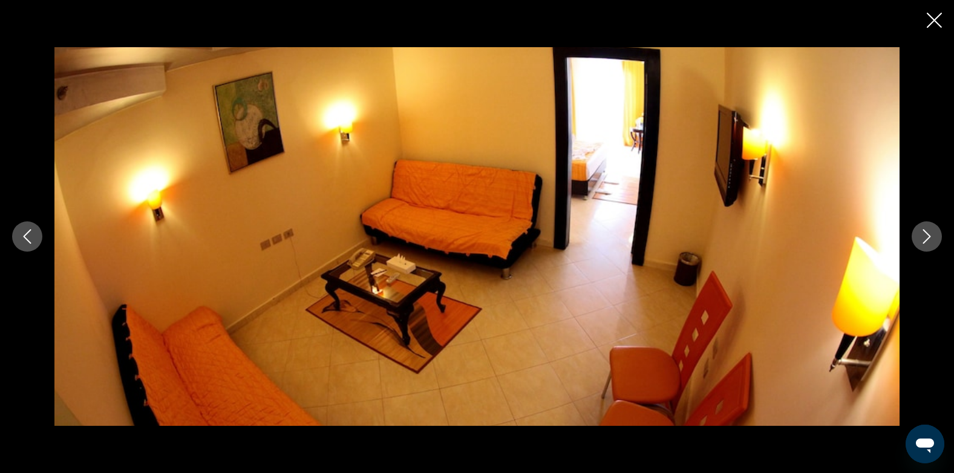
click at [929, 239] on icon "Next image" at bounding box center [926, 236] width 15 height 15
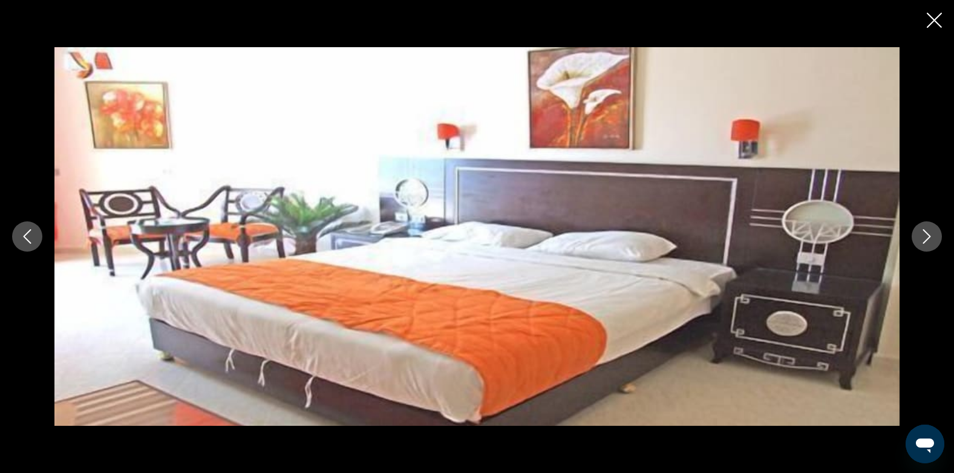
click at [929, 239] on icon "Next image" at bounding box center [926, 236] width 15 height 15
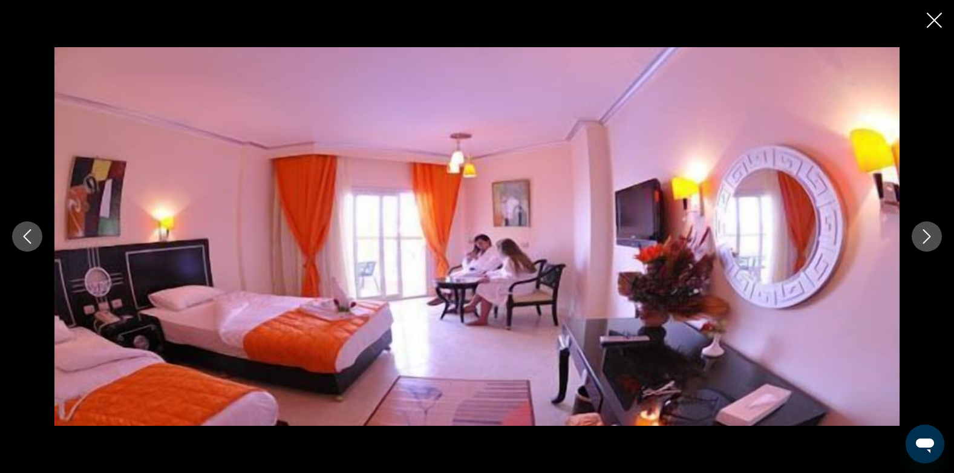
click at [929, 239] on icon "Next image" at bounding box center [926, 236] width 15 height 15
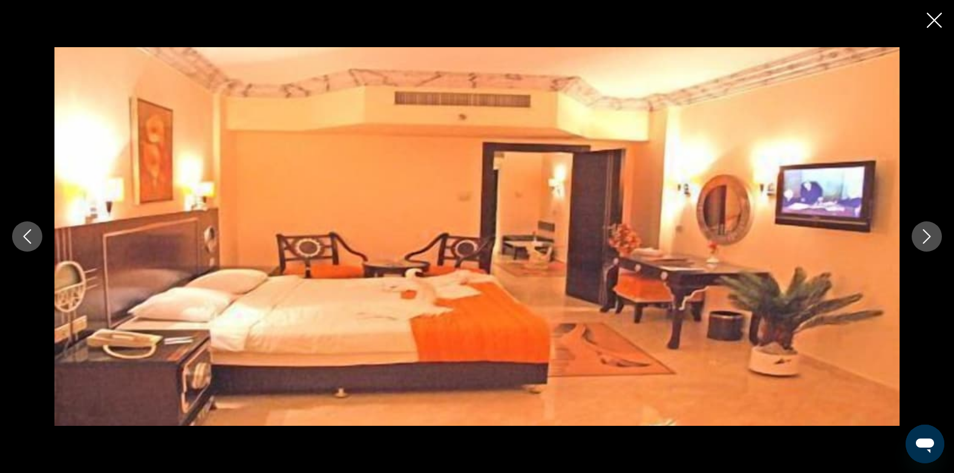
click at [929, 239] on icon "Next image" at bounding box center [926, 236] width 15 height 15
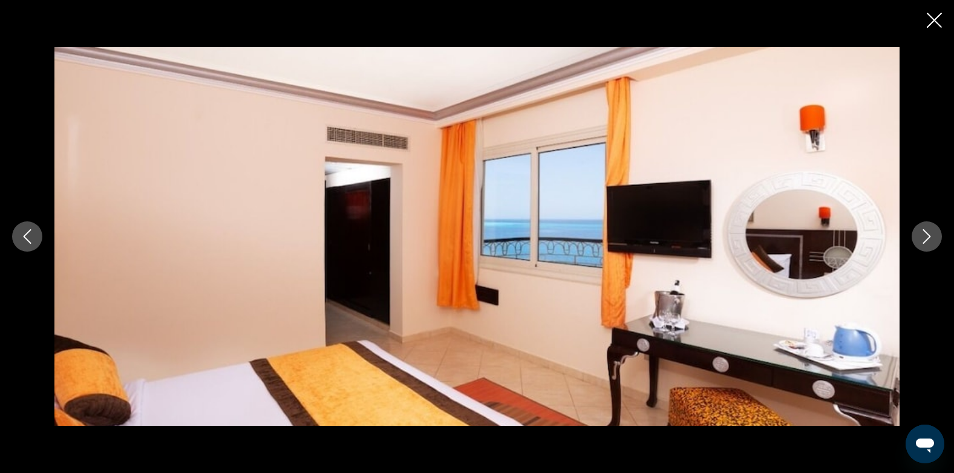
click at [929, 239] on icon "Next image" at bounding box center [926, 236] width 15 height 15
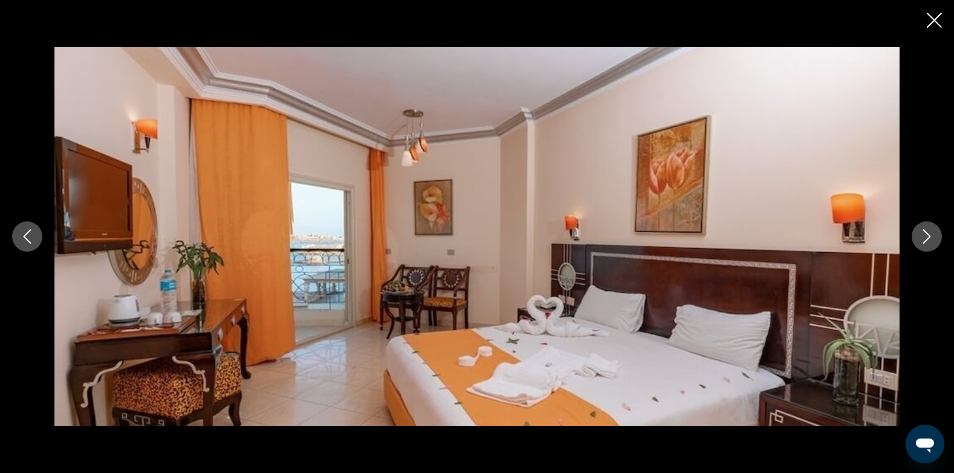
click at [929, 239] on icon "Next image" at bounding box center [926, 236] width 15 height 15
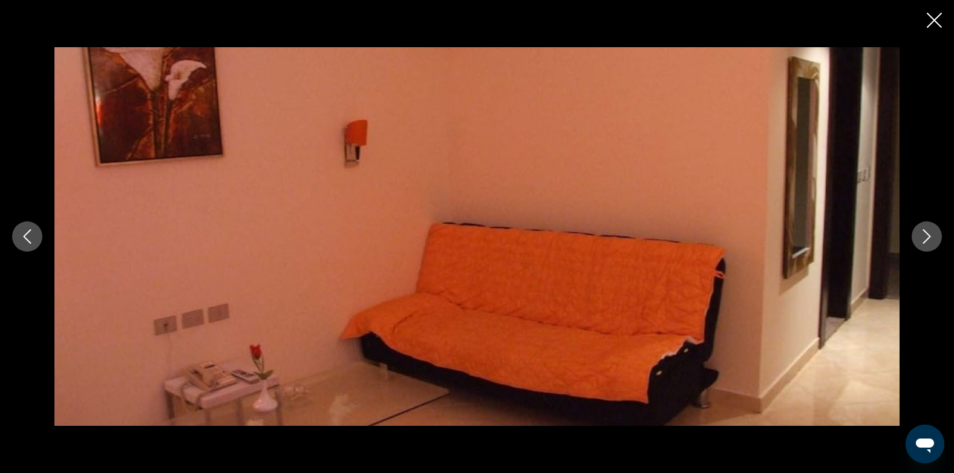
click at [929, 239] on icon "Next image" at bounding box center [926, 236] width 15 height 15
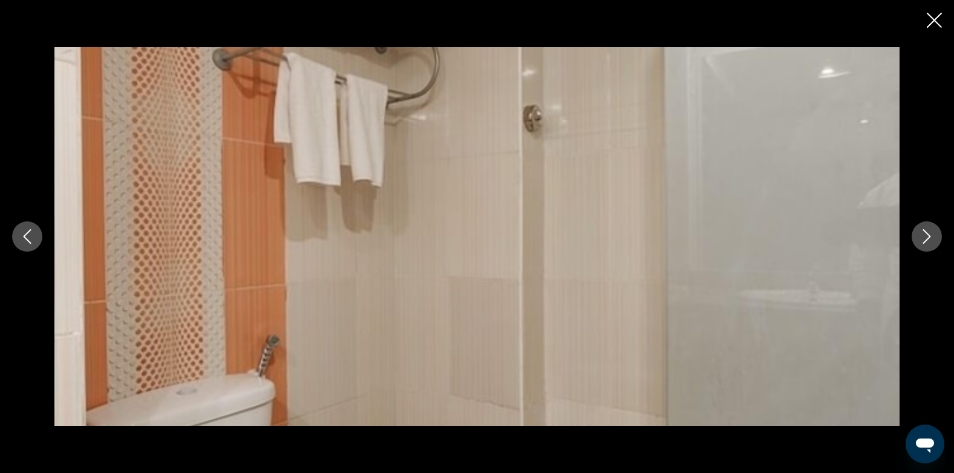
click at [929, 239] on icon "Next image" at bounding box center [926, 236] width 15 height 15
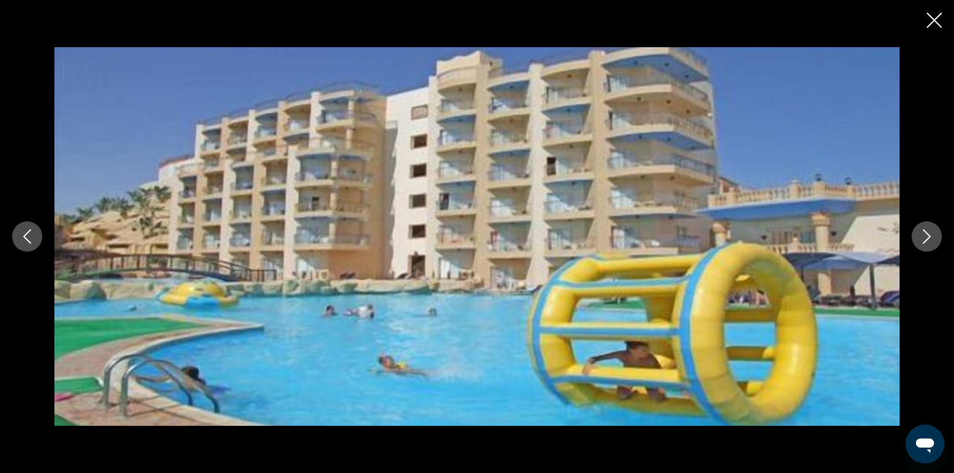
click at [929, 239] on icon "Next image" at bounding box center [926, 236] width 15 height 15
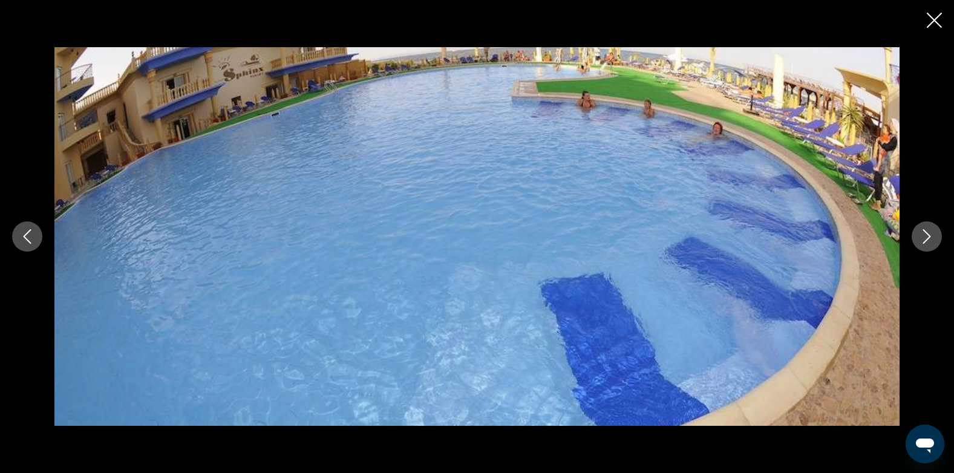
click at [929, 239] on icon "Next image" at bounding box center [926, 236] width 15 height 15
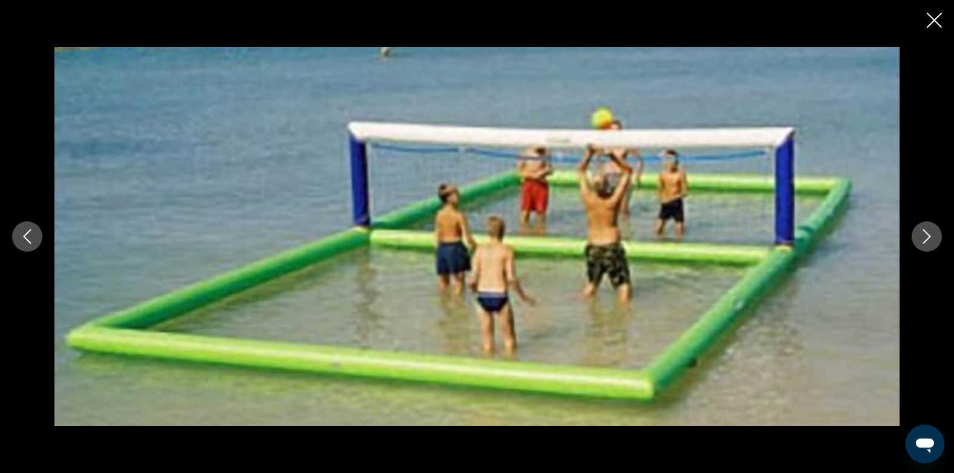
click at [929, 239] on icon "Next image" at bounding box center [926, 236] width 15 height 15
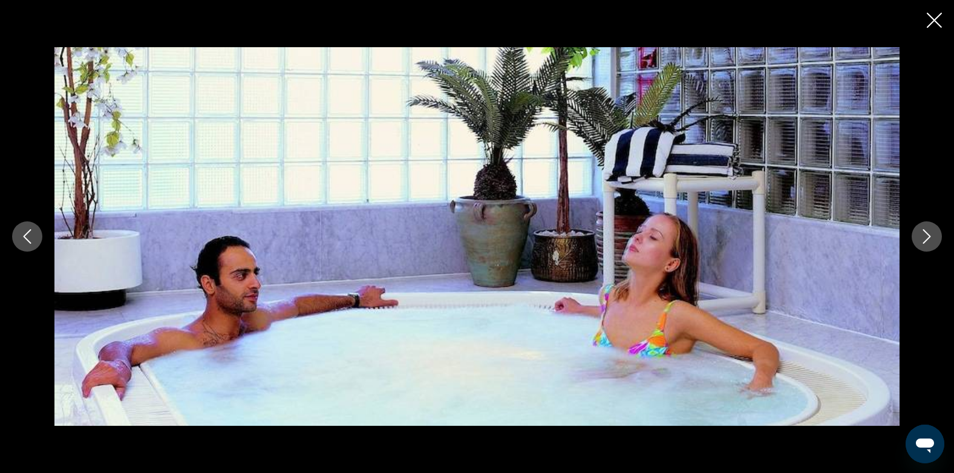
click at [929, 239] on icon "Next image" at bounding box center [926, 236] width 15 height 15
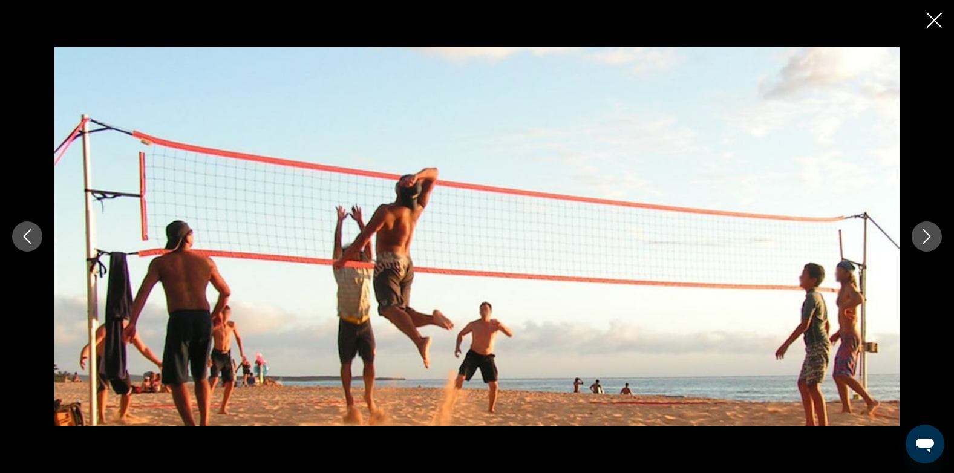
click at [929, 239] on icon "Next image" at bounding box center [926, 236] width 15 height 15
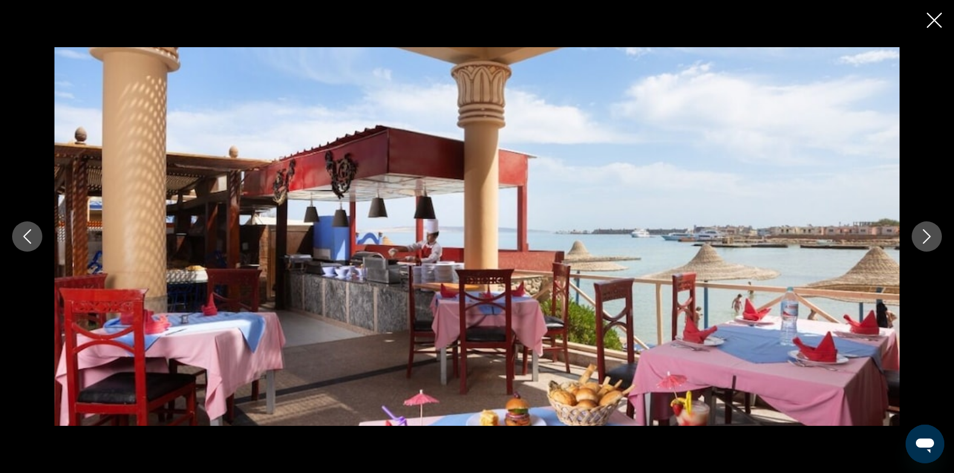
click at [929, 239] on icon "Next image" at bounding box center [926, 236] width 15 height 15
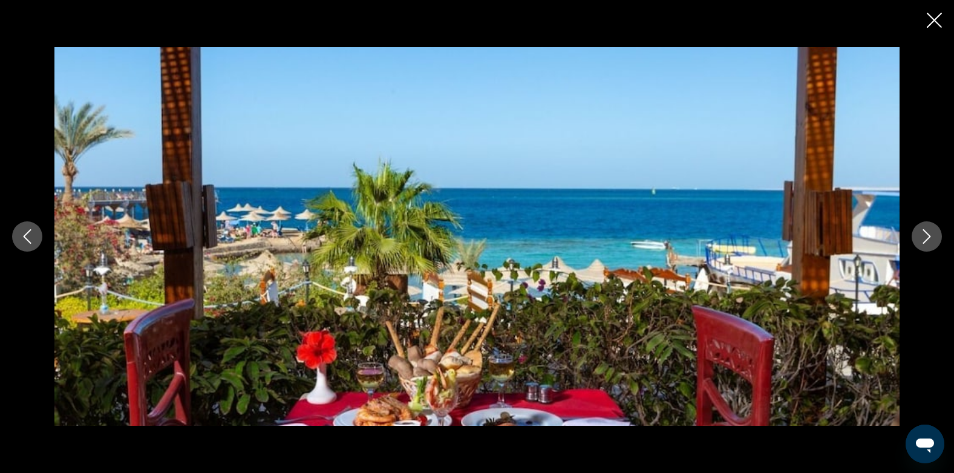
click at [928, 239] on icon "Next image" at bounding box center [927, 236] width 8 height 15
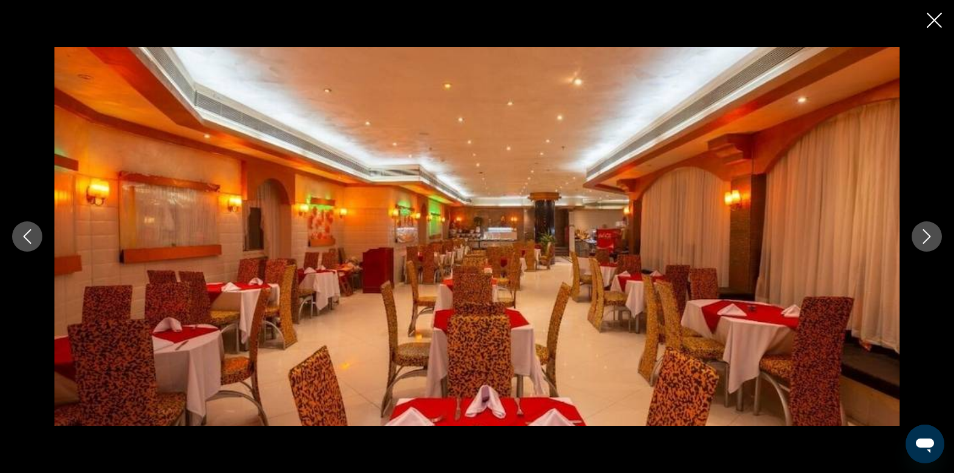
click at [928, 239] on icon "Next image" at bounding box center [927, 236] width 8 height 15
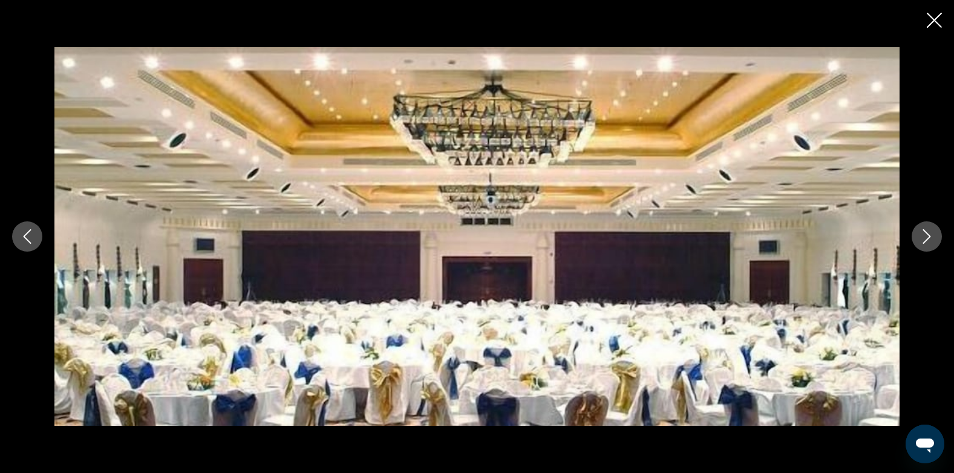
click at [928, 239] on icon "Next image" at bounding box center [927, 236] width 8 height 15
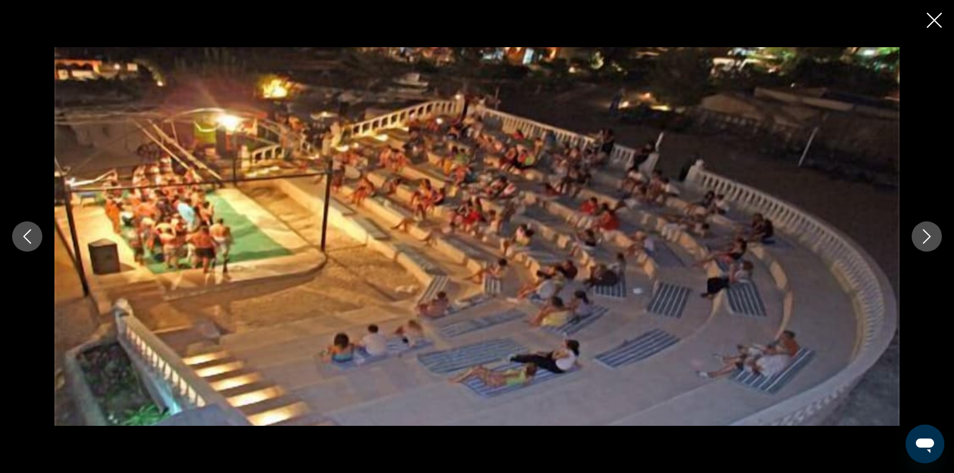
click at [928, 239] on icon "Next image" at bounding box center [927, 236] width 8 height 15
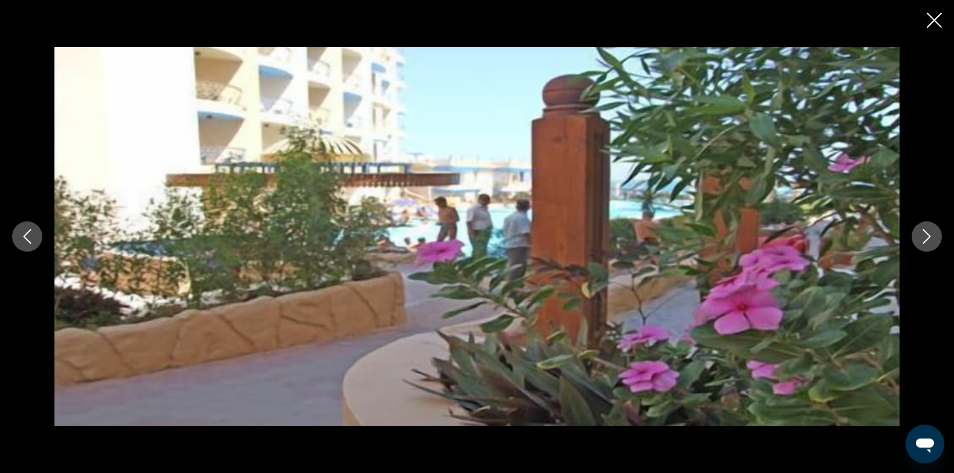
click at [928, 239] on icon "Next image" at bounding box center [927, 236] width 8 height 15
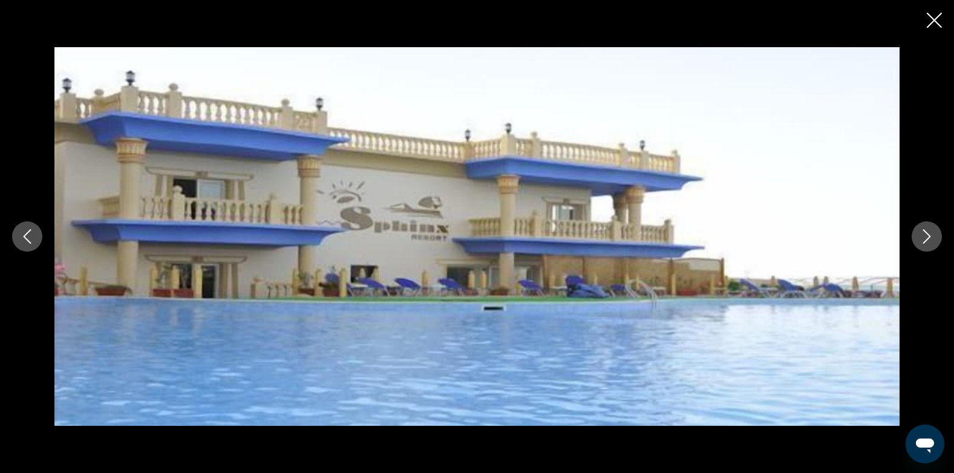
click at [937, 15] on icon "Close slideshow" at bounding box center [934, 20] width 15 height 15
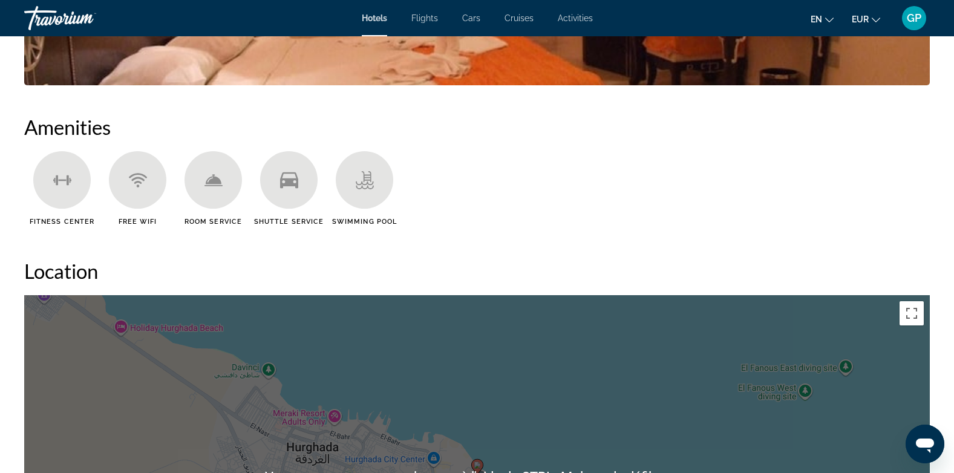
scroll to position [847, 0]
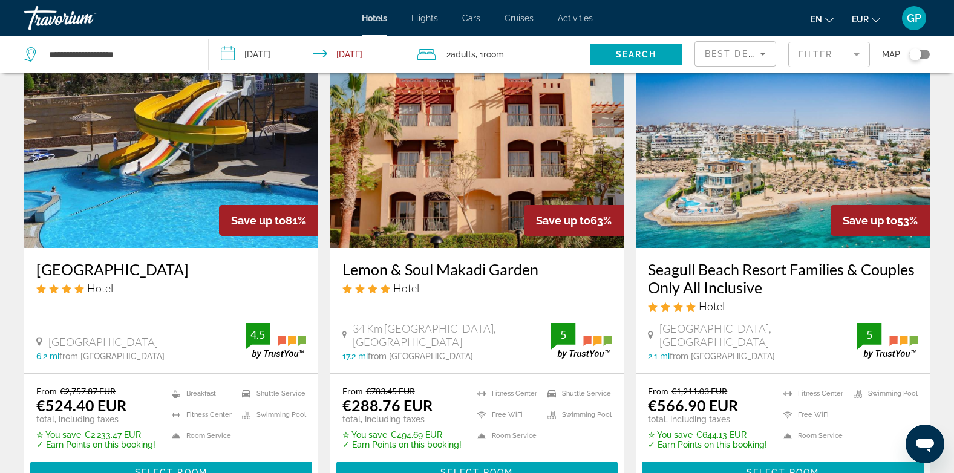
scroll to position [121, 0]
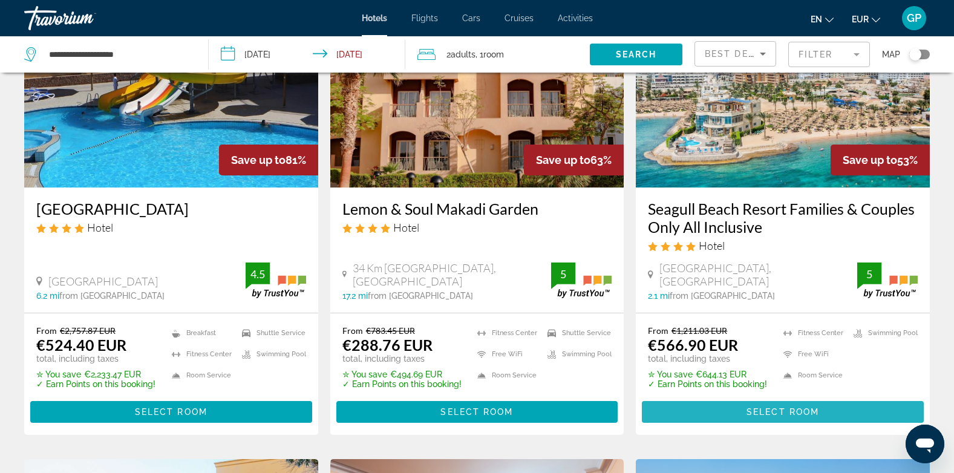
click at [794, 409] on span "Select Room" at bounding box center [782, 412] width 73 height 10
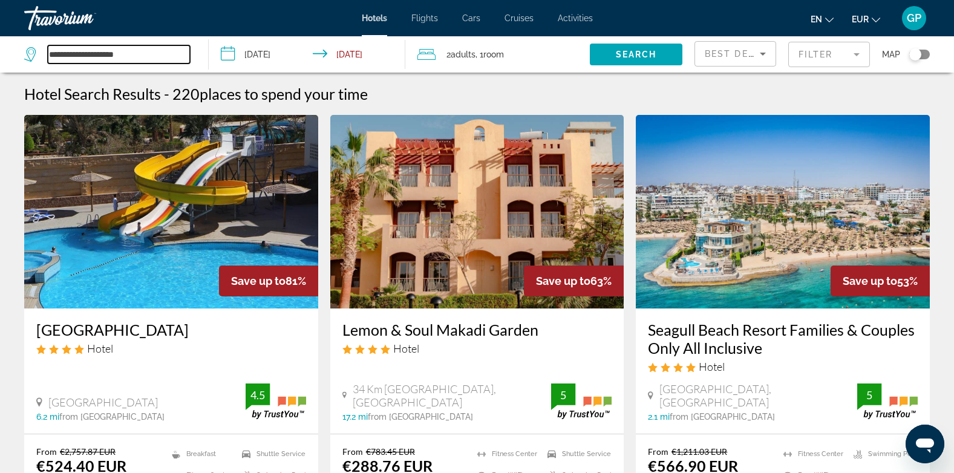
click at [147, 52] on input "**********" at bounding box center [119, 54] width 142 height 18
drag, startPoint x: 147, startPoint y: 52, endPoint x: 44, endPoint y: 54, distance: 102.9
click at [44, 54] on div "**********" at bounding box center [107, 54] width 166 height 18
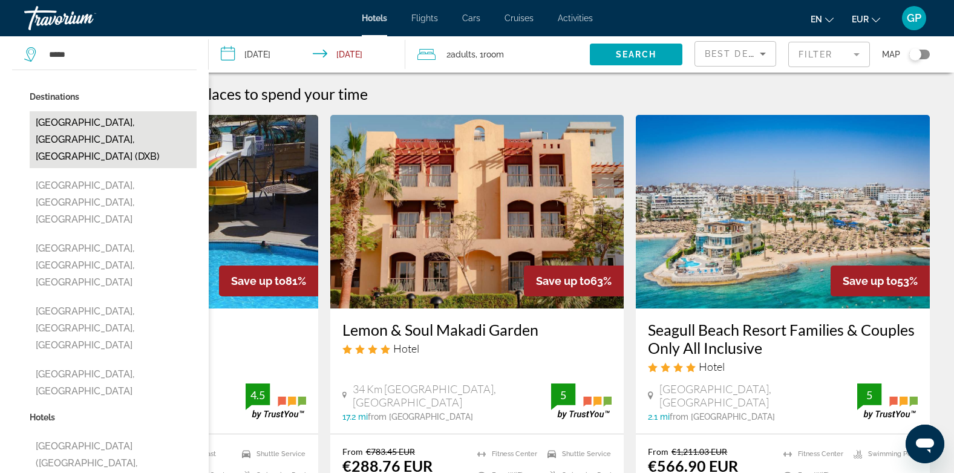
click at [117, 130] on button "Dubai, Dubai Emirate, United Arab Emirates (DXB)" at bounding box center [113, 139] width 167 height 57
type input "**********"
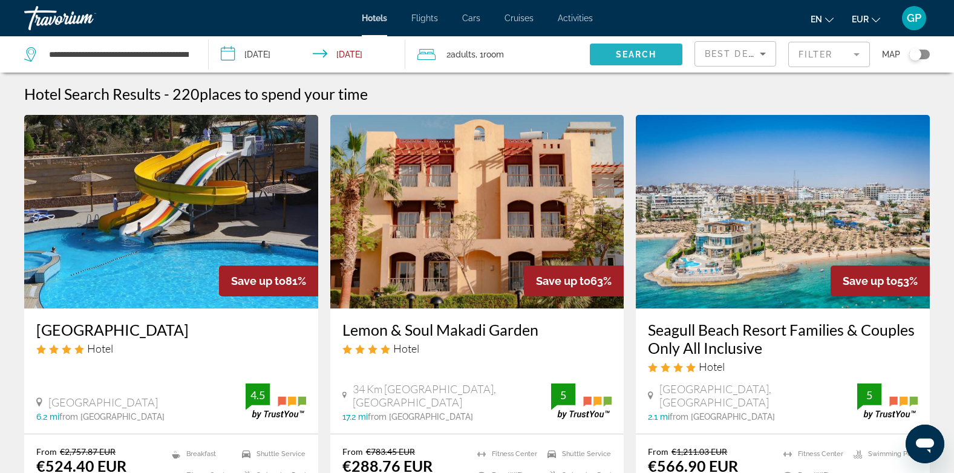
click at [636, 54] on span "Search" at bounding box center [636, 55] width 41 height 10
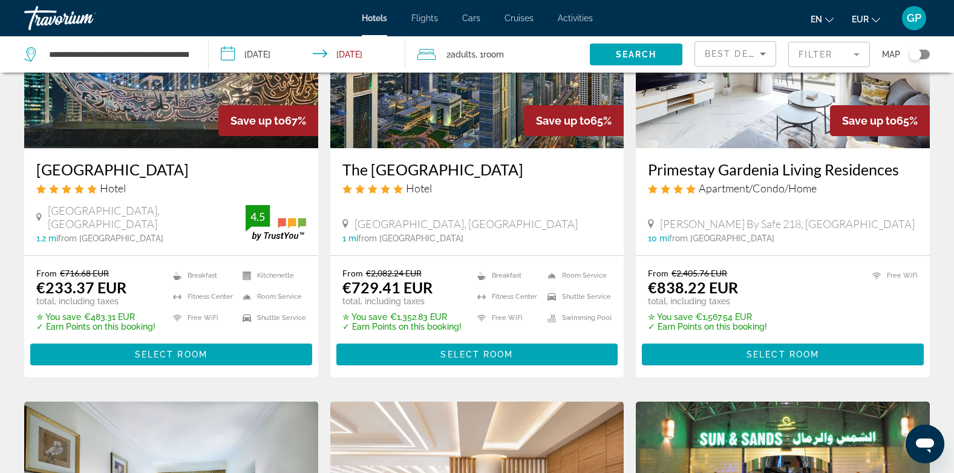
scroll to position [1089, 0]
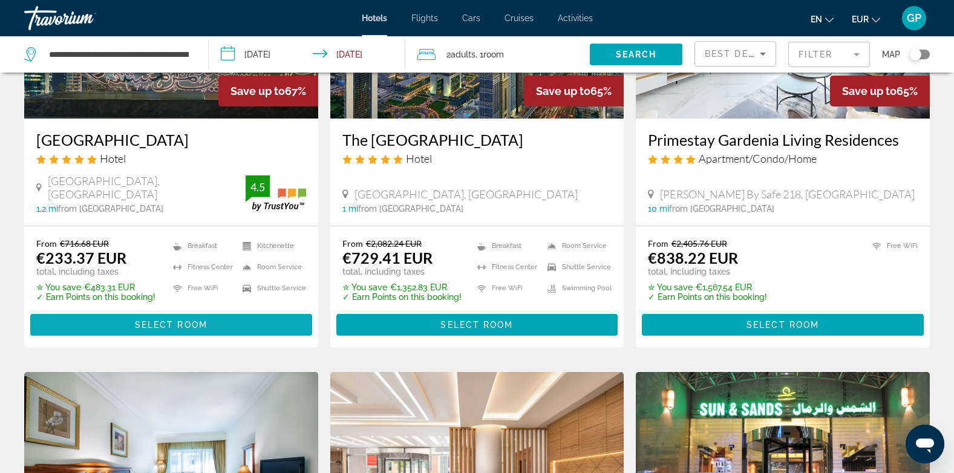
click at [159, 330] on span "Select Room" at bounding box center [171, 325] width 73 height 10
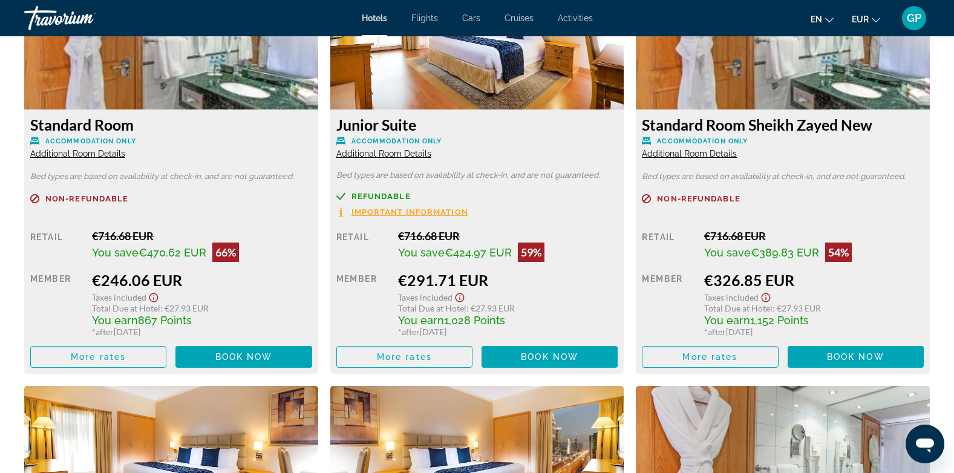
scroll to position [1815, 0]
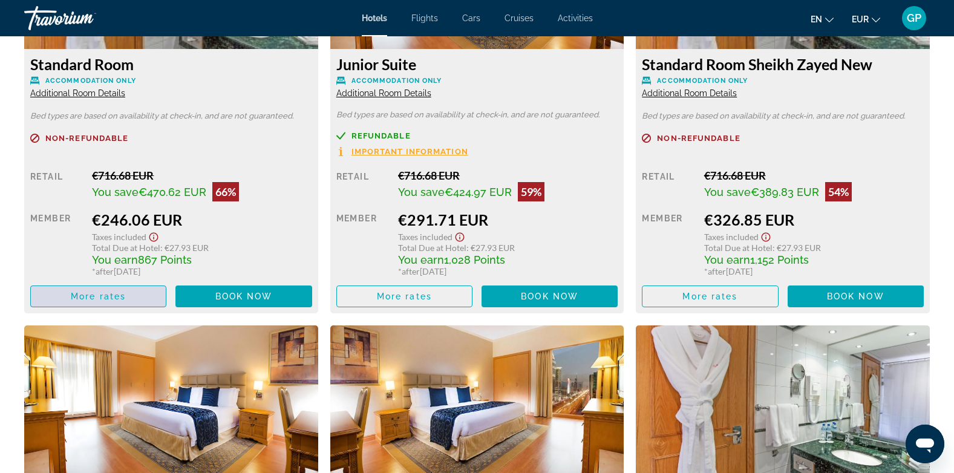
click at [110, 296] on span "More rates" at bounding box center [98, 297] width 55 height 10
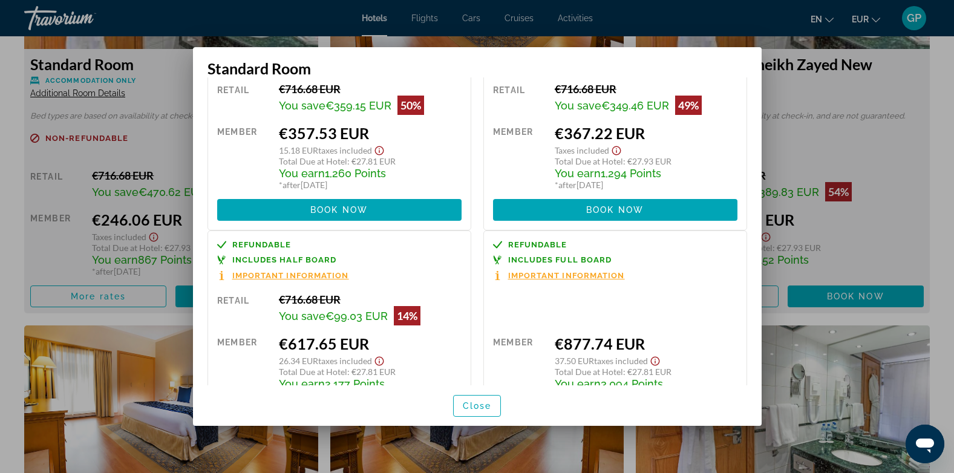
scroll to position [244, 0]
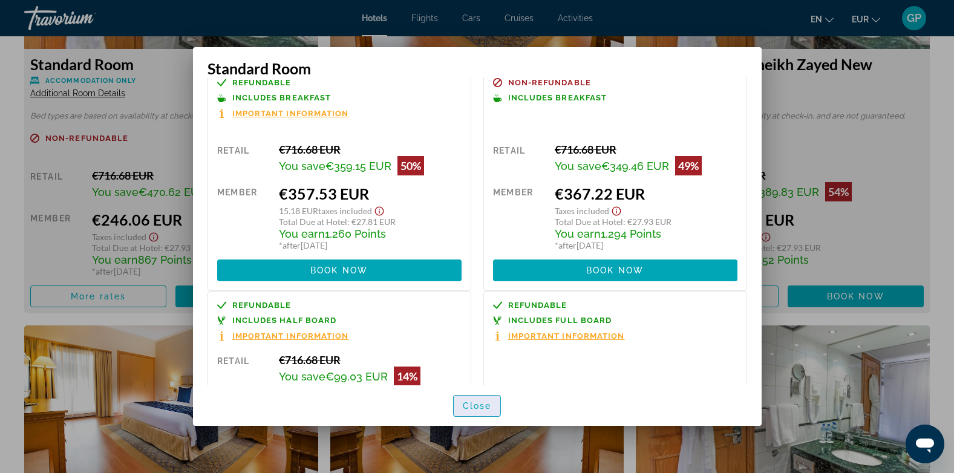
click at [479, 408] on span "Close" at bounding box center [477, 406] width 29 height 10
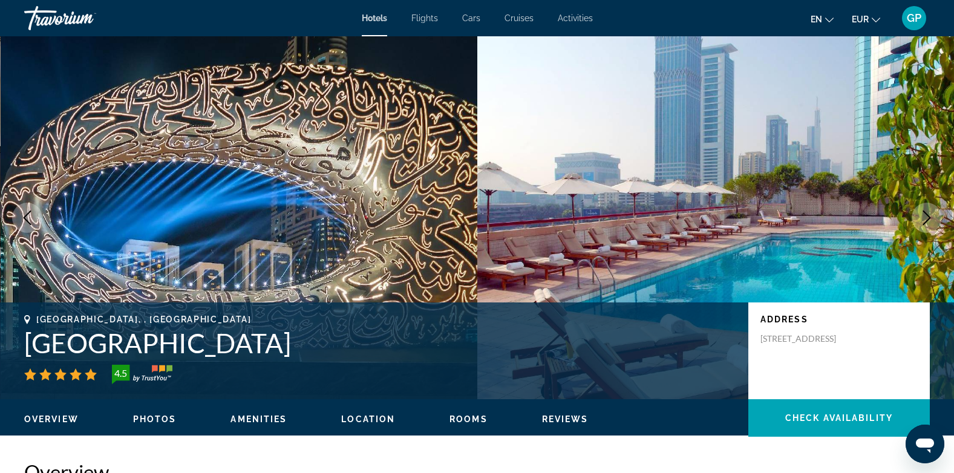
scroll to position [1815, 0]
